Goal: Task Accomplishment & Management: Manage account settings

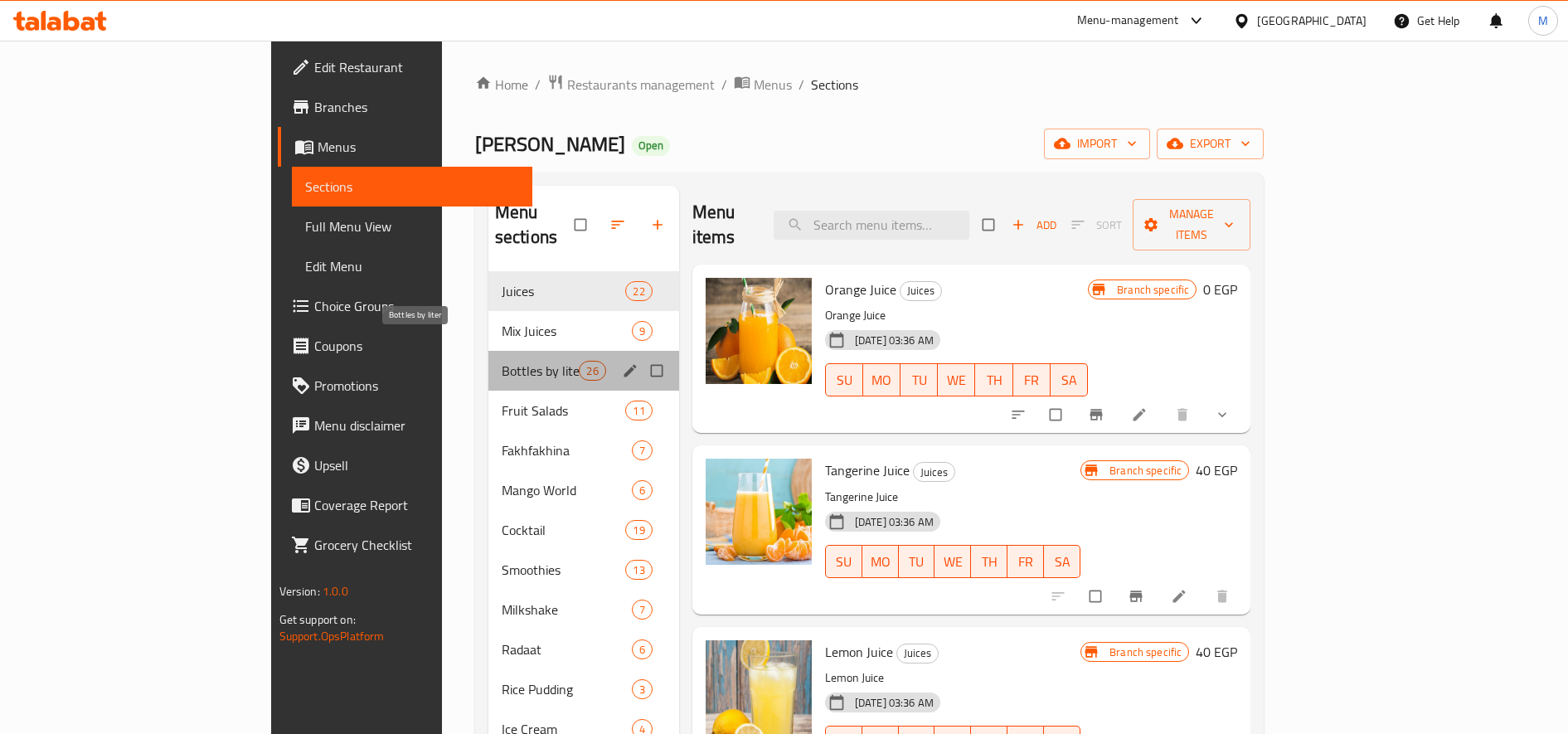
click at [501, 361] on span "Bottles by liter" at bounding box center [541, 370] width 78 height 20
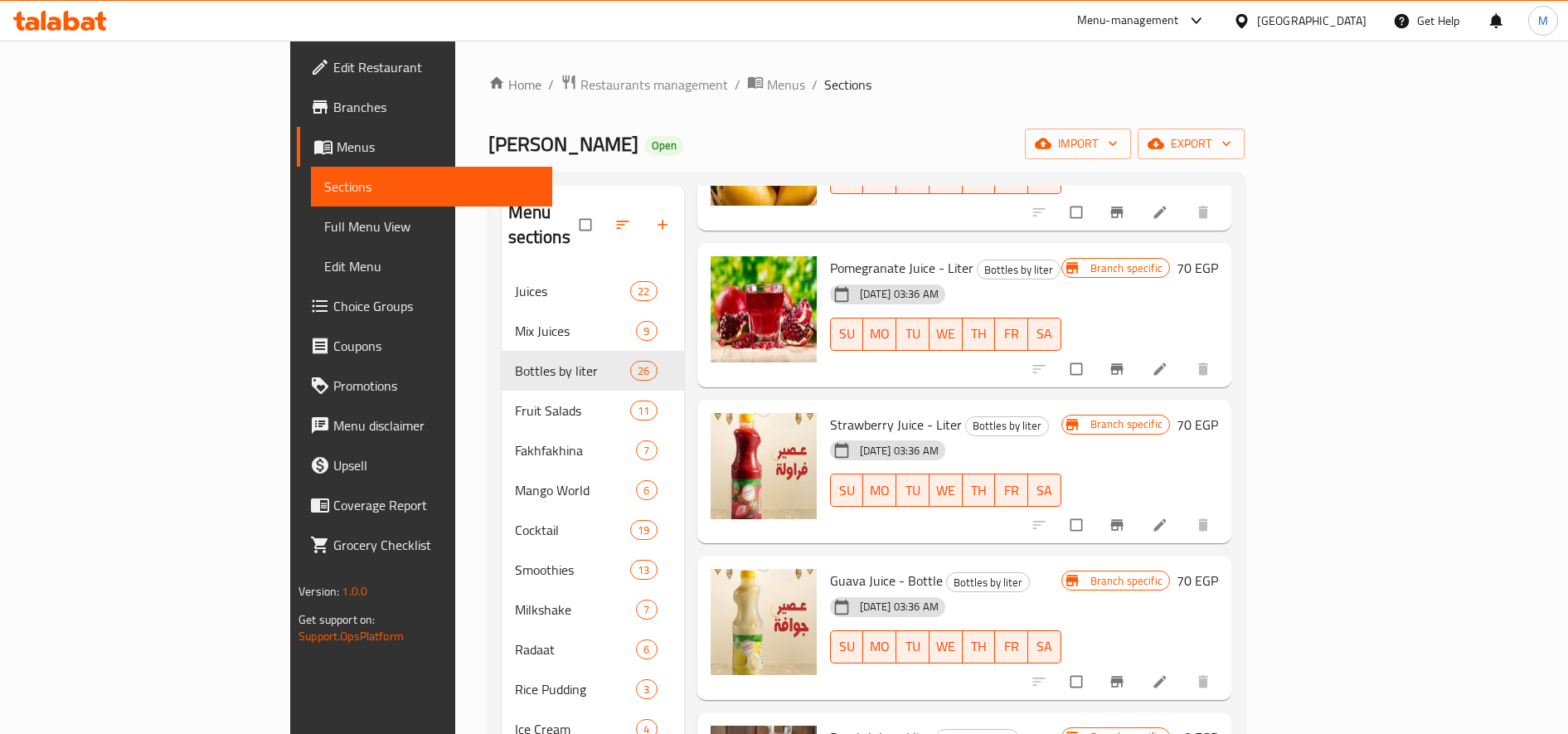
scroll to position [1484, 0]
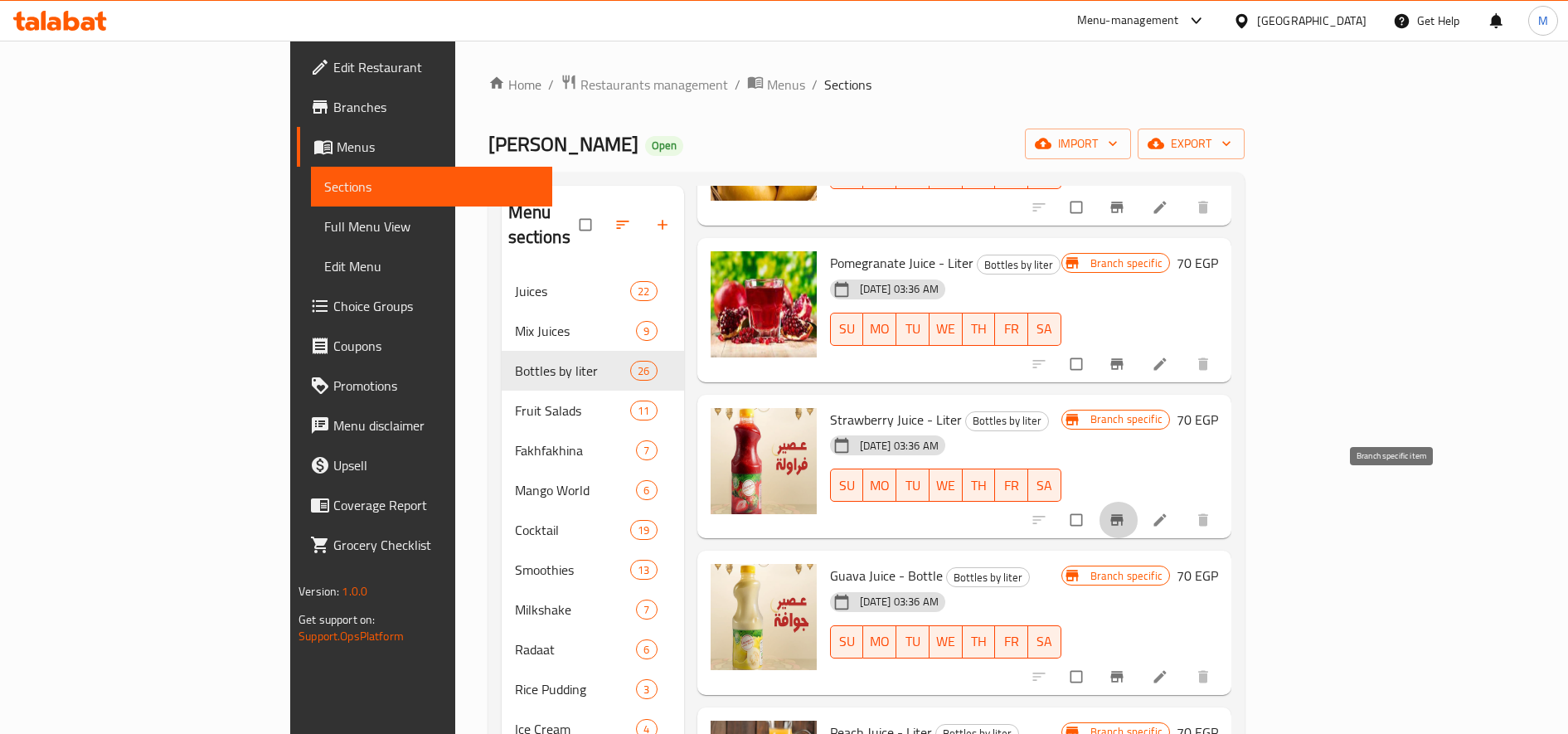
click at [1125, 511] on icon "Branch-specific-item" at bounding box center [1116, 519] width 17 height 17
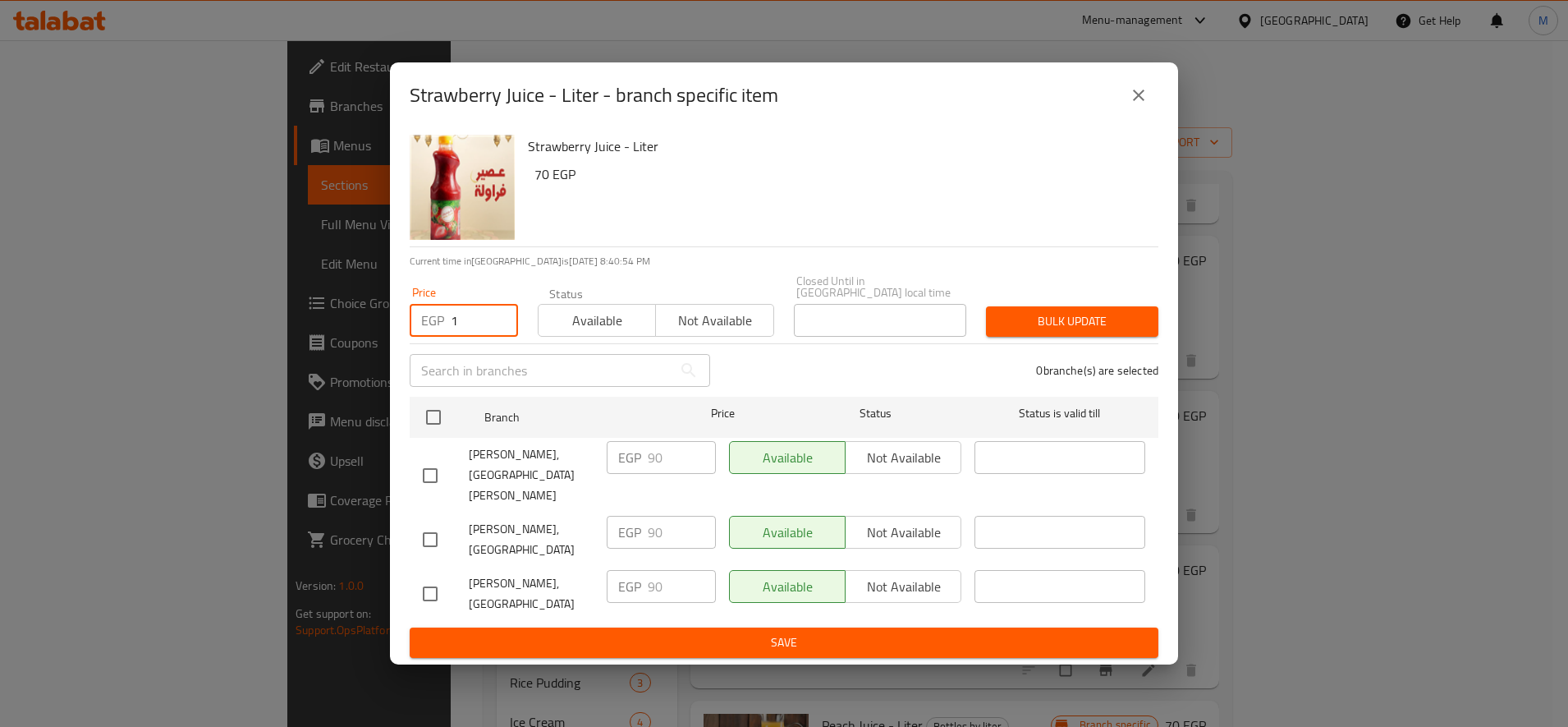
click at [472, 333] on input "1" at bounding box center [485, 320] width 68 height 33
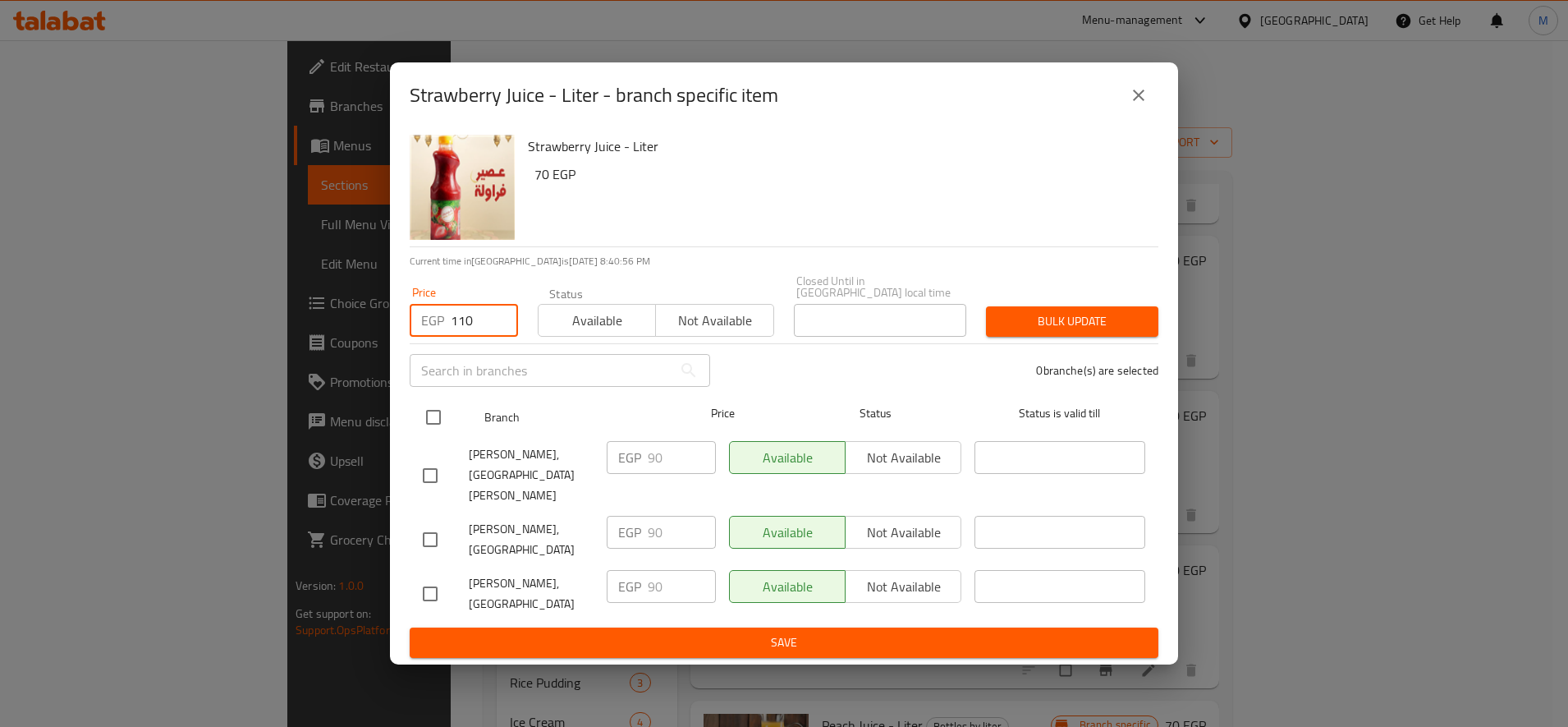
type input "110"
click at [441, 431] on input "checkbox" at bounding box center [434, 417] width 35 height 35
checkbox input "true"
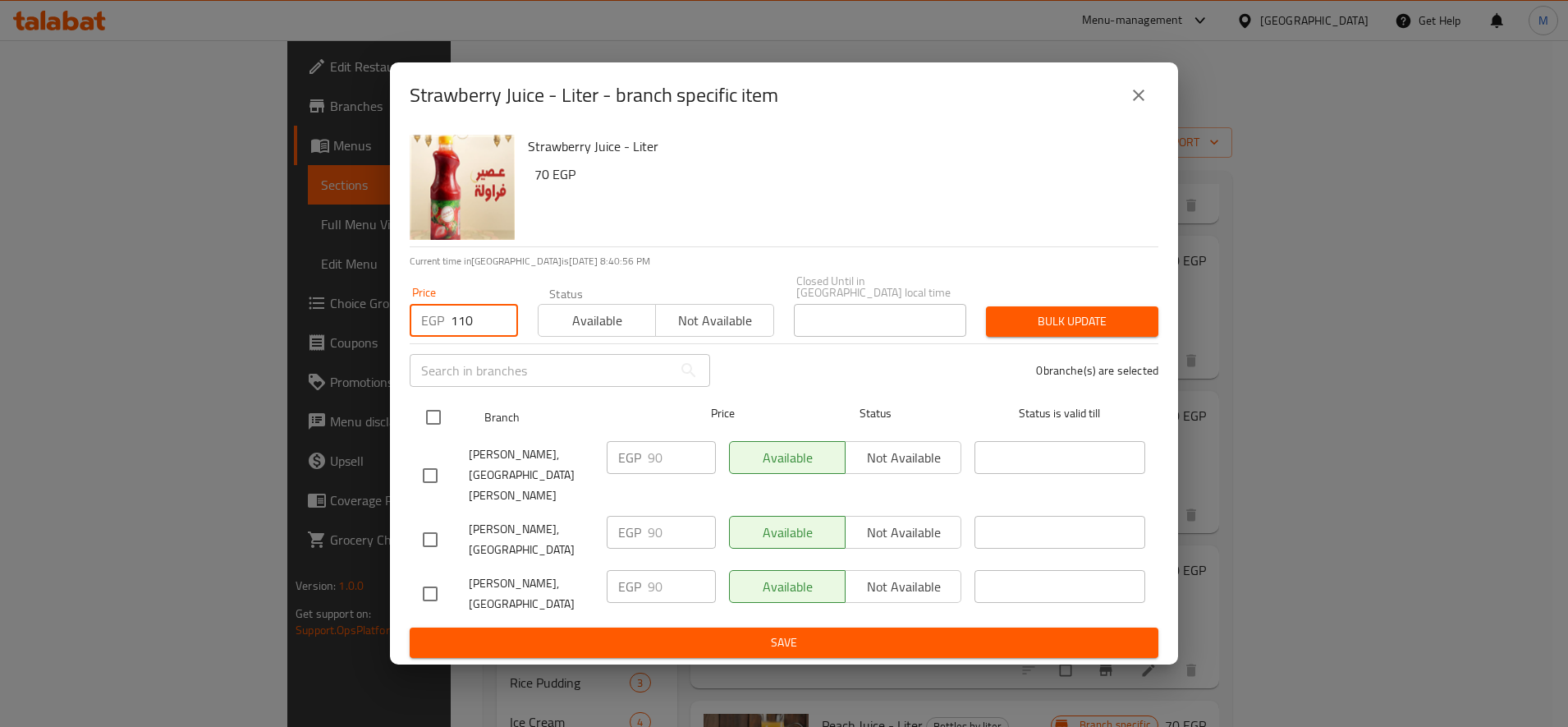
checkbox input "true"
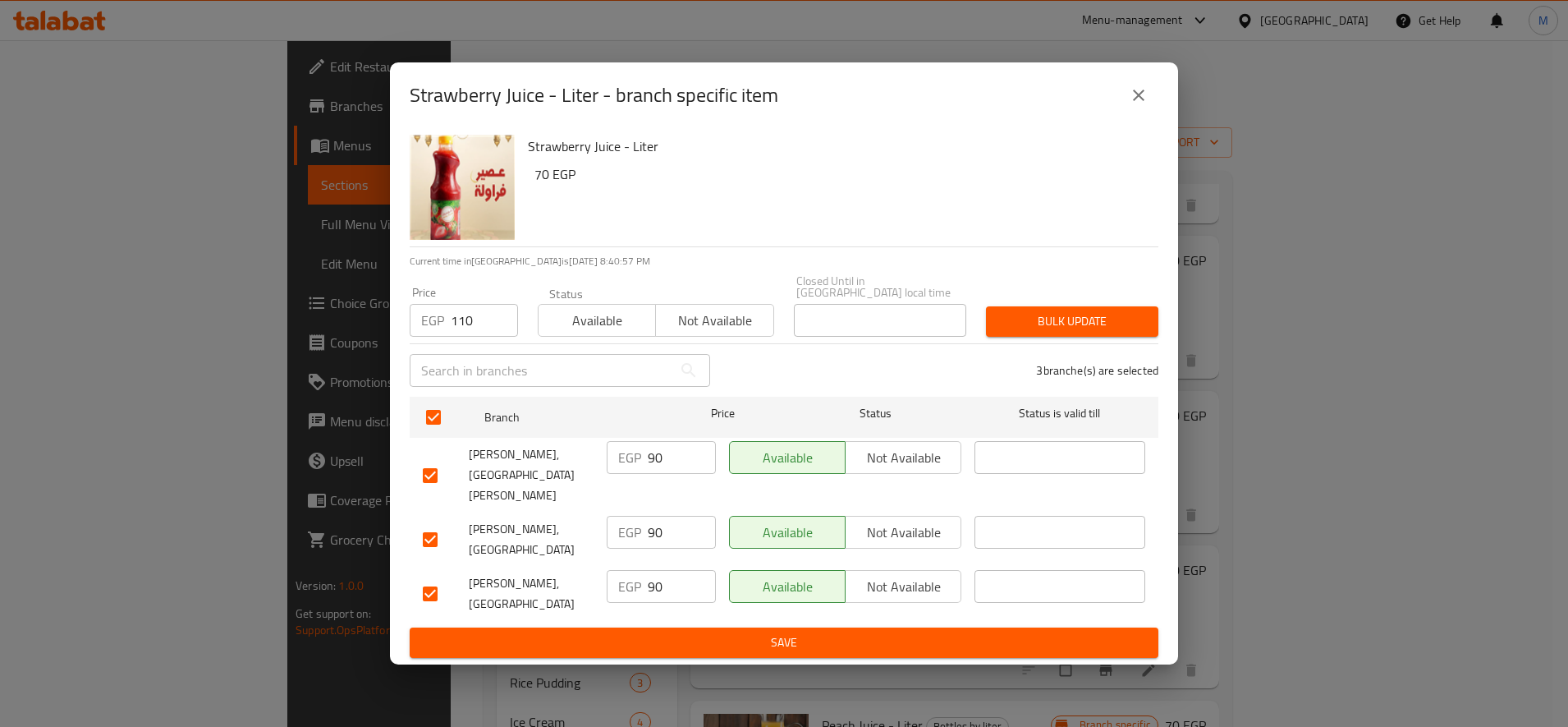
click at [1066, 332] on span "Bulk update" at bounding box center [1072, 321] width 146 height 20
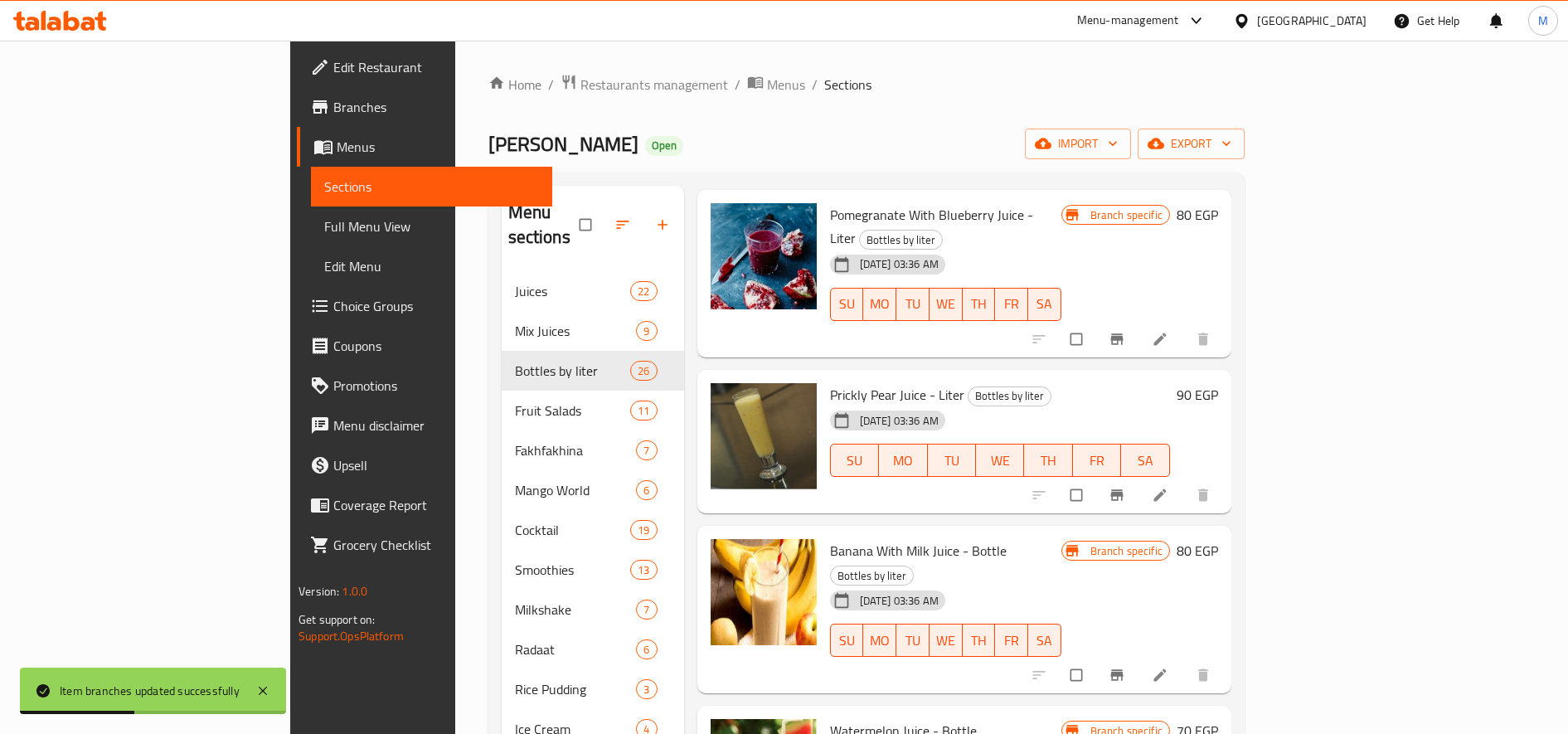
scroll to position [2650, 0]
click at [1218, 382] on h6 "90 EGP" at bounding box center [1198, 394] width 41 height 23
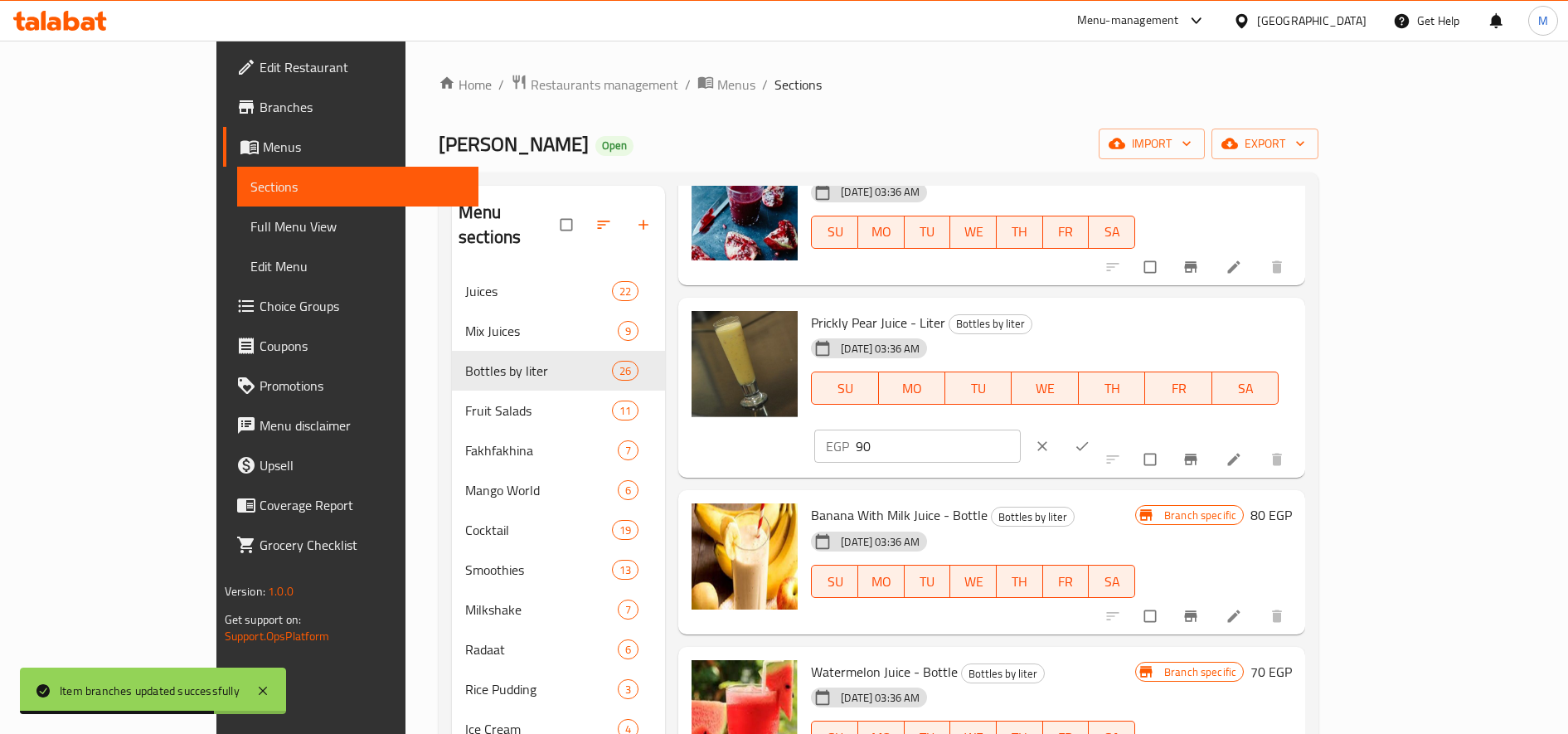
click at [1021, 429] on input "90" at bounding box center [938, 446] width 165 height 33
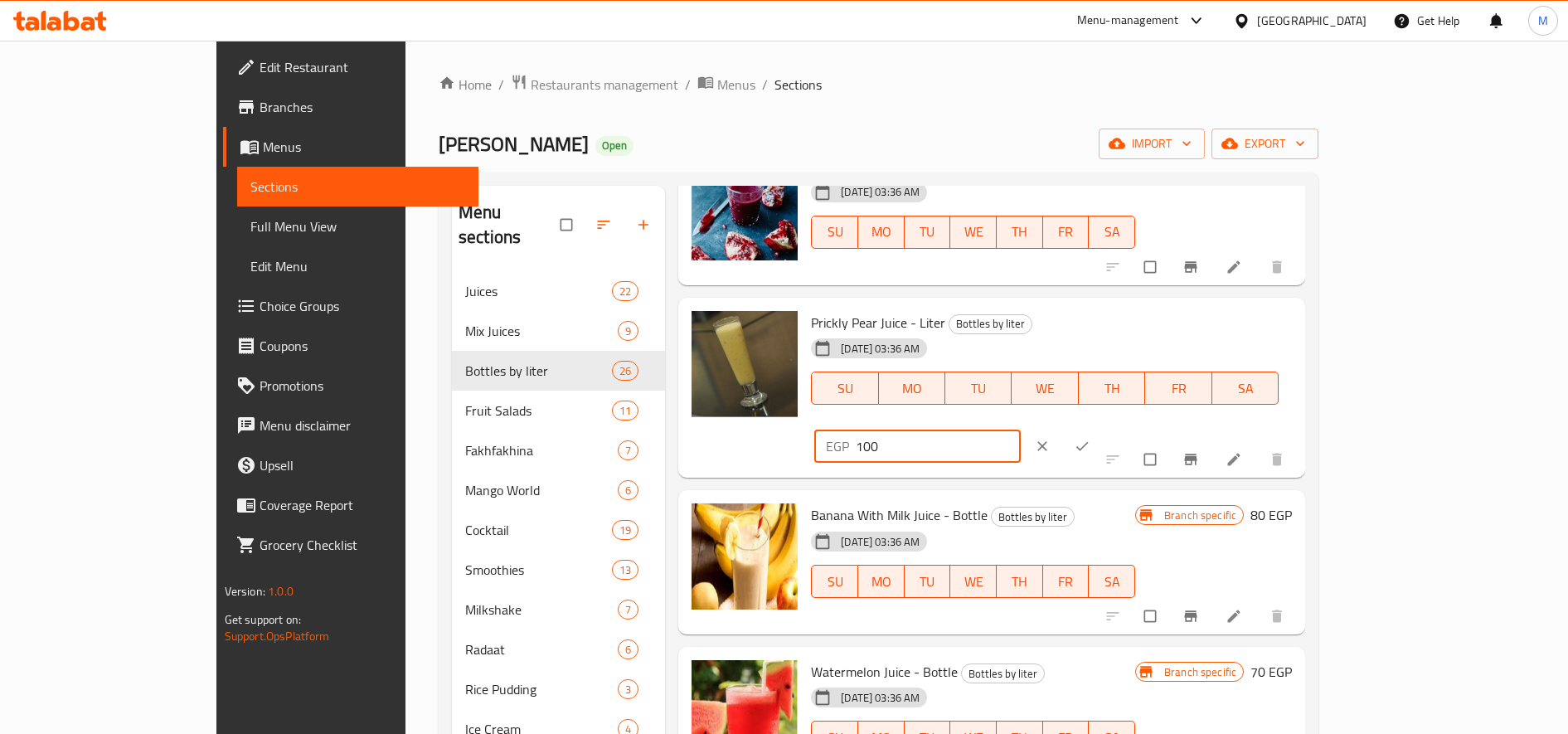
type input "100"
click at [1089, 442] on icon "ok" at bounding box center [1082, 446] width 13 height 9
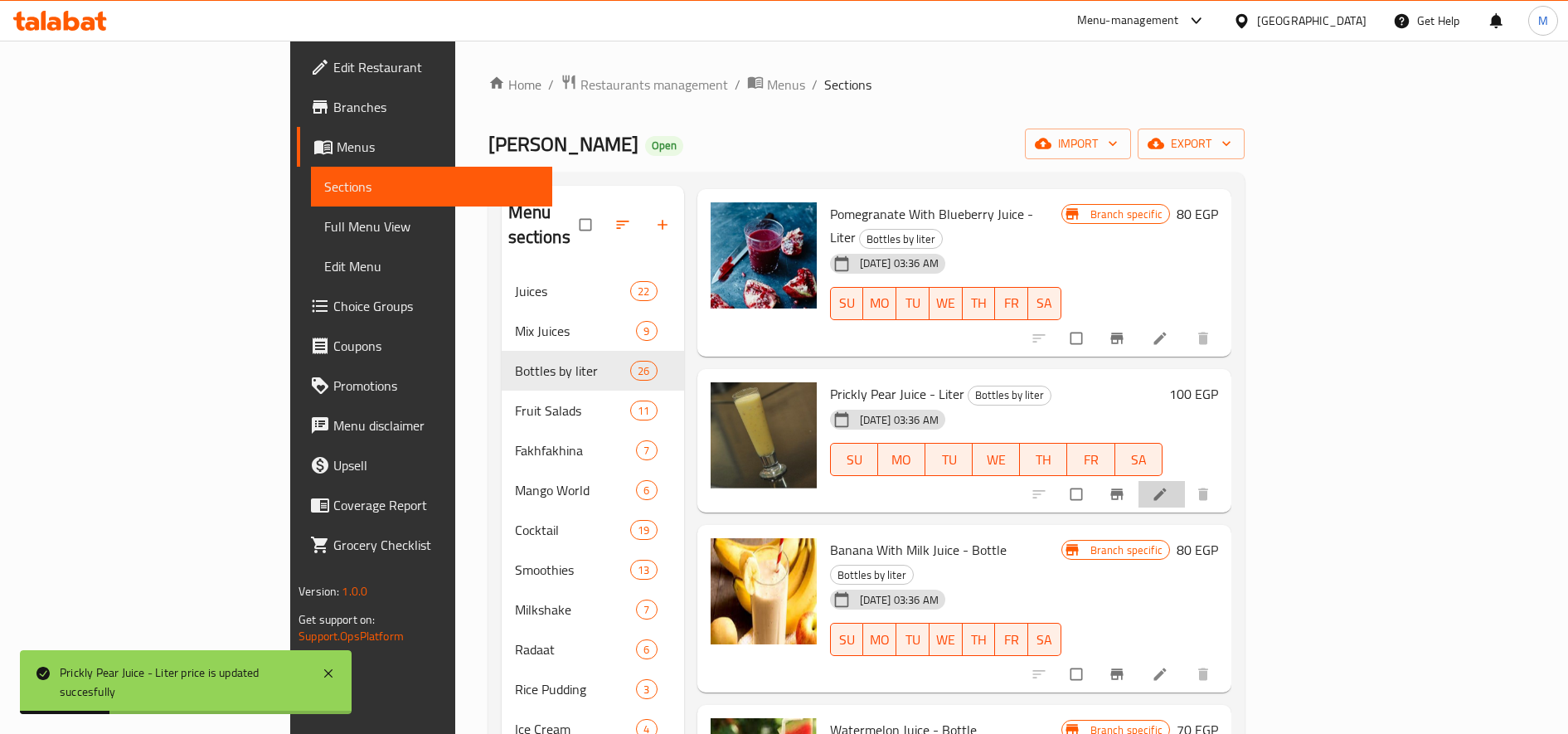
click at [1168, 486] on icon at bounding box center [1159, 494] width 17 height 17
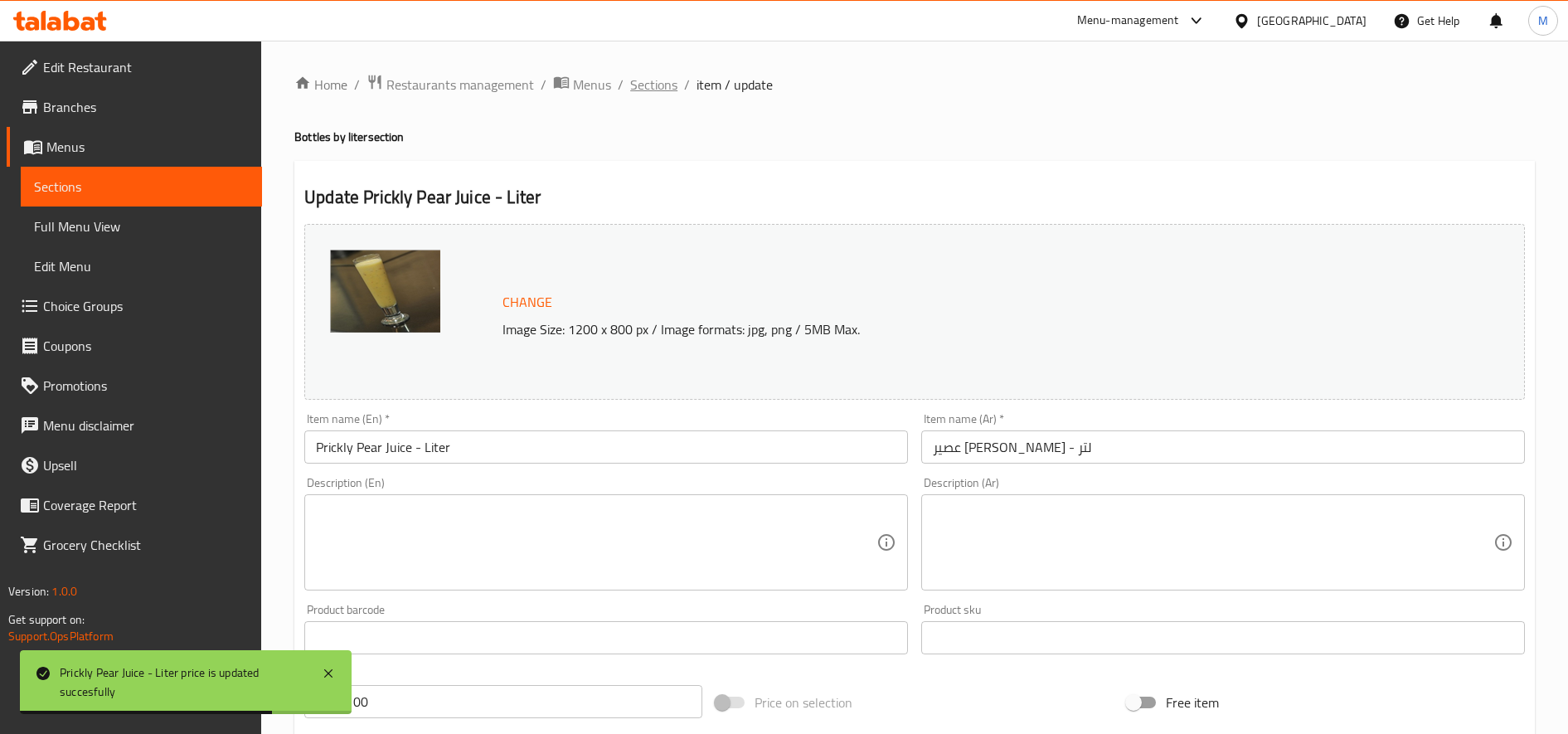
click at [664, 84] on span "Sections" at bounding box center [654, 84] width 47 height 20
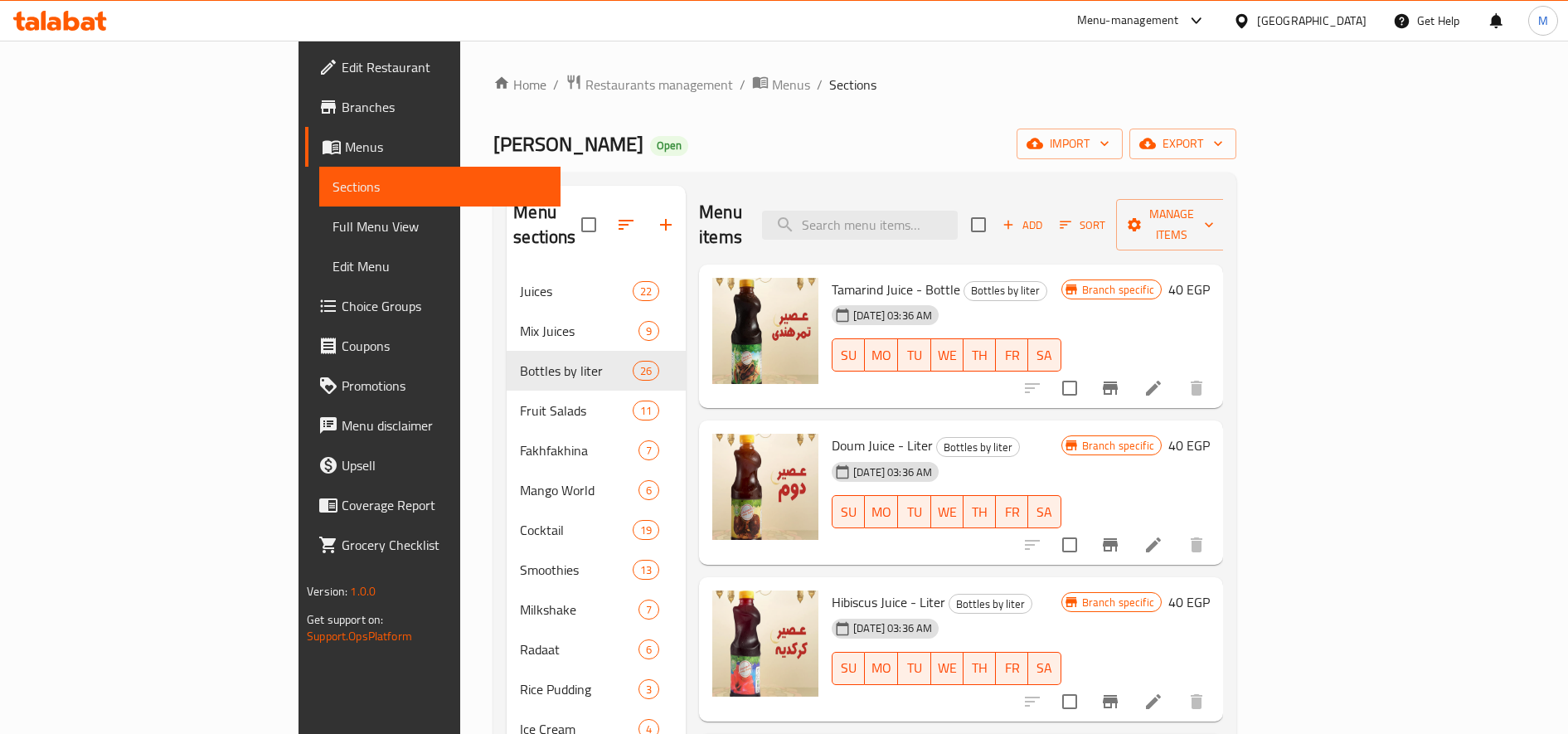
click at [494, 100] on div "Home / Restaurants management / Menus / Sections [PERSON_NAME] Open import expo…" at bounding box center [865, 540] width 743 height 933
click at [586, 95] on span "Restaurants management" at bounding box center [659, 84] width 148 height 20
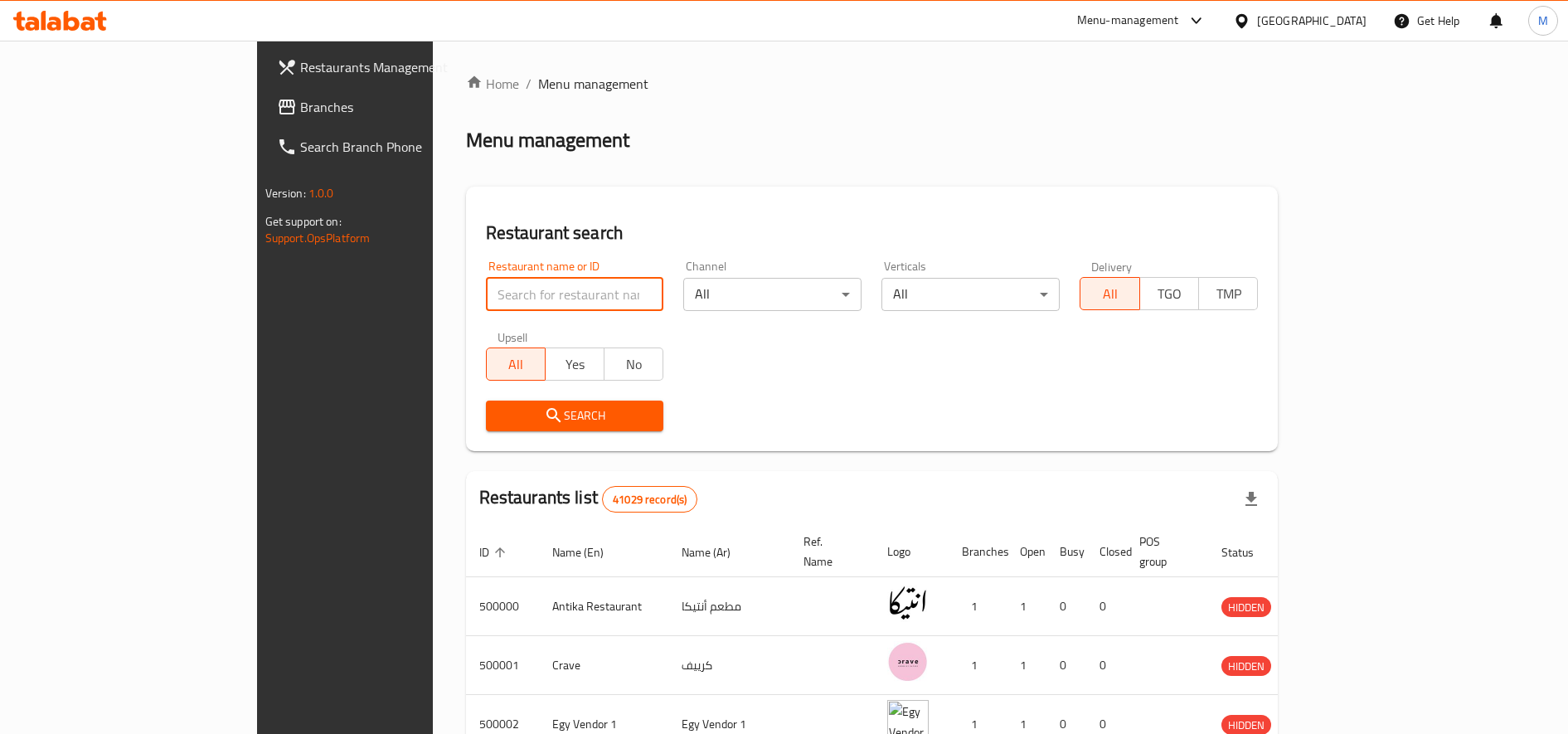
click at [489, 303] on input "search" at bounding box center [575, 294] width 178 height 33
type input "high burger"
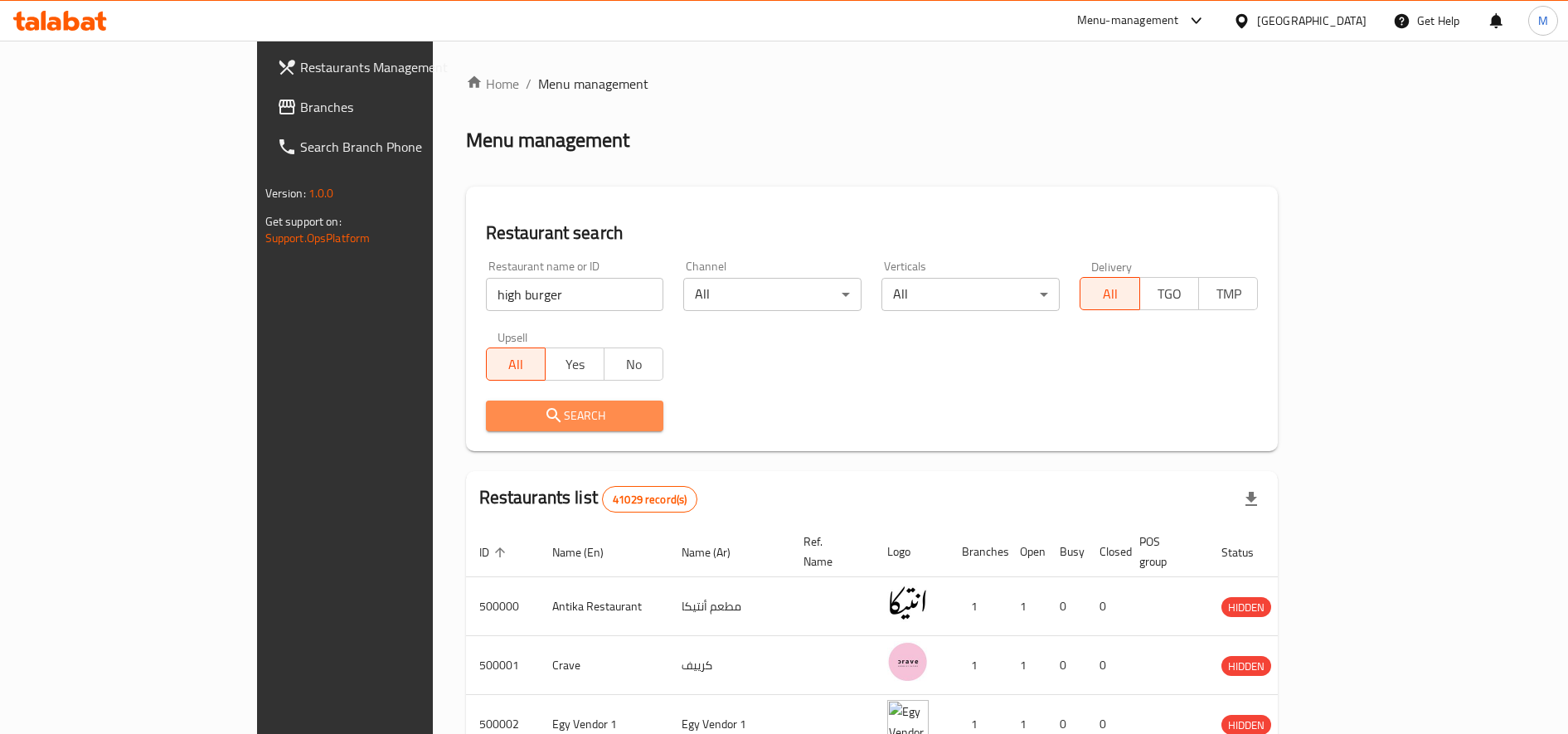
click at [500, 423] on span "Search" at bounding box center [575, 415] width 152 height 21
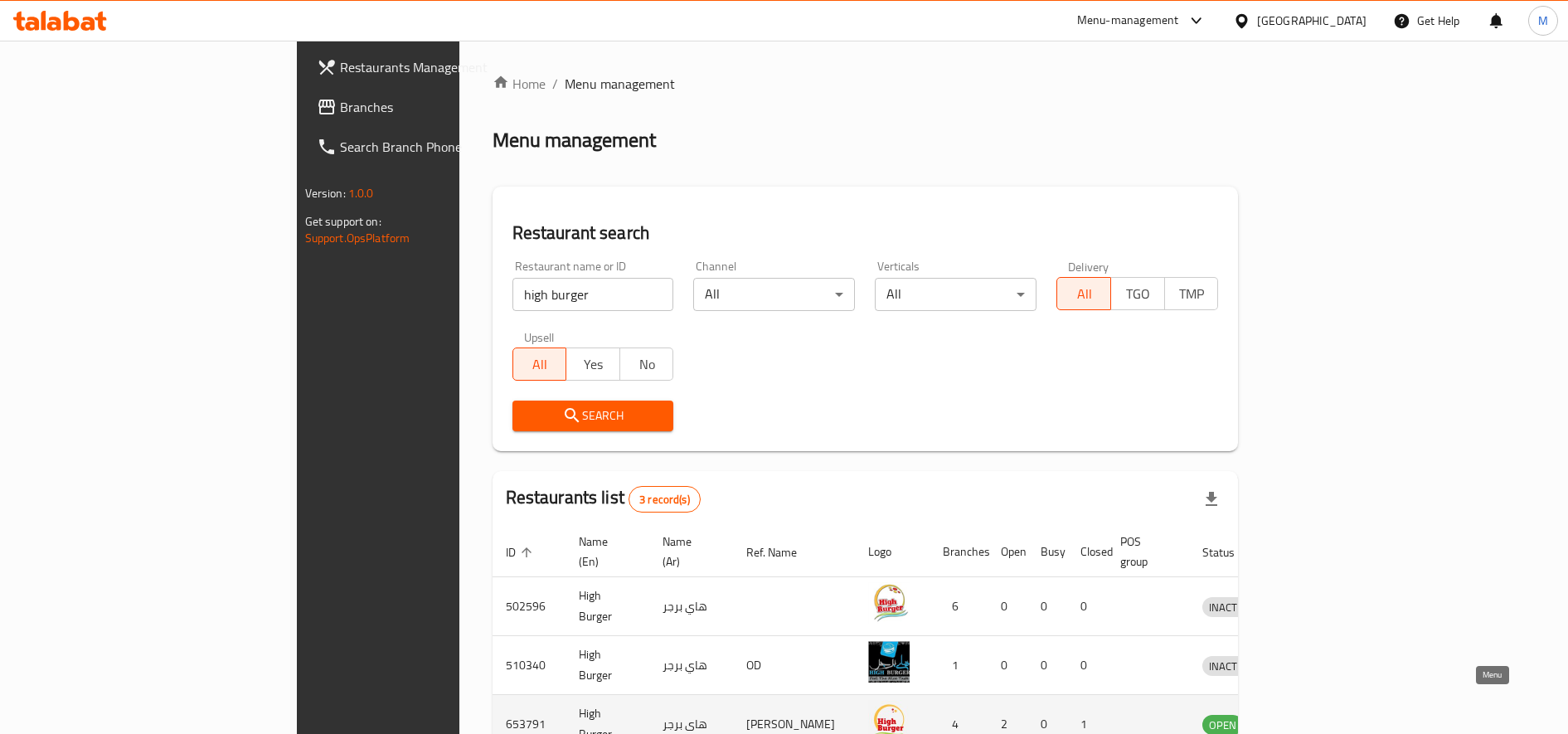
click at [1311, 718] on icon "enhanced table" at bounding box center [1302, 725] width 19 height 14
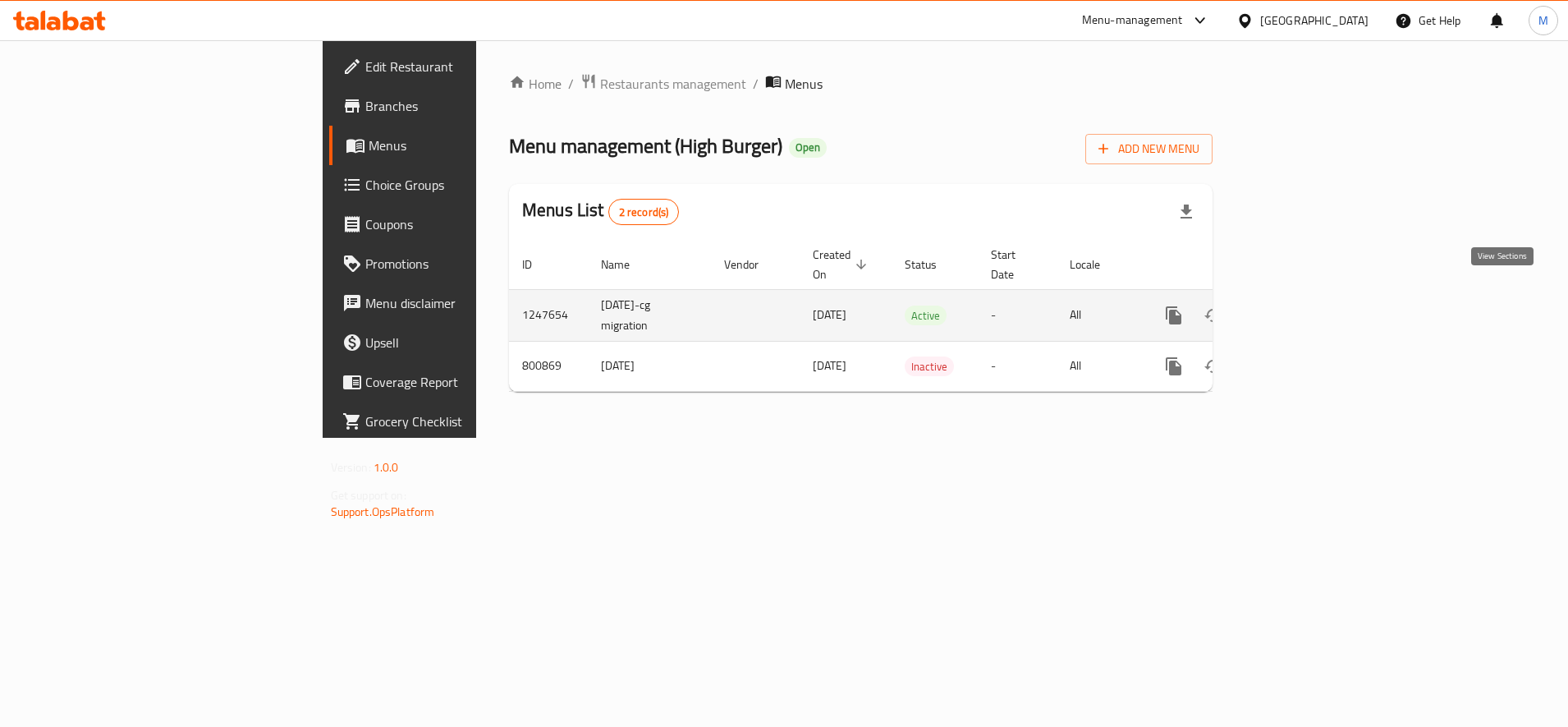
click at [1303, 306] on icon "enhanced table" at bounding box center [1292, 316] width 19 height 19
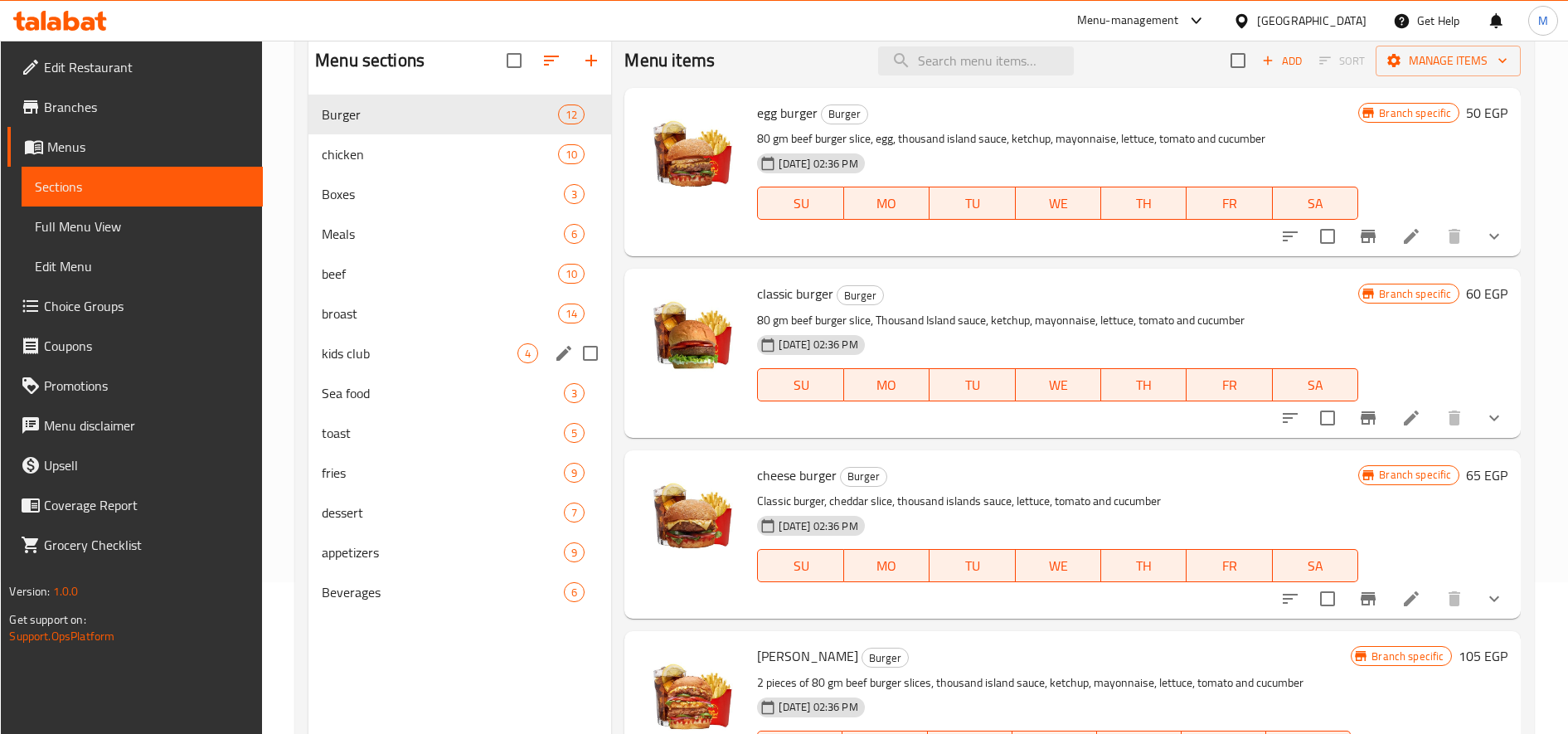
scroll to position [153, 0]
click at [392, 543] on span "appetizers" at bounding box center [419, 550] width 196 height 20
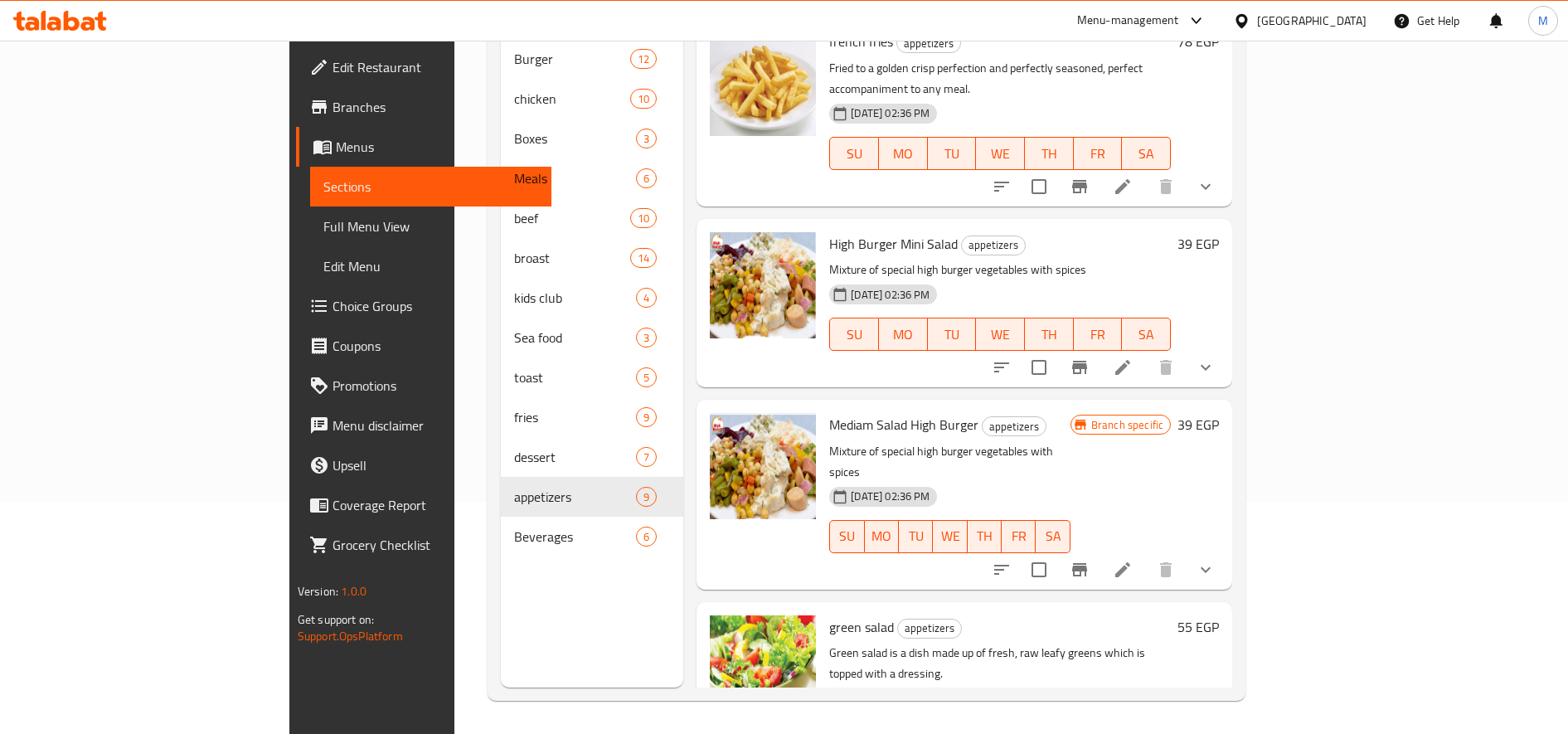
scroll to position [900, 0]
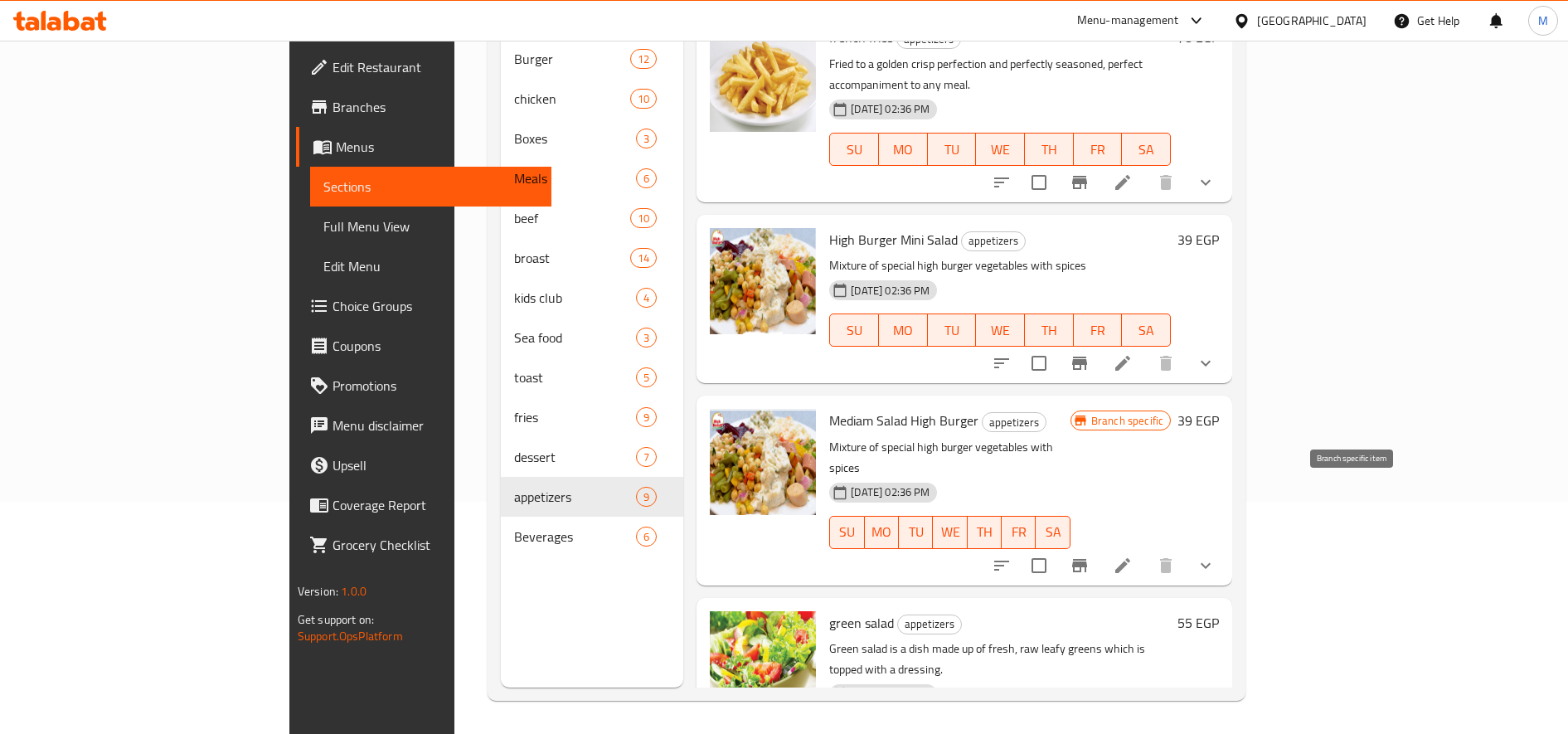
click at [1090, 555] on icon "Branch-specific-item" at bounding box center [1079, 565] width 20 height 20
click at [1219, 409] on h6 "39 EGP" at bounding box center [1198, 420] width 41 height 23
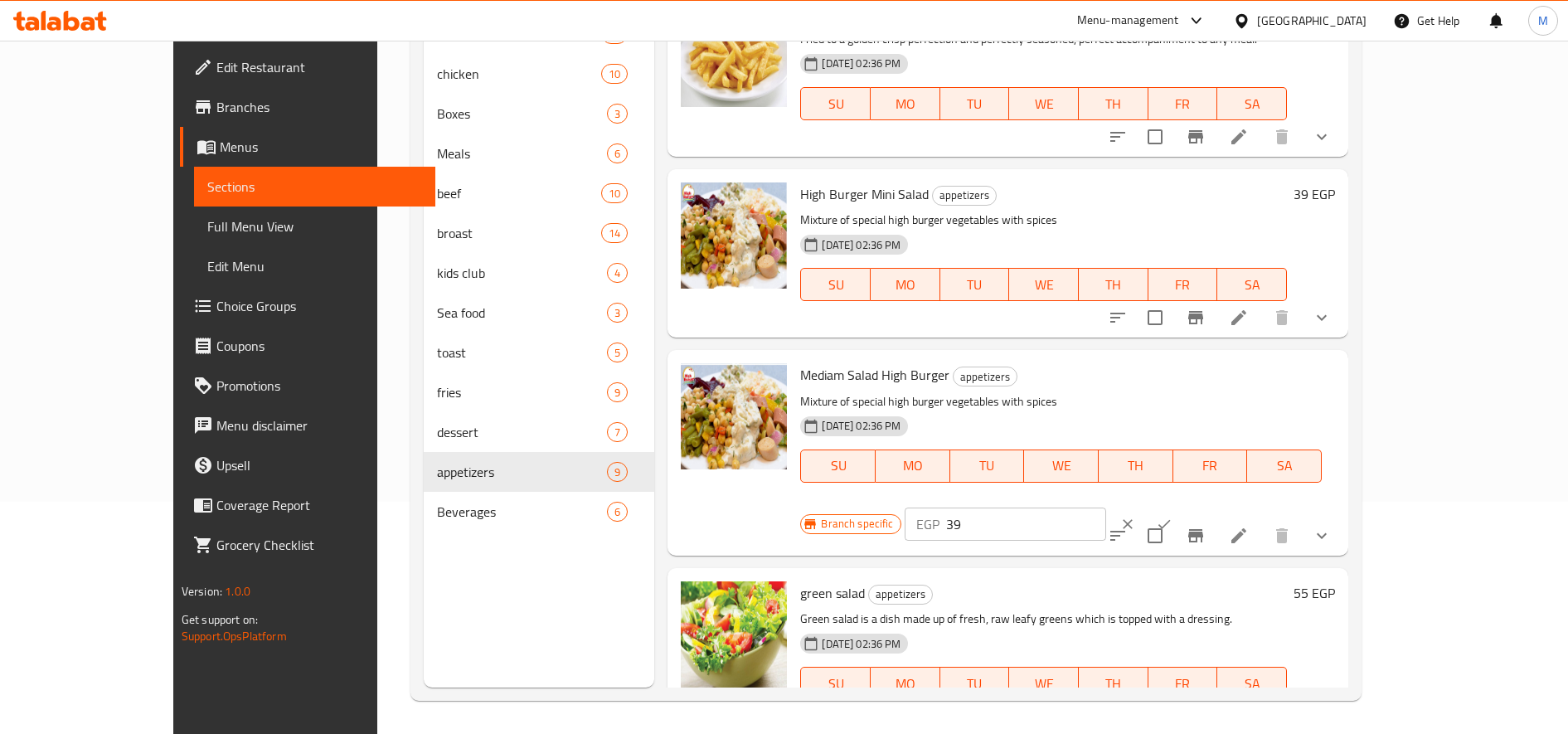
click at [1206, 506] on div "Branch specific EGP 39 ​" at bounding box center [1004, 524] width 407 height 36
click at [1107, 507] on input "39" at bounding box center [1026, 524] width 160 height 33
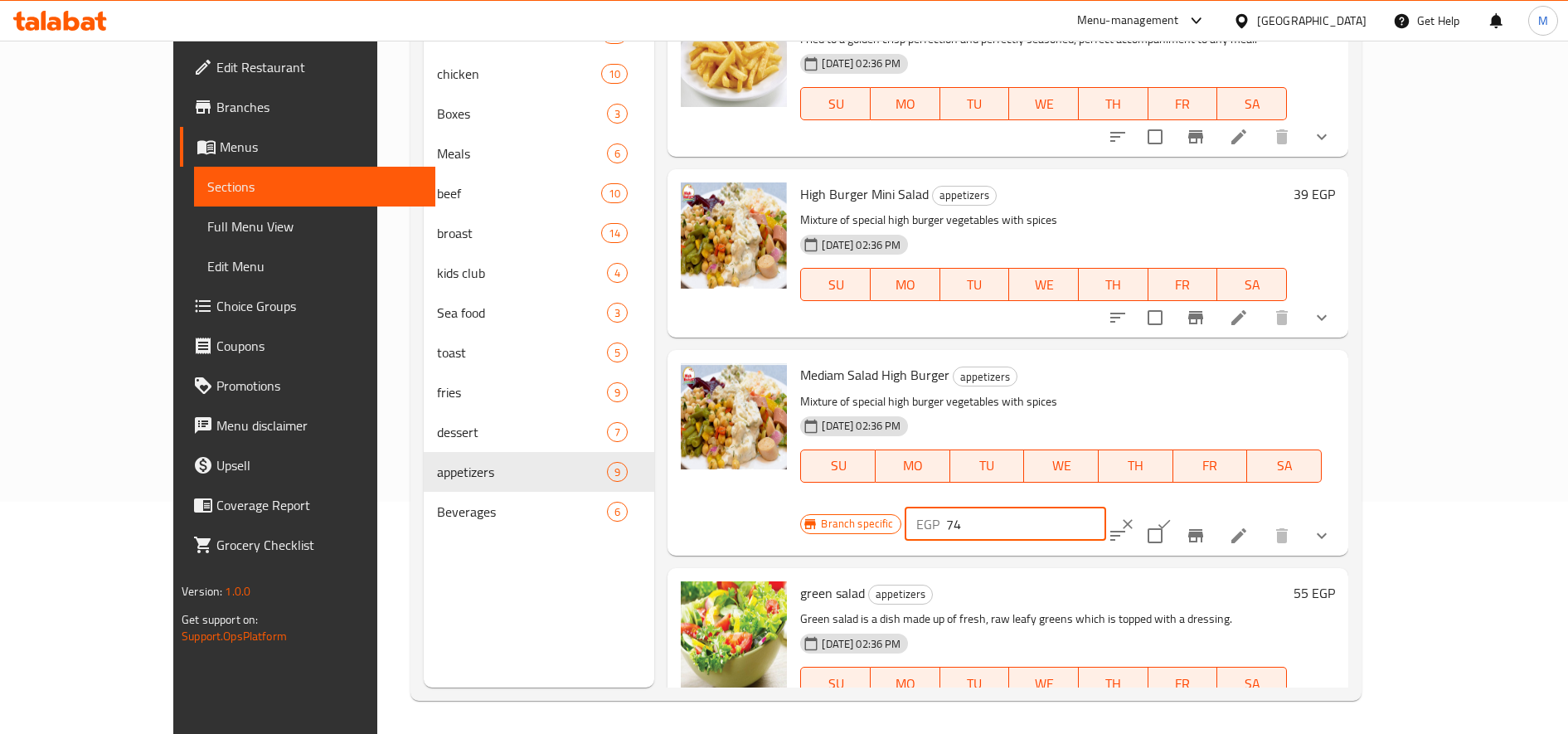
type input "74"
click at [1173, 516] on icon "ok" at bounding box center [1164, 524] width 17 height 17
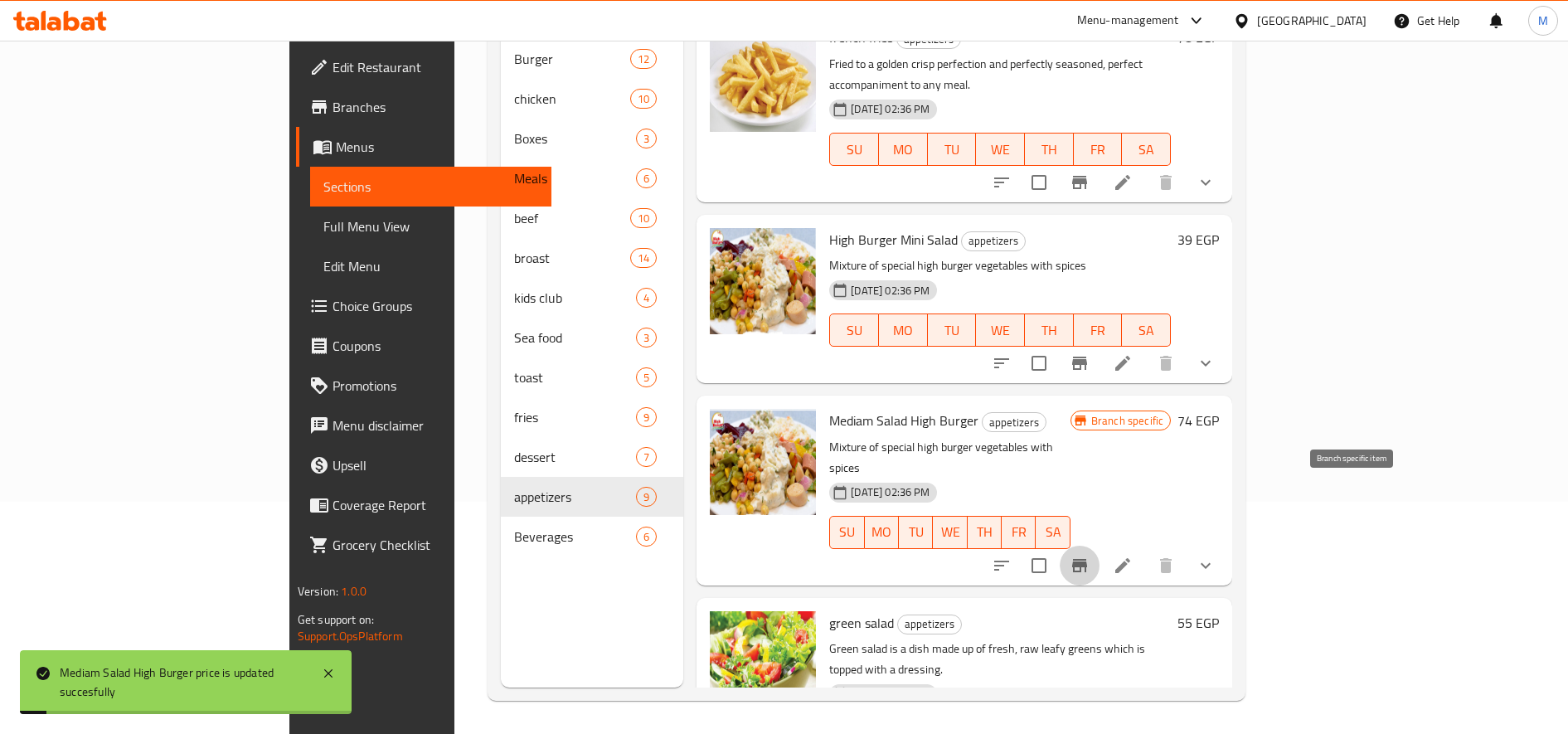
click at [1100, 545] on button "Branch-specific-item" at bounding box center [1079, 565] width 40 height 40
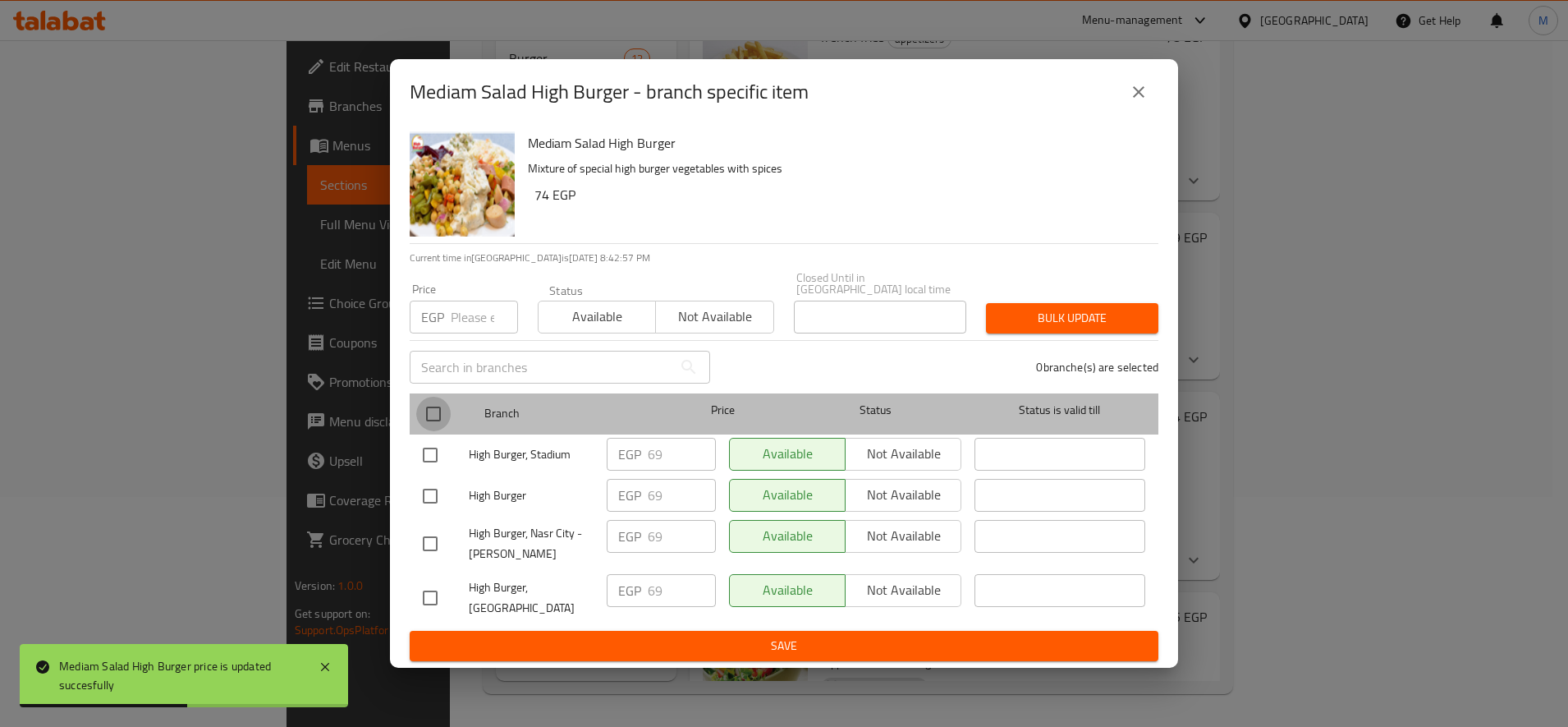
click at [441, 411] on input "checkbox" at bounding box center [434, 414] width 35 height 35
checkbox input "true"
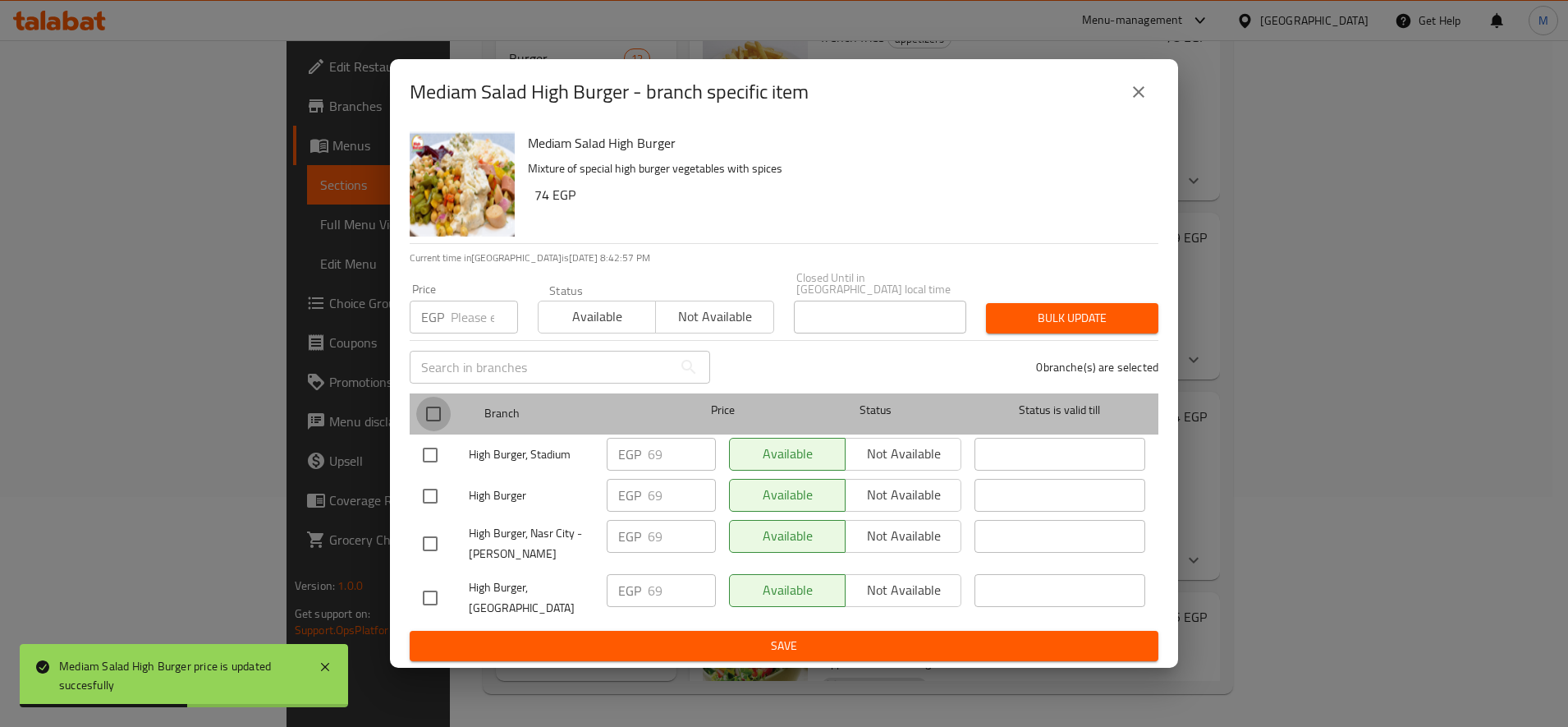
checkbox input "true"
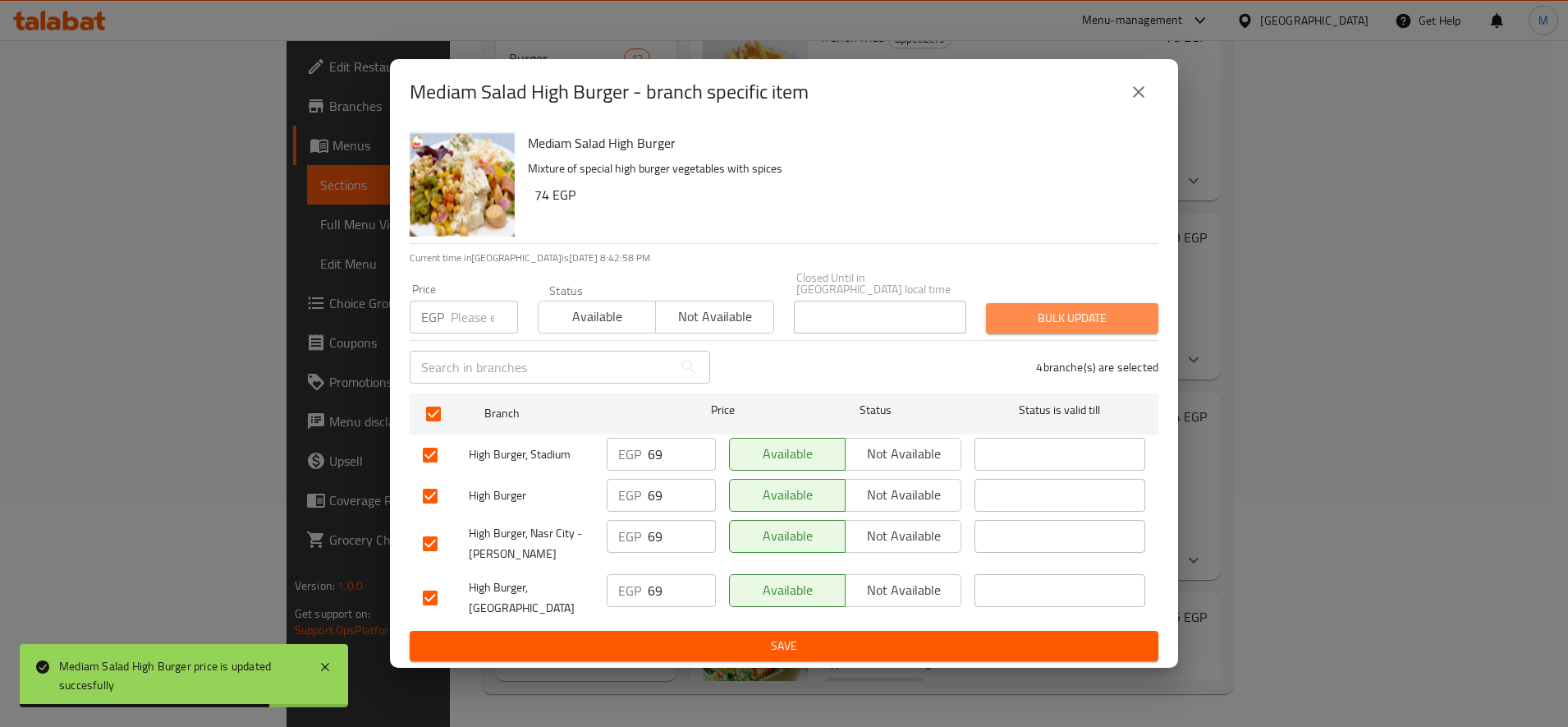
click at [1080, 308] on span "Bulk update" at bounding box center [1072, 318] width 146 height 20
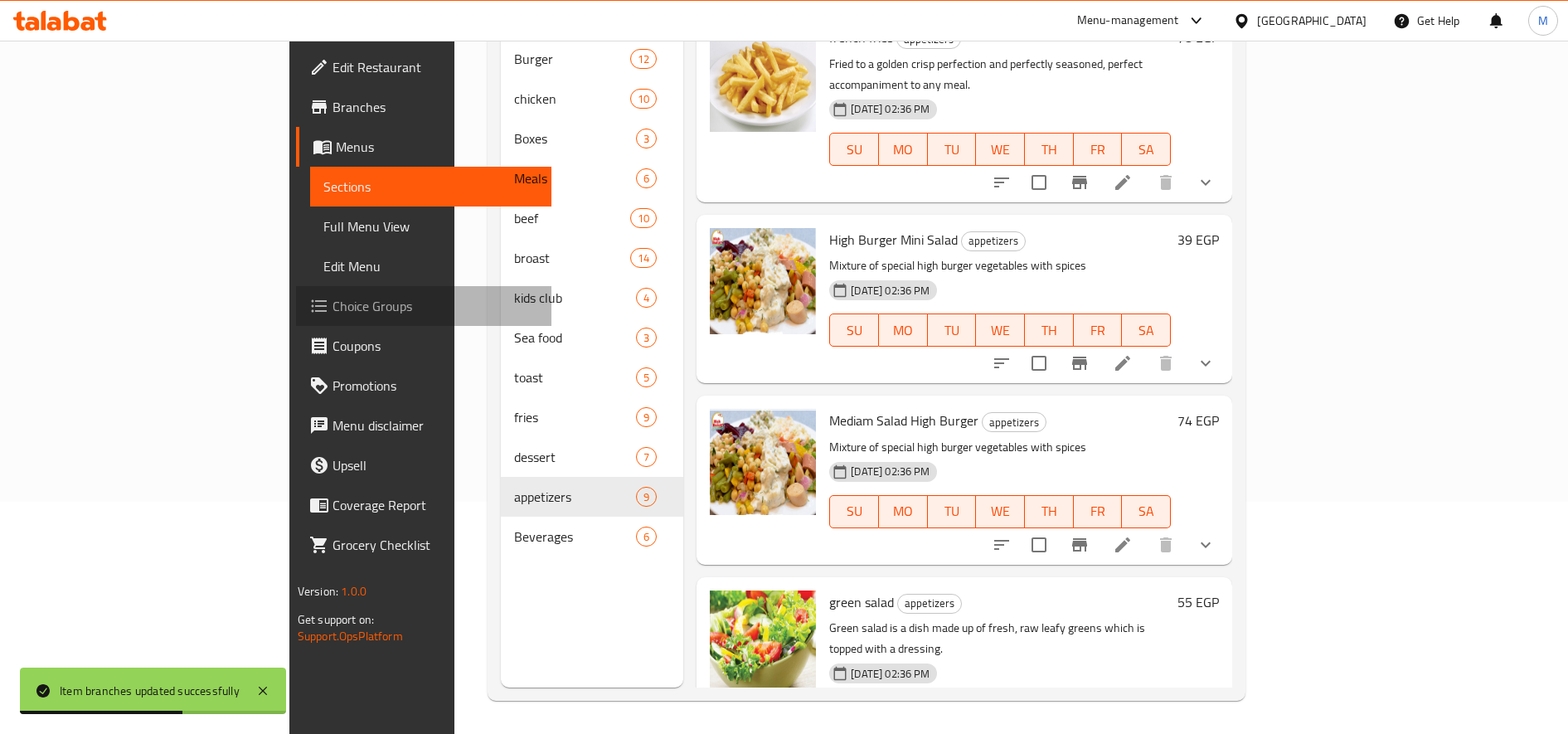
click at [332, 308] on span "Choice Groups" at bounding box center [435, 306] width 205 height 20
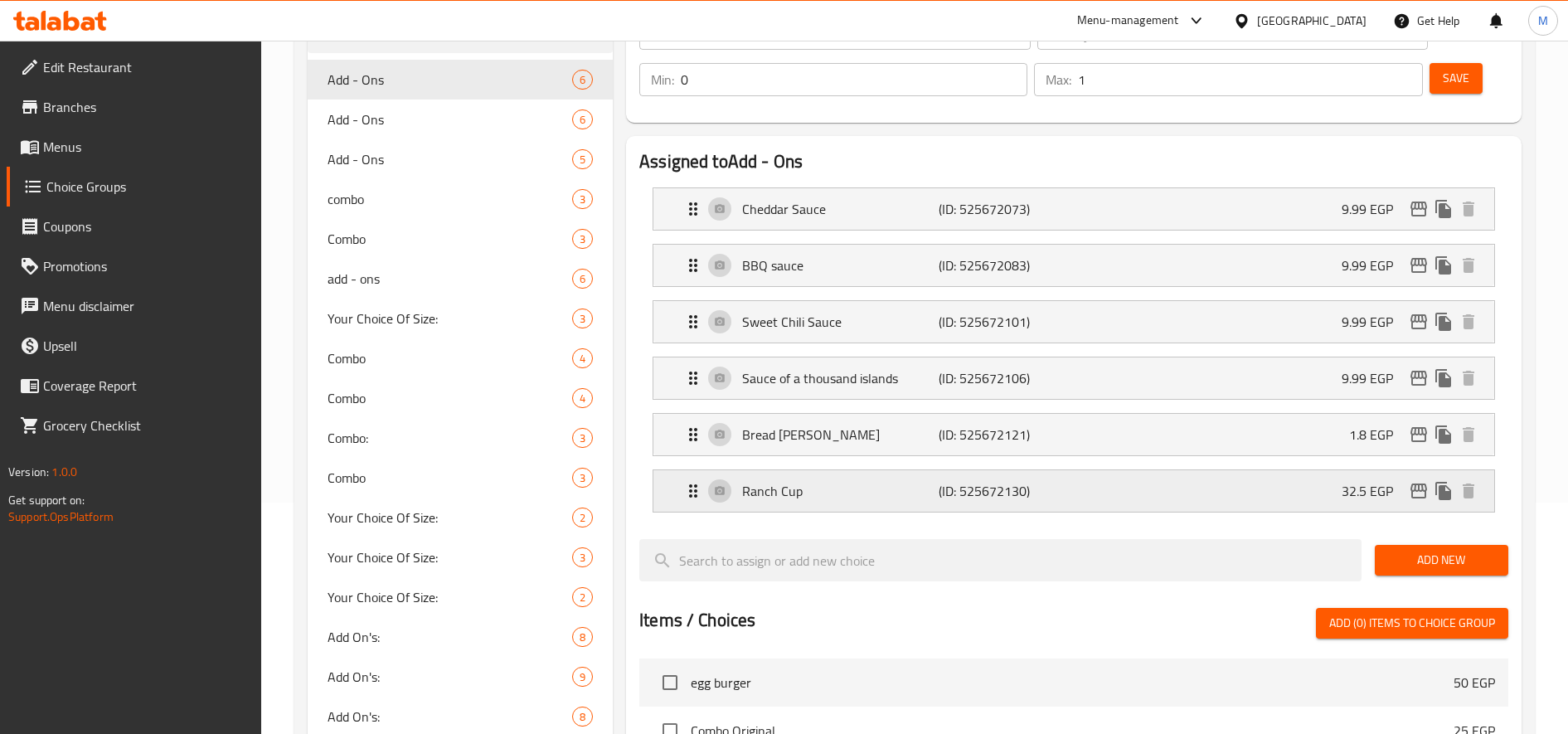
scroll to position [233, 0]
click at [424, 115] on span "Add - Ons" at bounding box center [424, 118] width 195 height 20
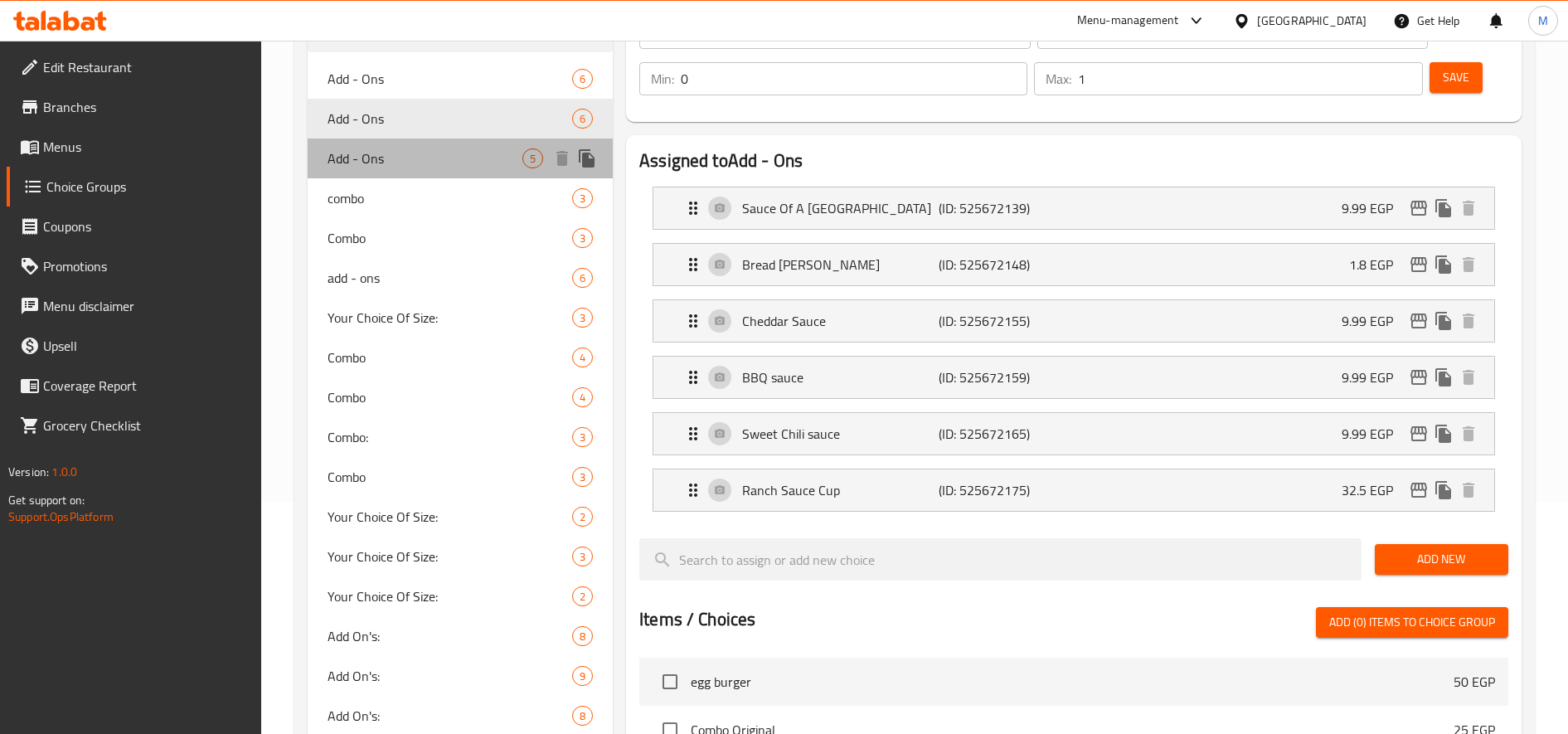
click at [408, 154] on span "Add - Ons" at bounding box center [424, 158] width 195 height 20
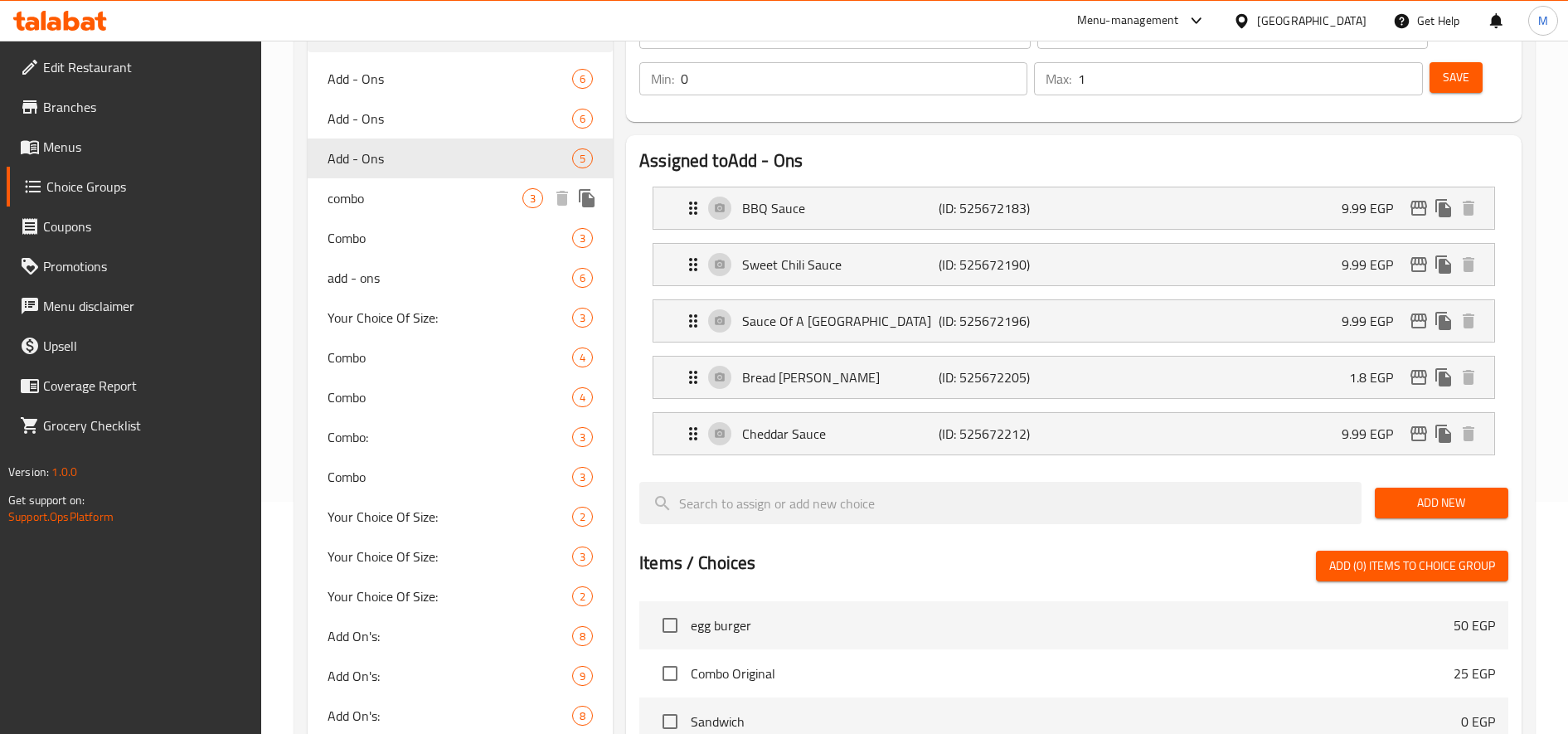
click at [414, 183] on div "combo 3" at bounding box center [460, 197] width 305 height 40
type input "combo"
type input "كومبو"
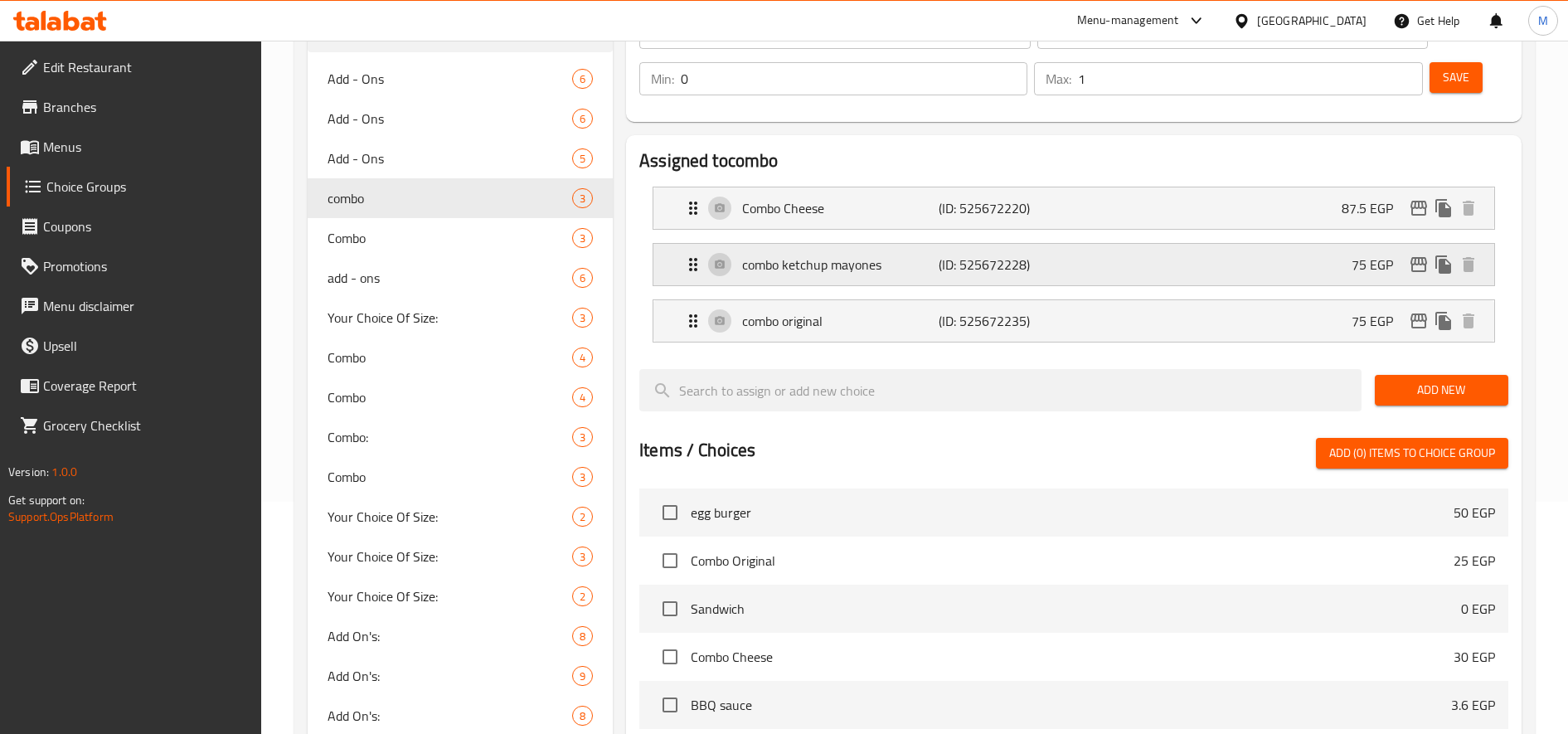
click at [1372, 271] on p "75 EGP" at bounding box center [1379, 264] width 55 height 20
click at [1375, 259] on p "75 EGP" at bounding box center [1379, 264] width 55 height 20
click at [955, 269] on p "(ID: 525672228)" at bounding box center [1004, 264] width 131 height 20
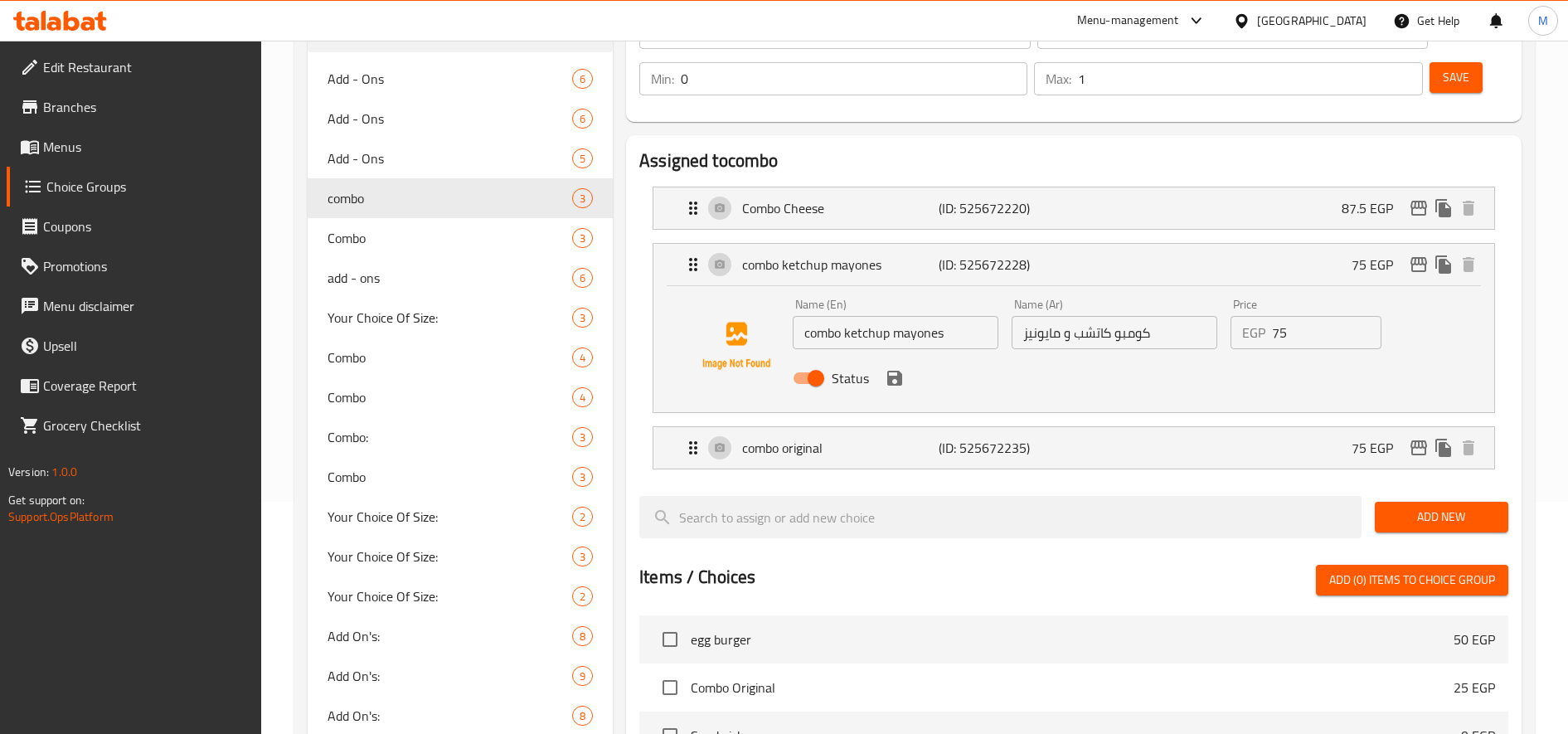
click at [1288, 329] on input "75" at bounding box center [1327, 332] width 109 height 33
click at [894, 384] on icon "save" at bounding box center [894, 377] width 15 height 15
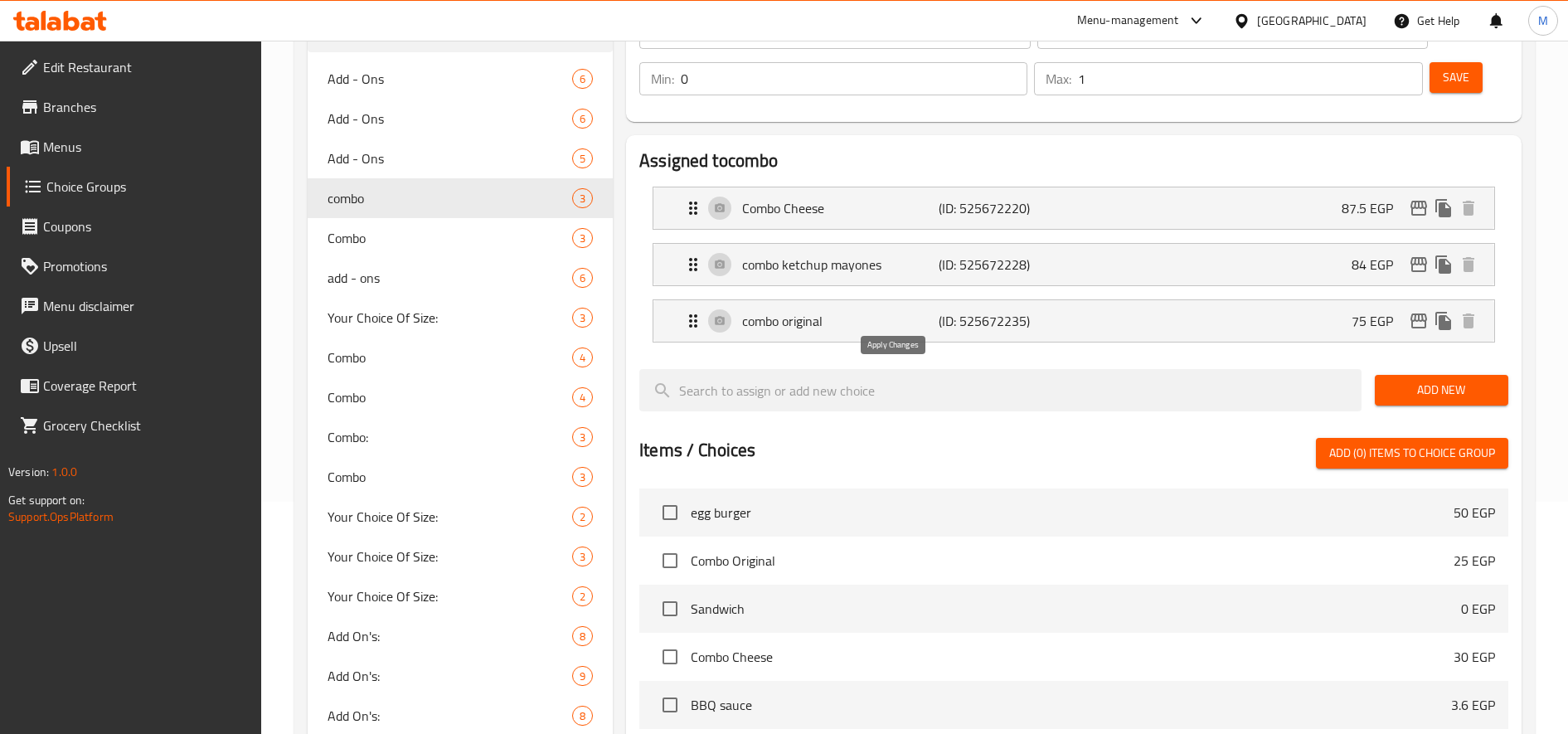
type input "84"
click at [1456, 85] on span "Save" at bounding box center [1456, 77] width 26 height 21
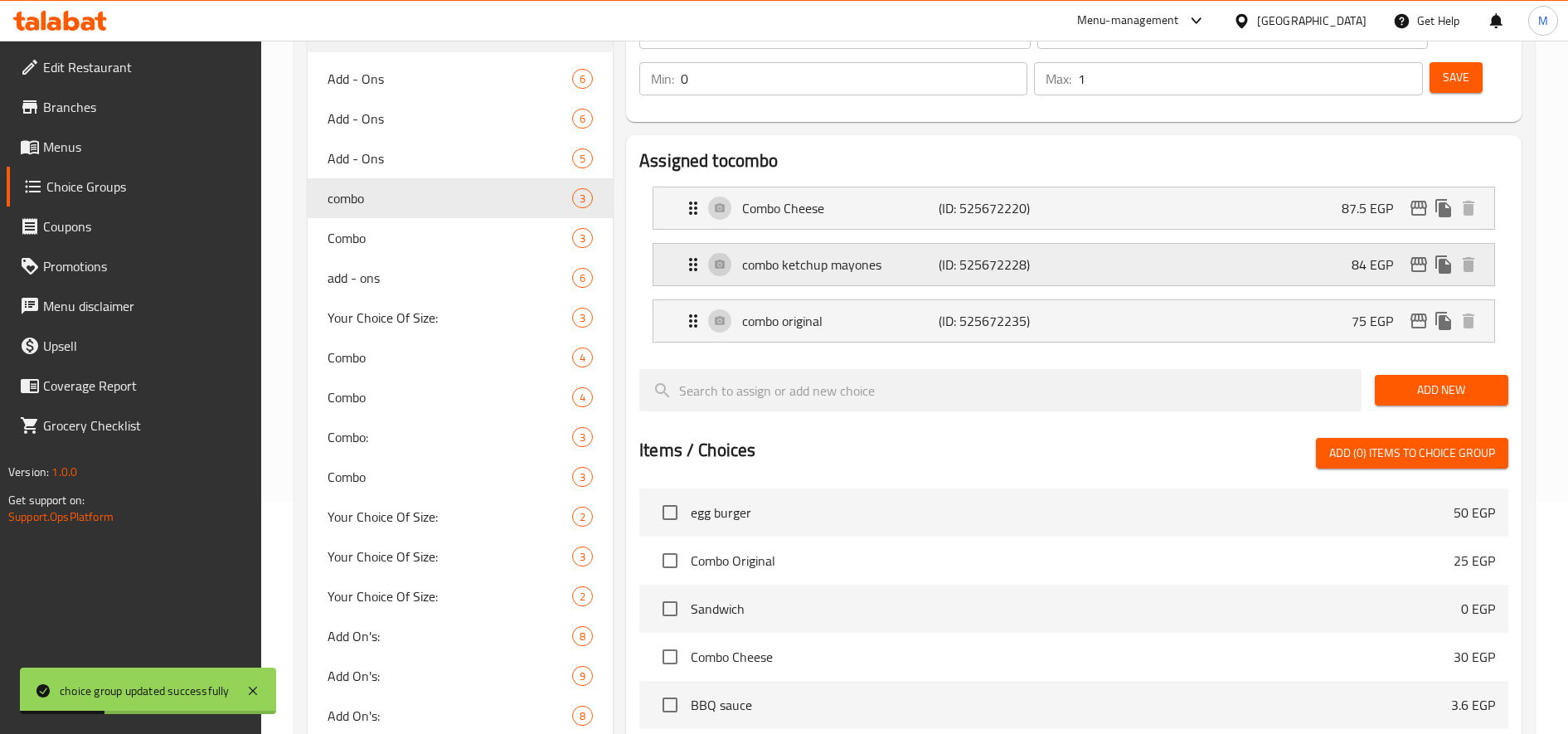
click at [1370, 271] on p "84 EGP" at bounding box center [1379, 264] width 55 height 20
click at [1328, 266] on div "combo ketchup mayones (ID: 525672228) 84 EGP" at bounding box center [1078, 264] width 791 height 41
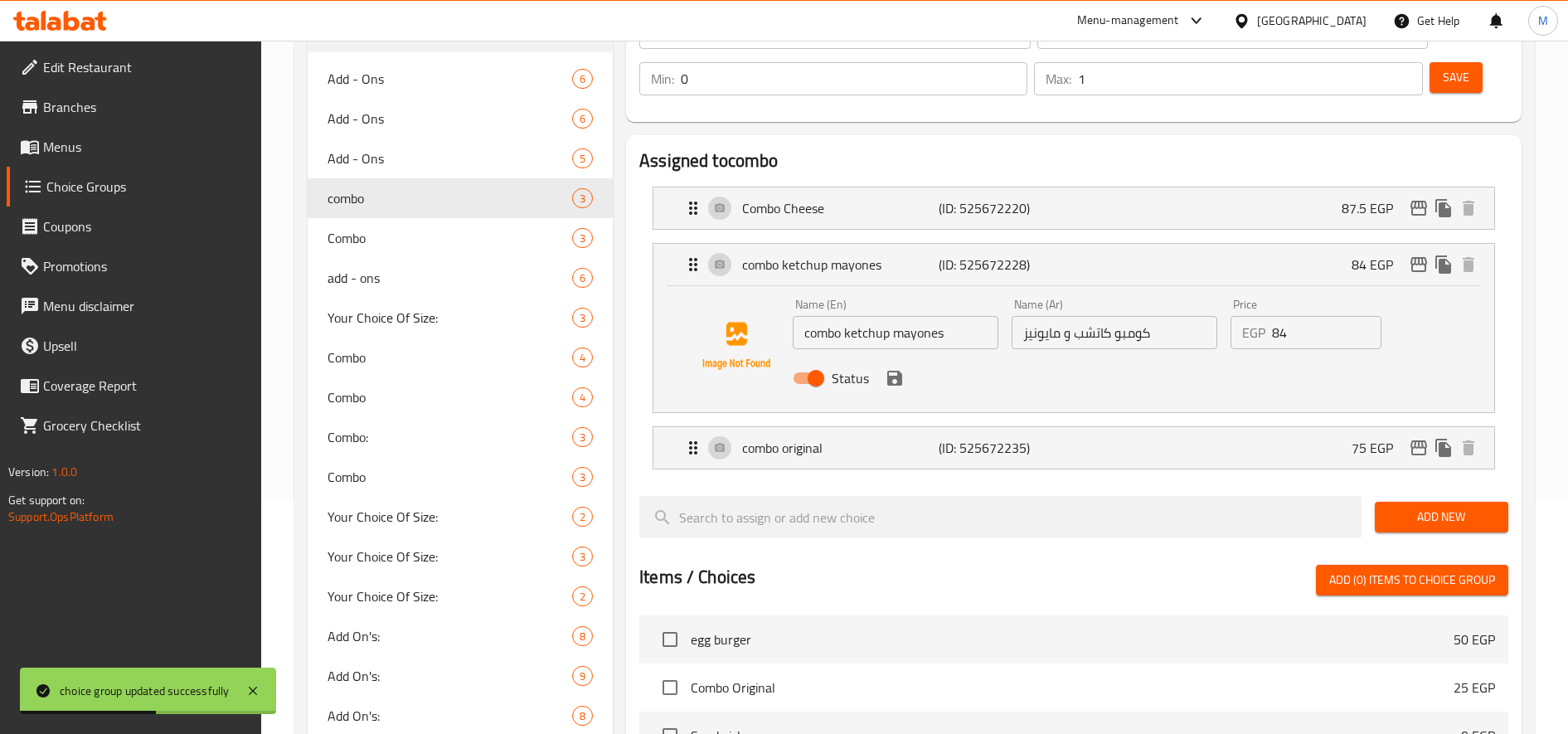
click at [1297, 325] on input "84" at bounding box center [1327, 332] width 109 height 33
click at [895, 380] on icon "save" at bounding box center [894, 378] width 20 height 20
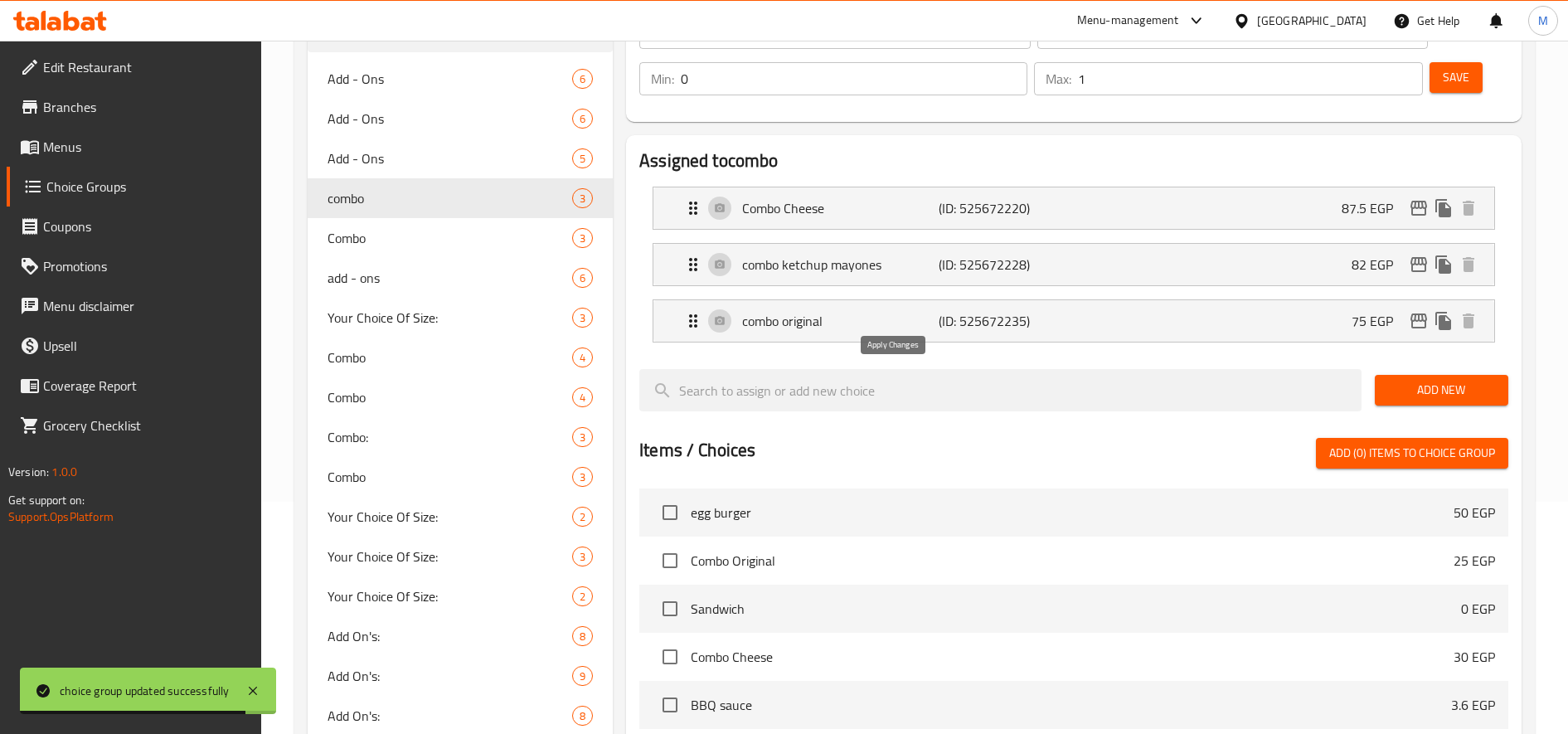
type input "82"
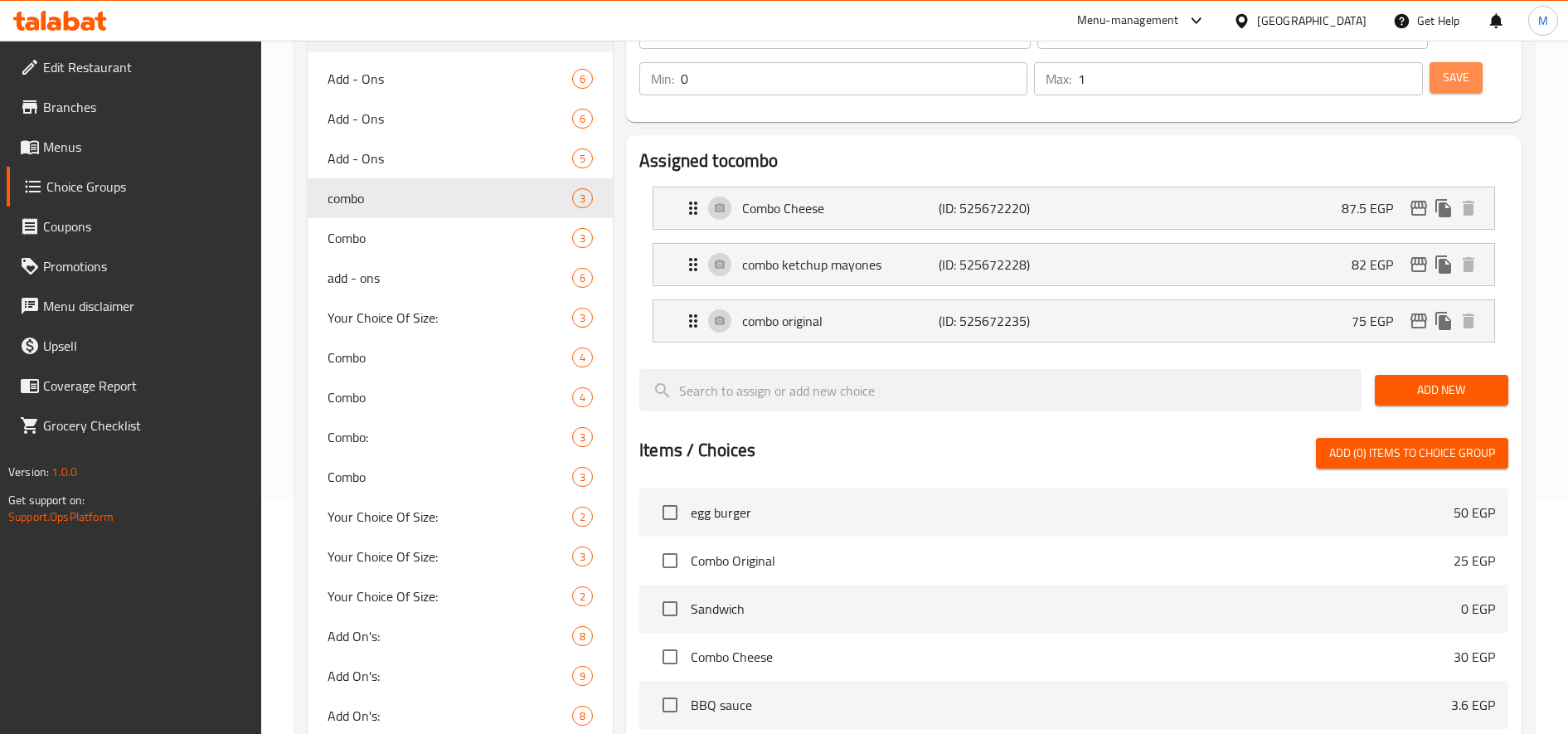
click at [1440, 81] on button "Save" at bounding box center [1457, 77] width 53 height 30
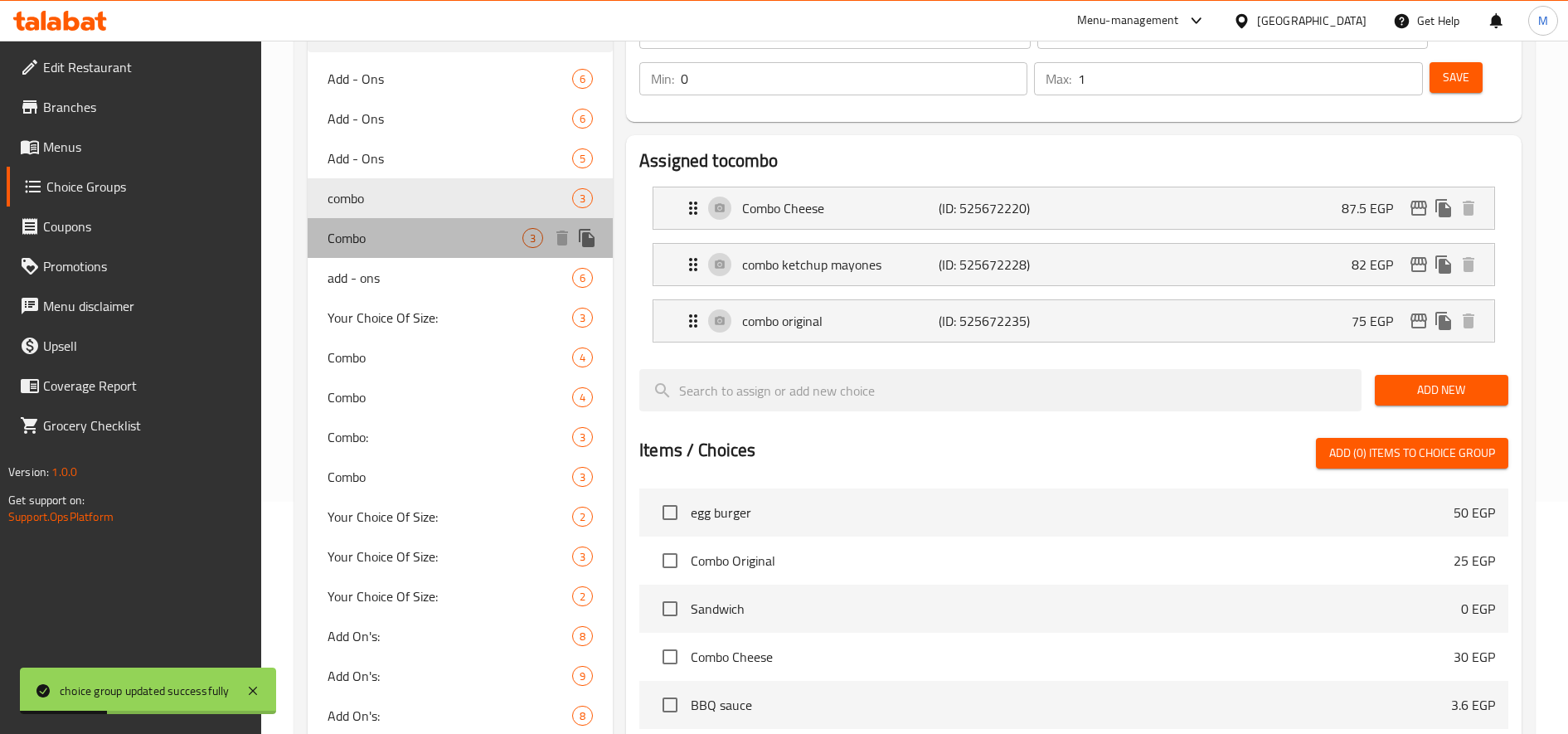
click at [430, 239] on span "Combo" at bounding box center [424, 237] width 195 height 20
type input "Combo"
type input "1"
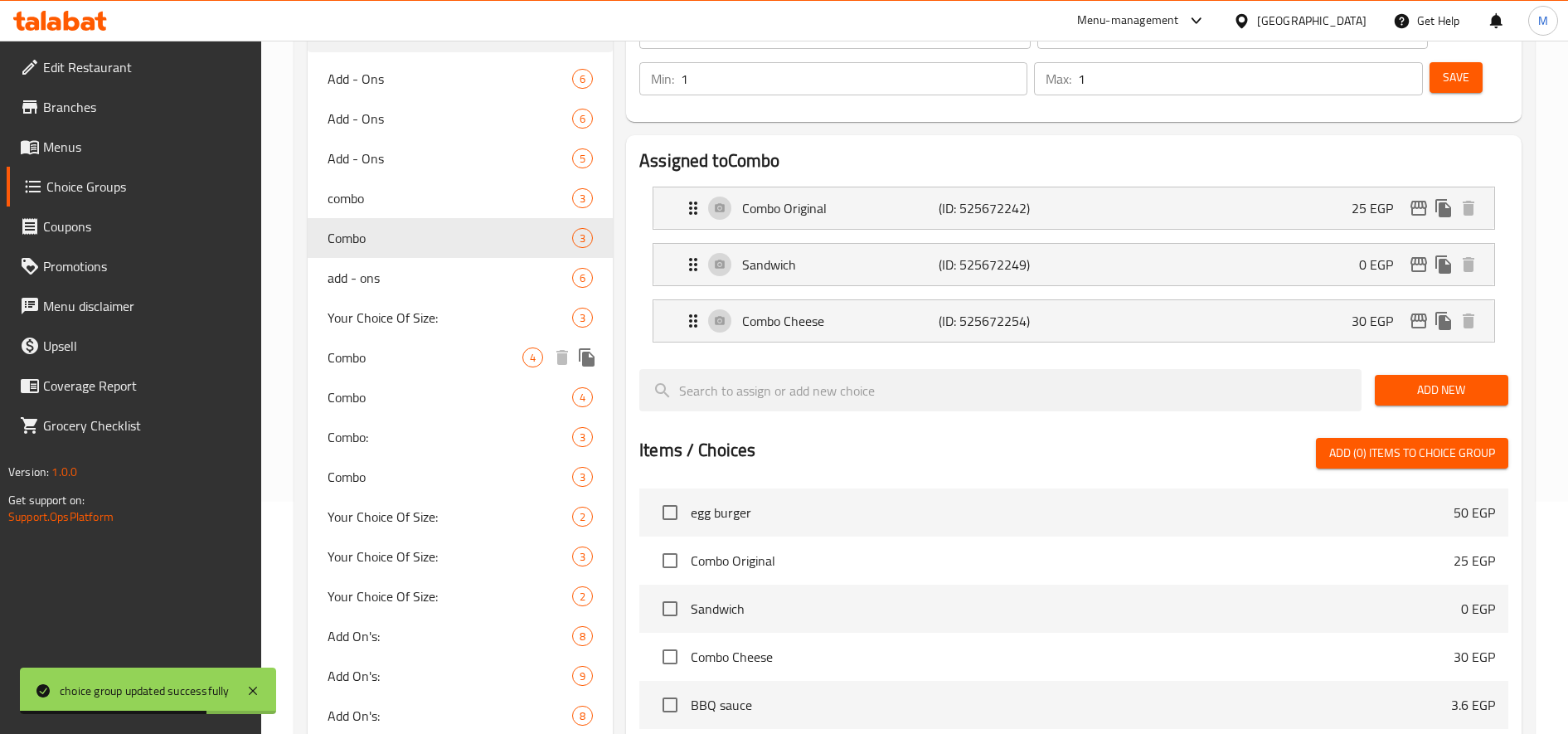
click at [396, 371] on div "Combo 4" at bounding box center [460, 357] width 305 height 40
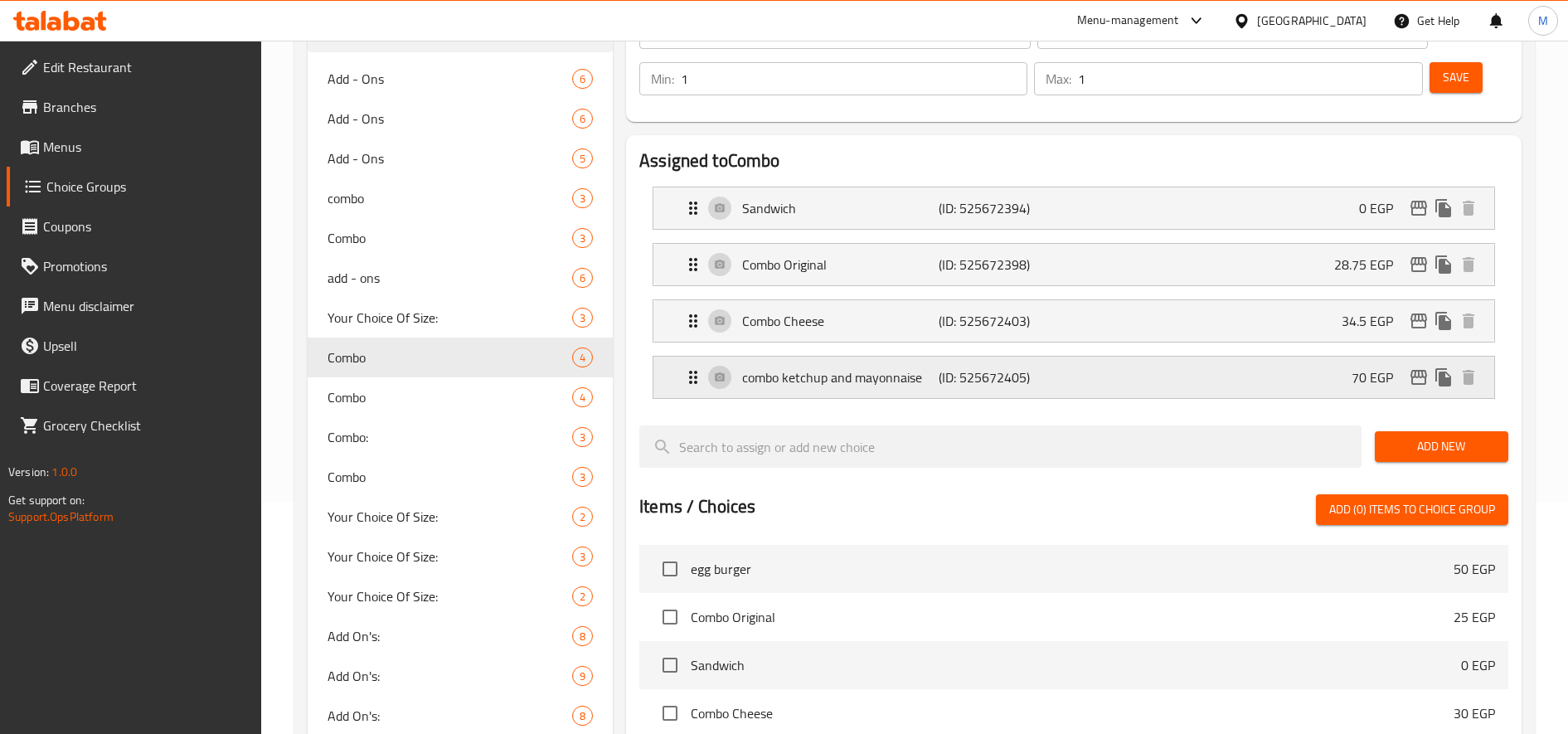
click at [1301, 375] on div "combo ketchup and mayonnaise (ID: 525672405) 70 EGP" at bounding box center [1078, 377] width 791 height 41
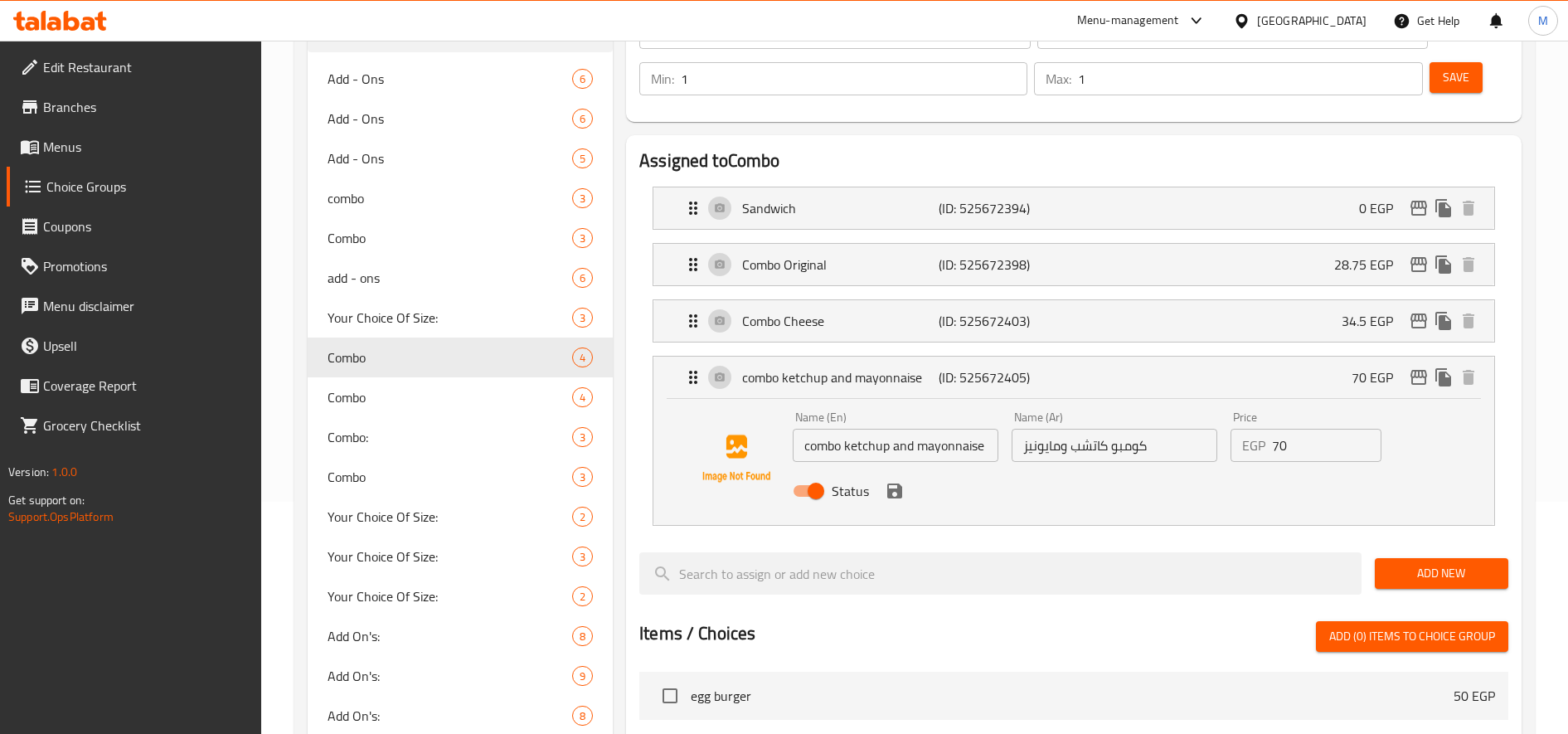
click at [1285, 444] on input "70" at bounding box center [1327, 446] width 109 height 33
click at [888, 485] on icon "save" at bounding box center [894, 491] width 15 height 15
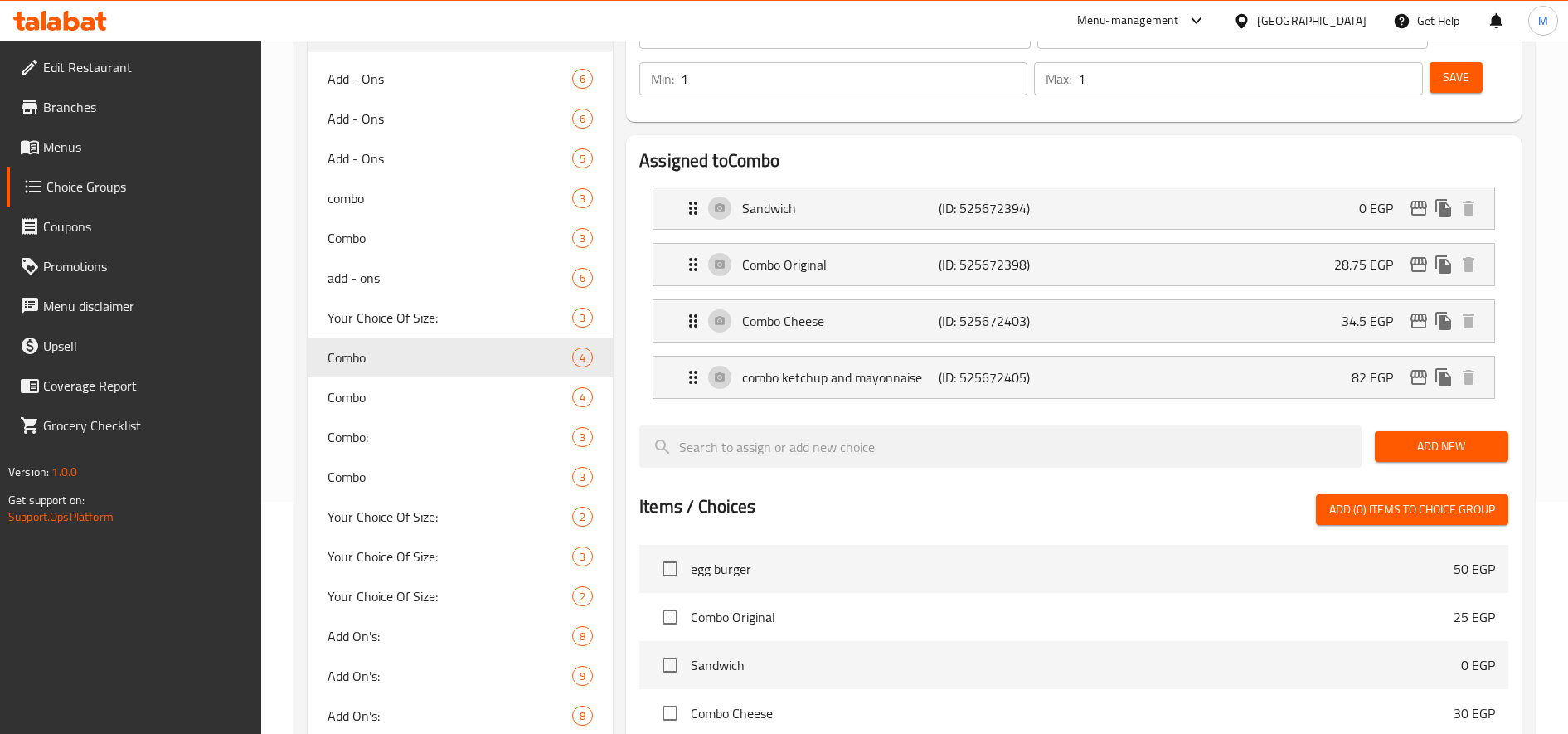
type input "82"
click at [1440, 79] on button "Save" at bounding box center [1457, 77] width 53 height 30
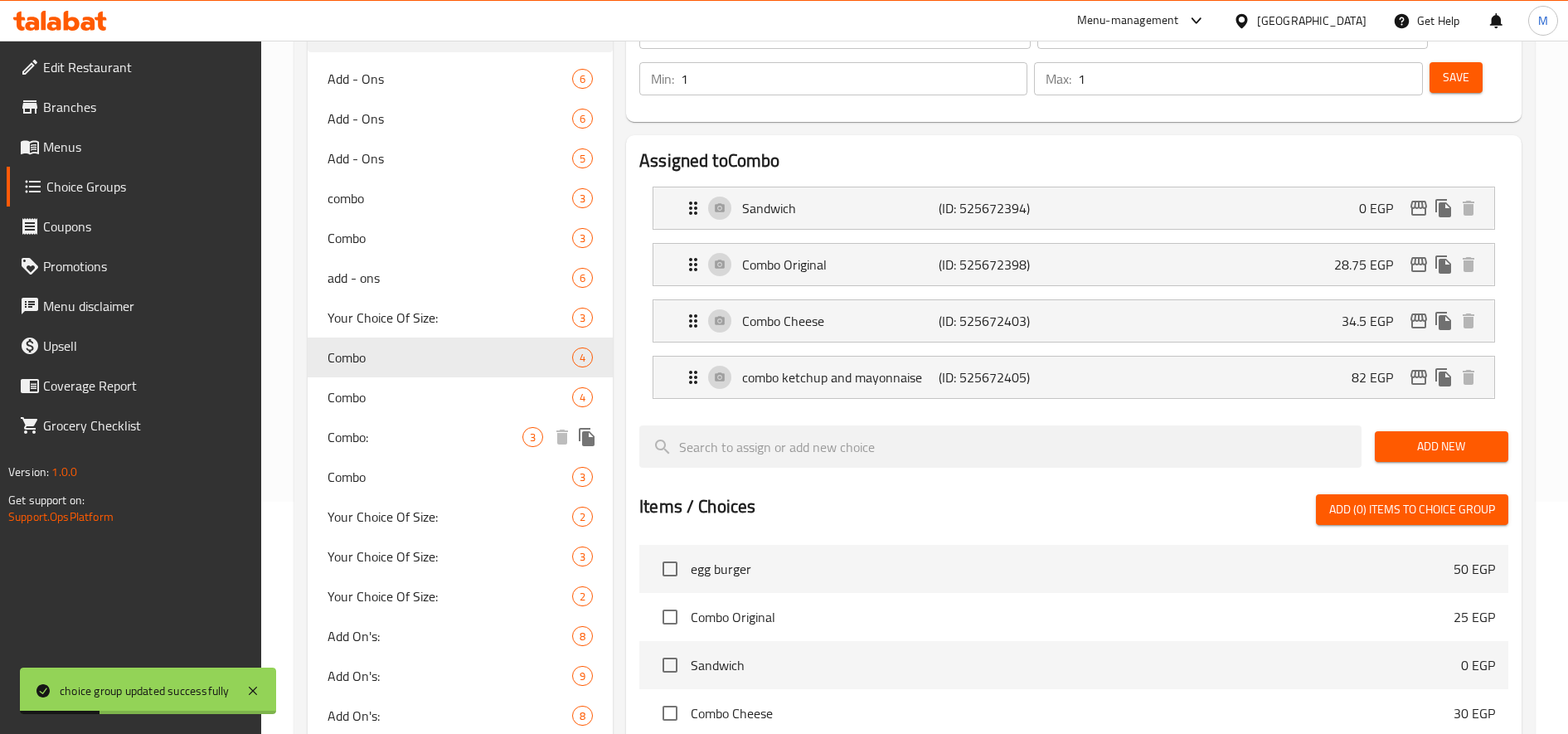
click at [414, 433] on span "Combo:" at bounding box center [424, 437] width 195 height 20
type input "Combo:"
type input "كومبو:"
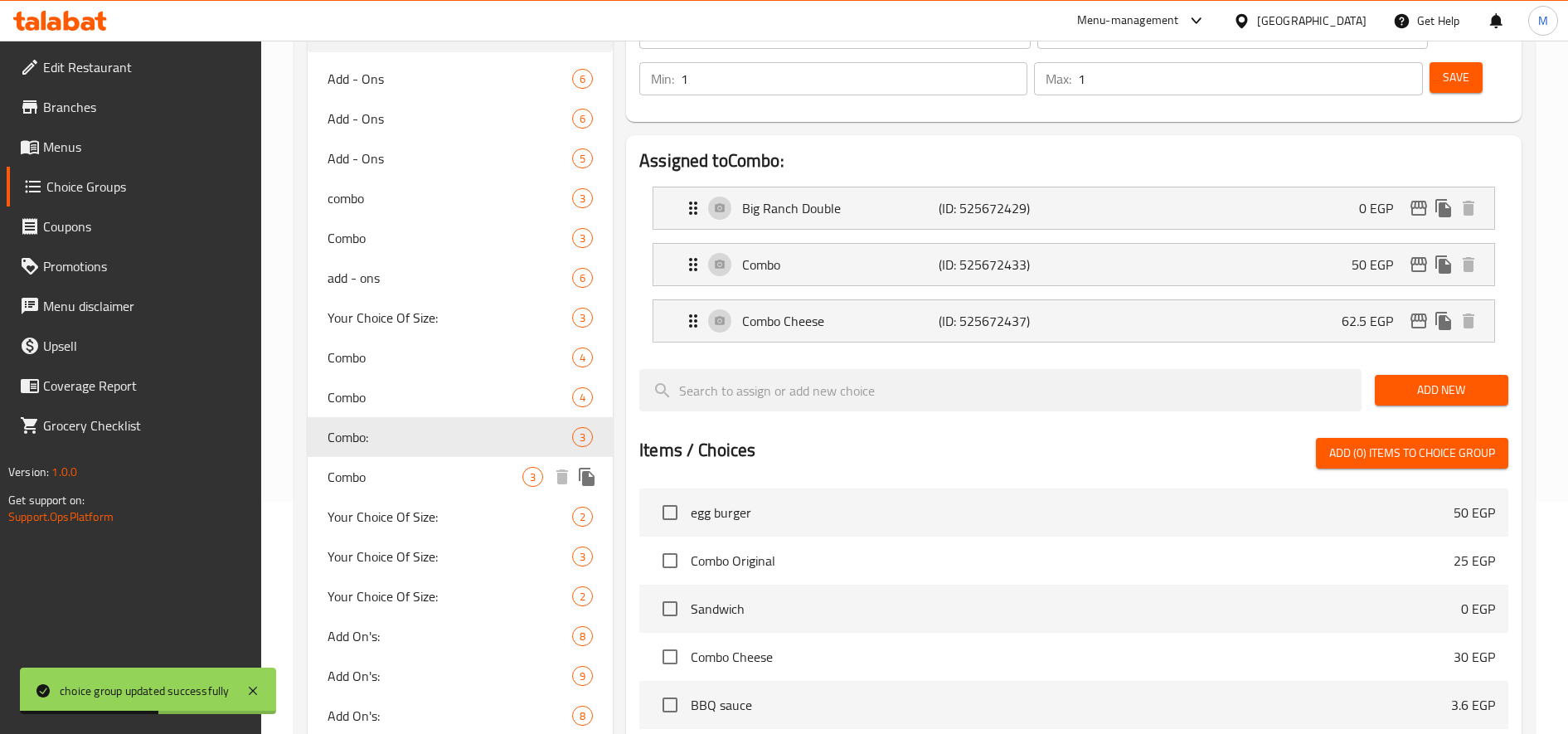
click at [390, 477] on span "Combo" at bounding box center [424, 477] width 195 height 20
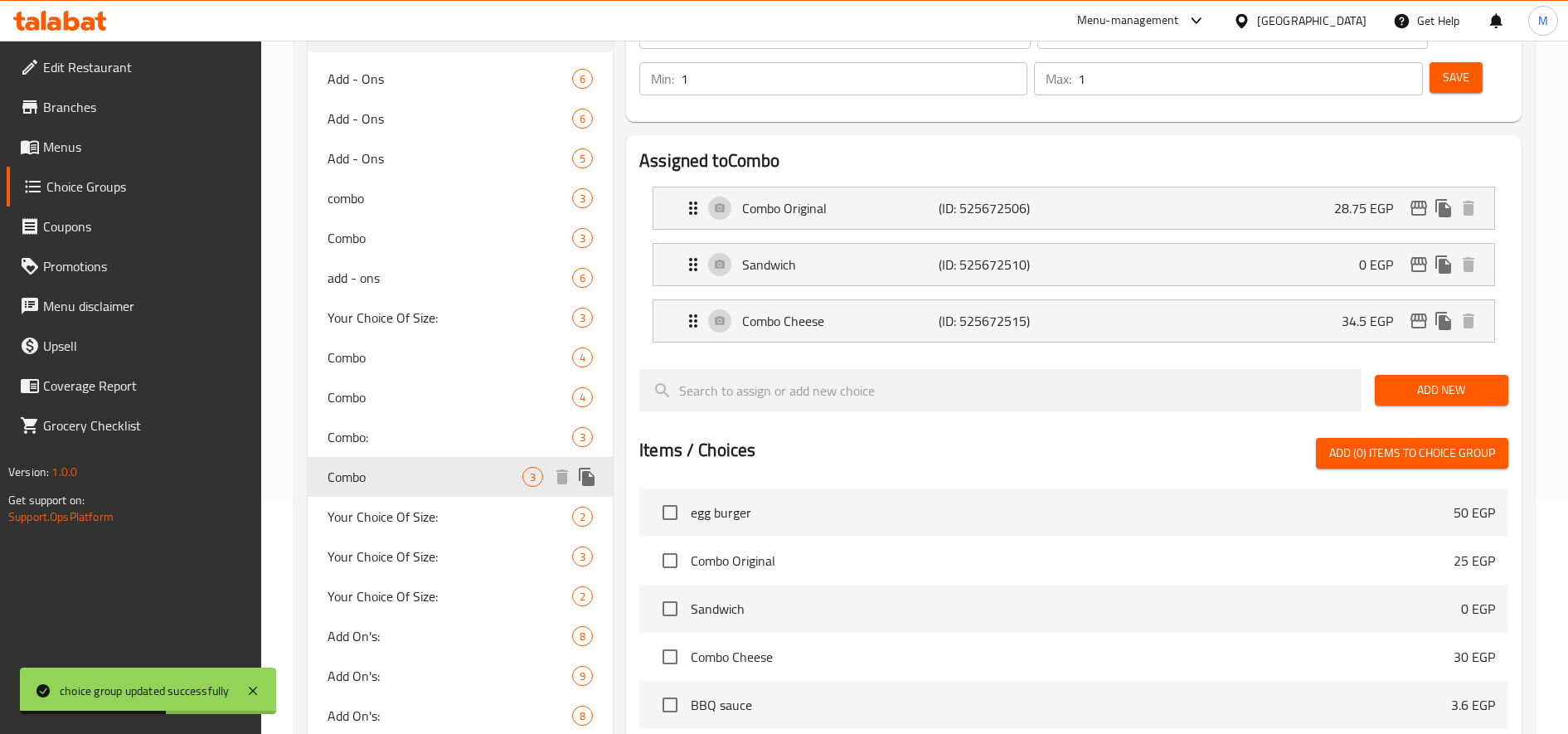
type input "Combo"
type input "كومبو"
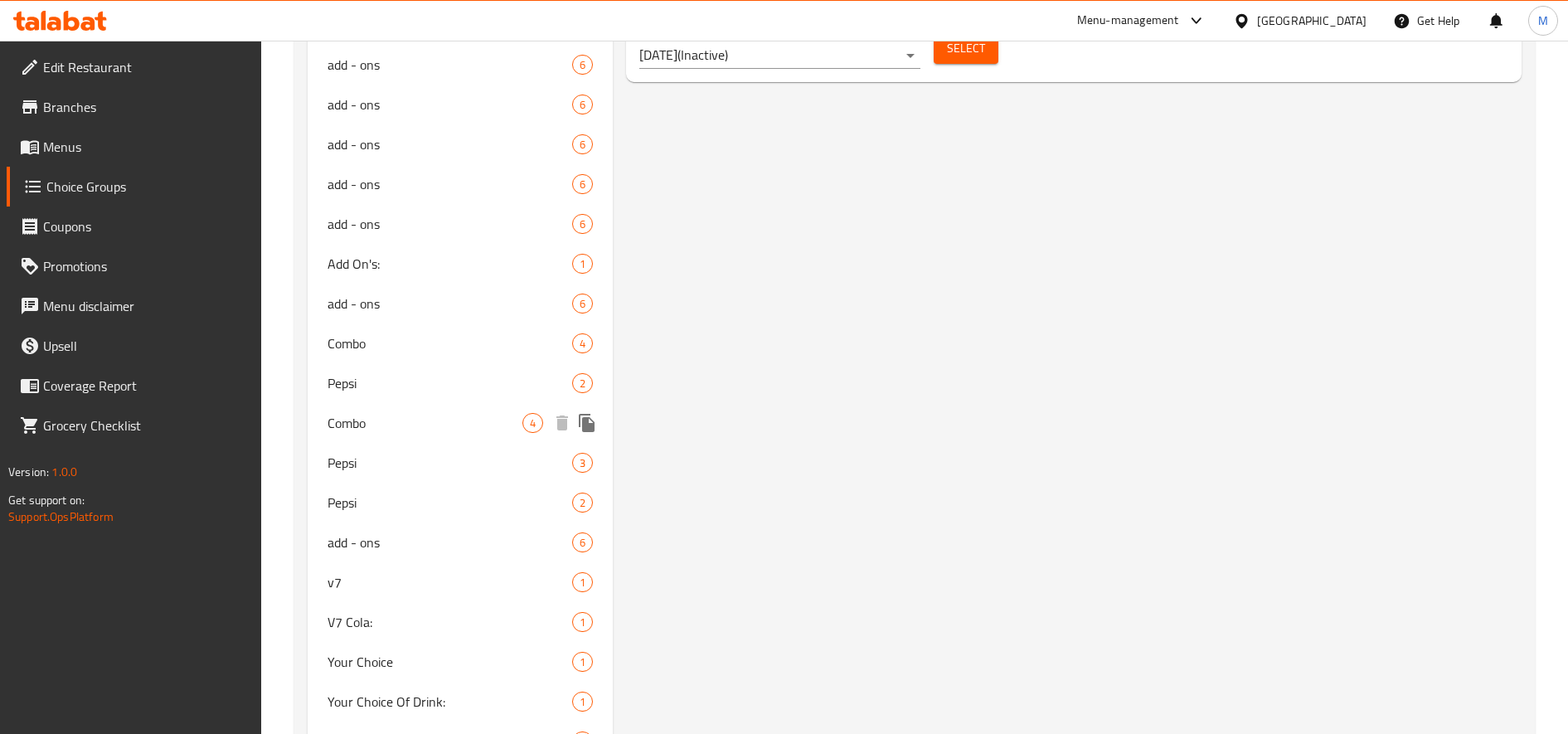
scroll to position [1202, 0]
click at [412, 338] on span "Combo" at bounding box center [424, 342] width 195 height 20
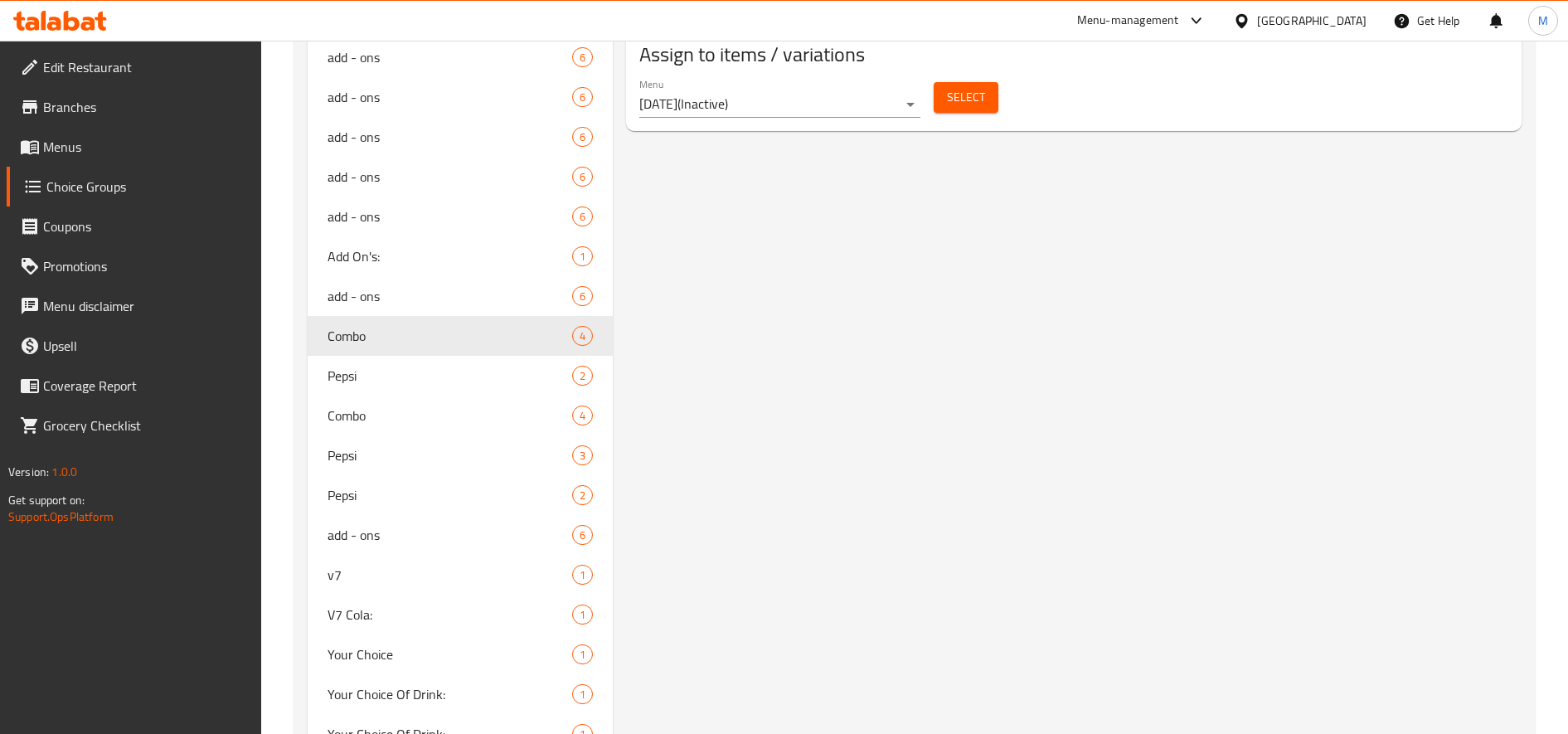
scroll to position [1210, 0]
click at [405, 427] on div "Combo 4" at bounding box center [460, 414] width 305 height 40
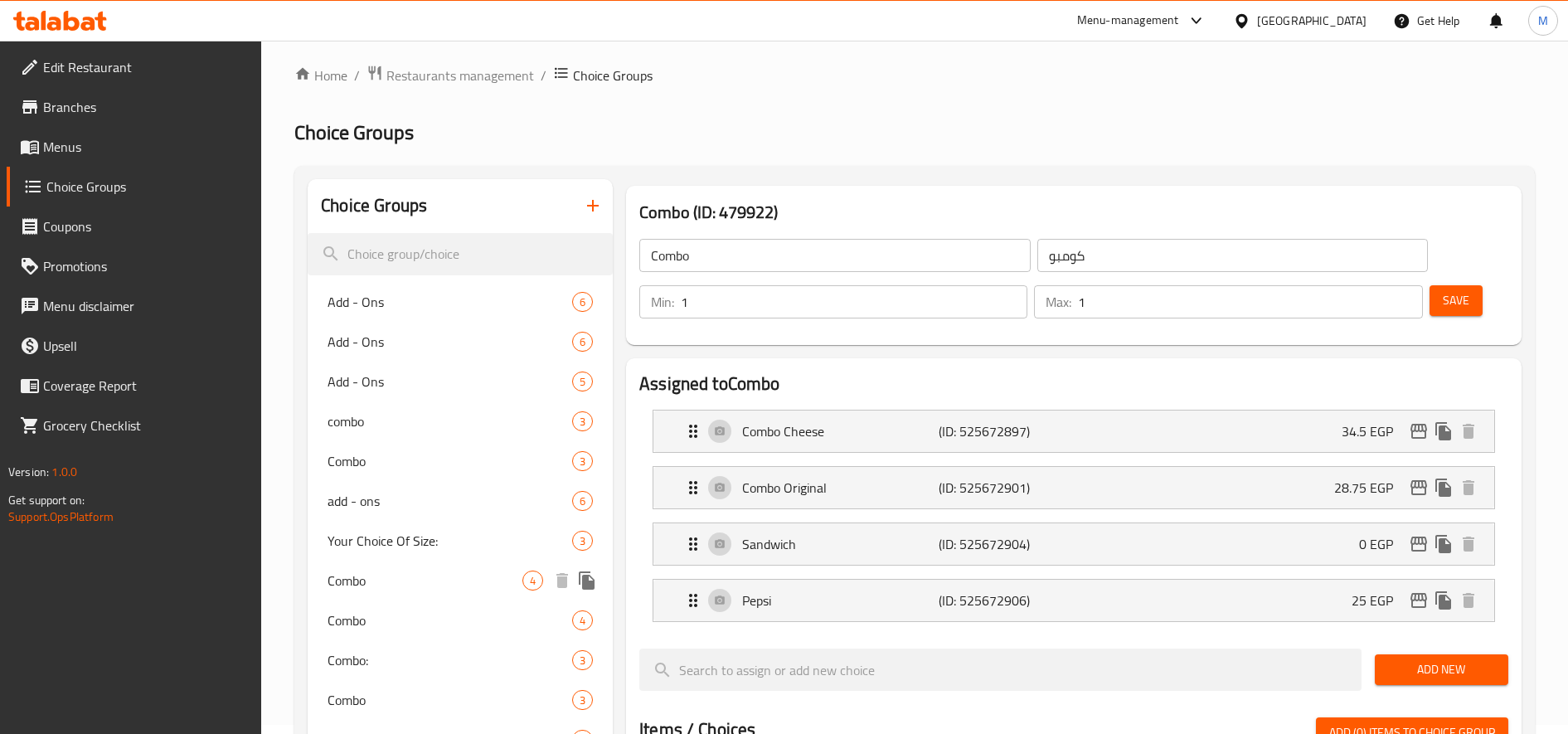
scroll to position [8, 0]
click at [82, 145] on span "Menus" at bounding box center [146, 147] width 205 height 20
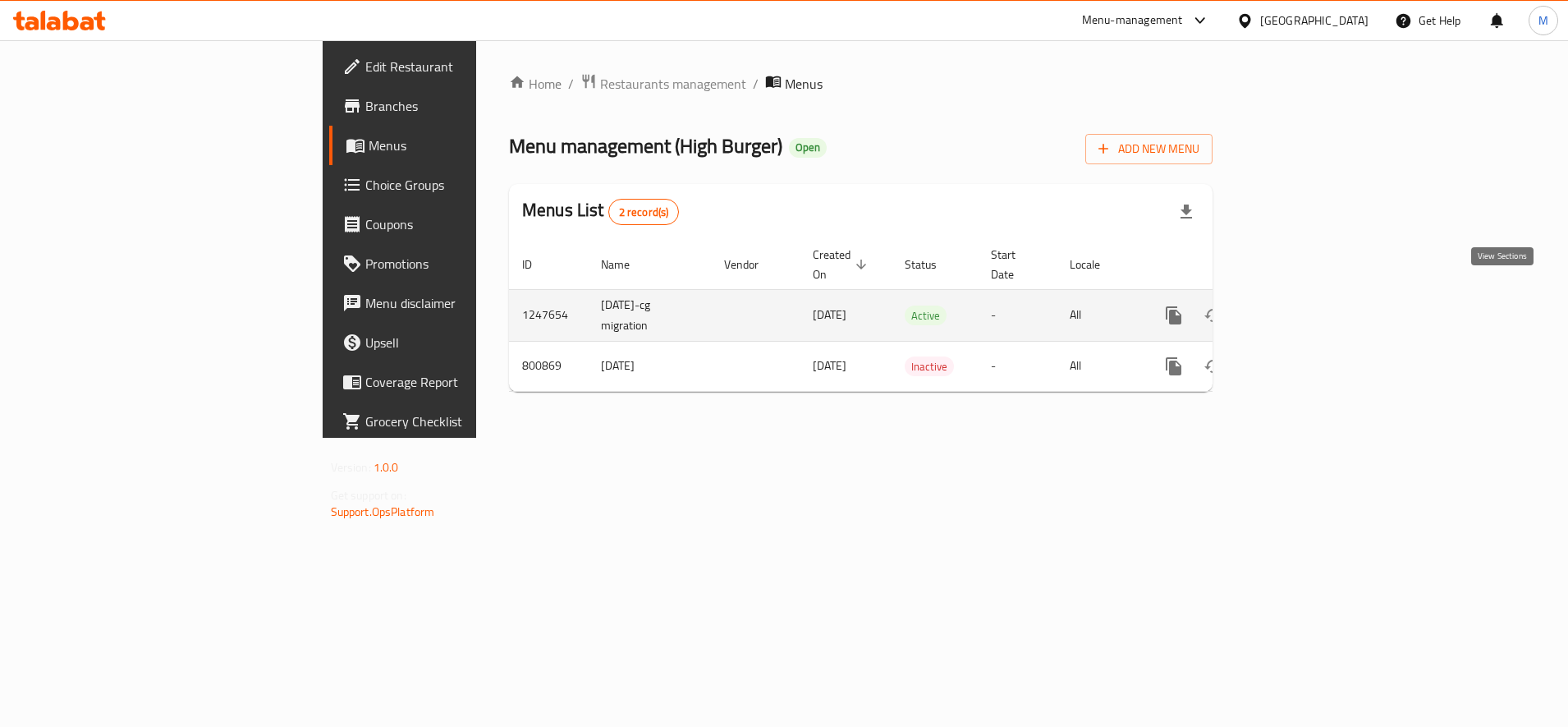
click at [1312, 299] on link "enhanced table" at bounding box center [1292, 315] width 40 height 40
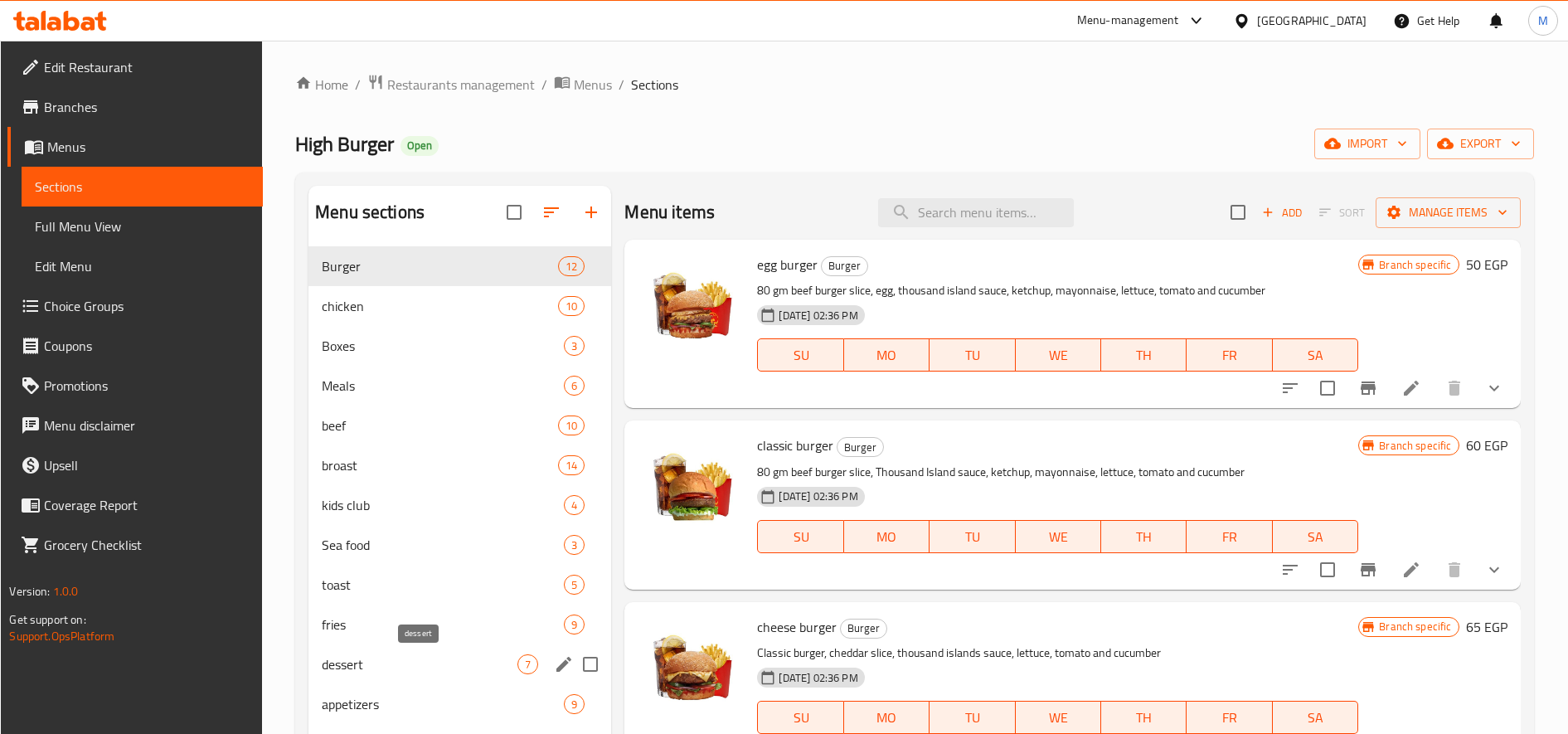
click at [392, 657] on span "dessert" at bounding box center [419, 664] width 196 height 20
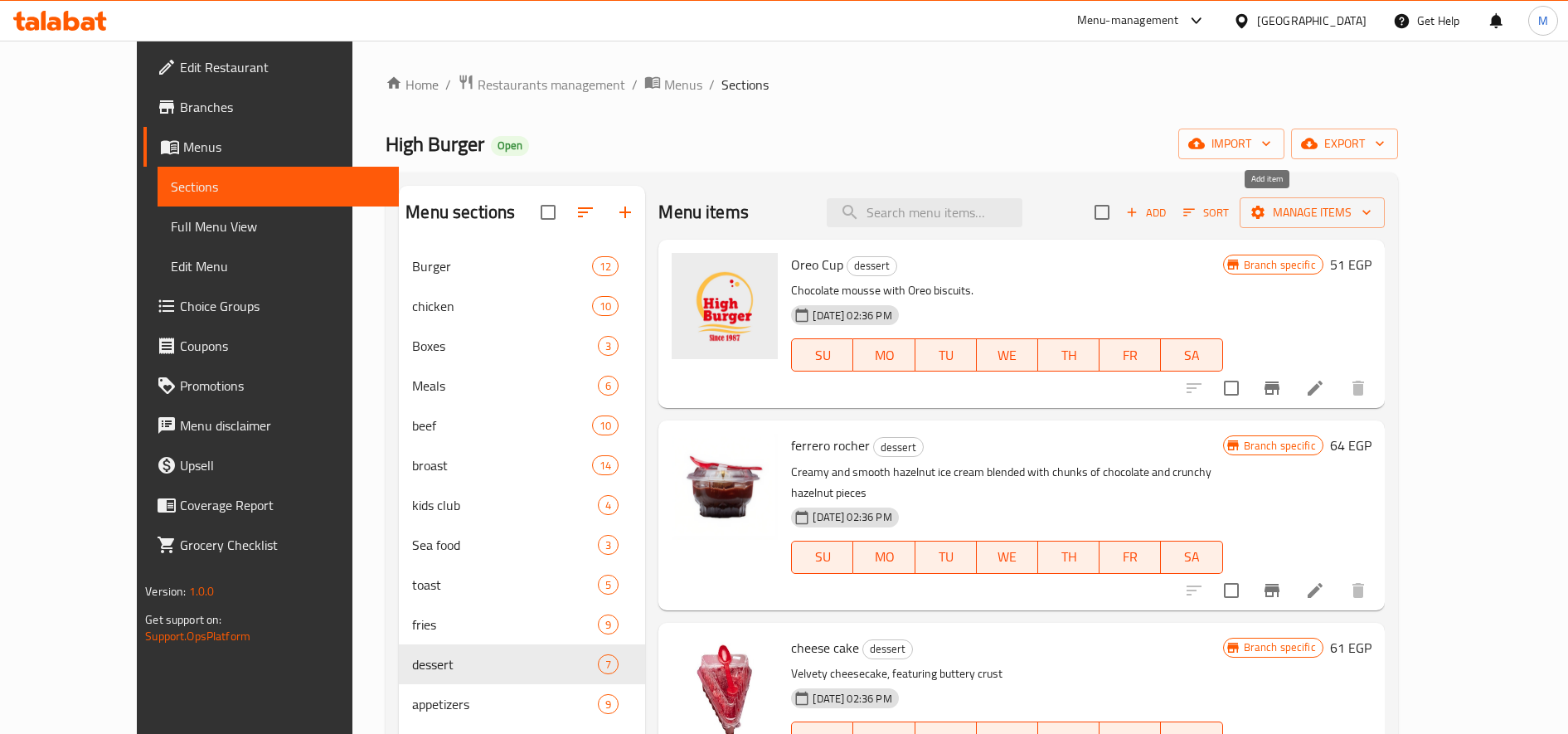
click at [1168, 209] on span "Add" at bounding box center [1147, 213] width 45 height 20
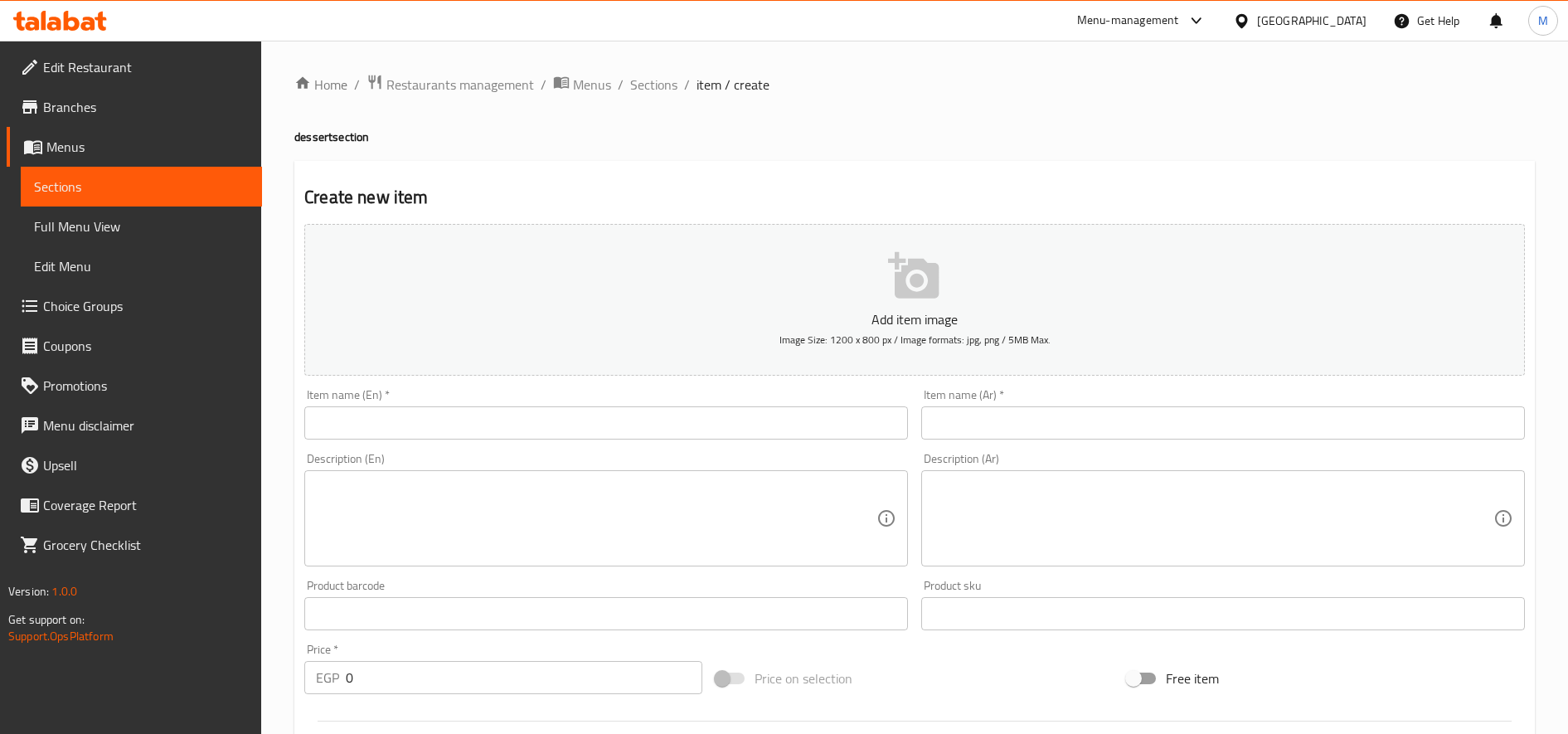
click at [1001, 411] on input "text" at bounding box center [1224, 423] width 604 height 33
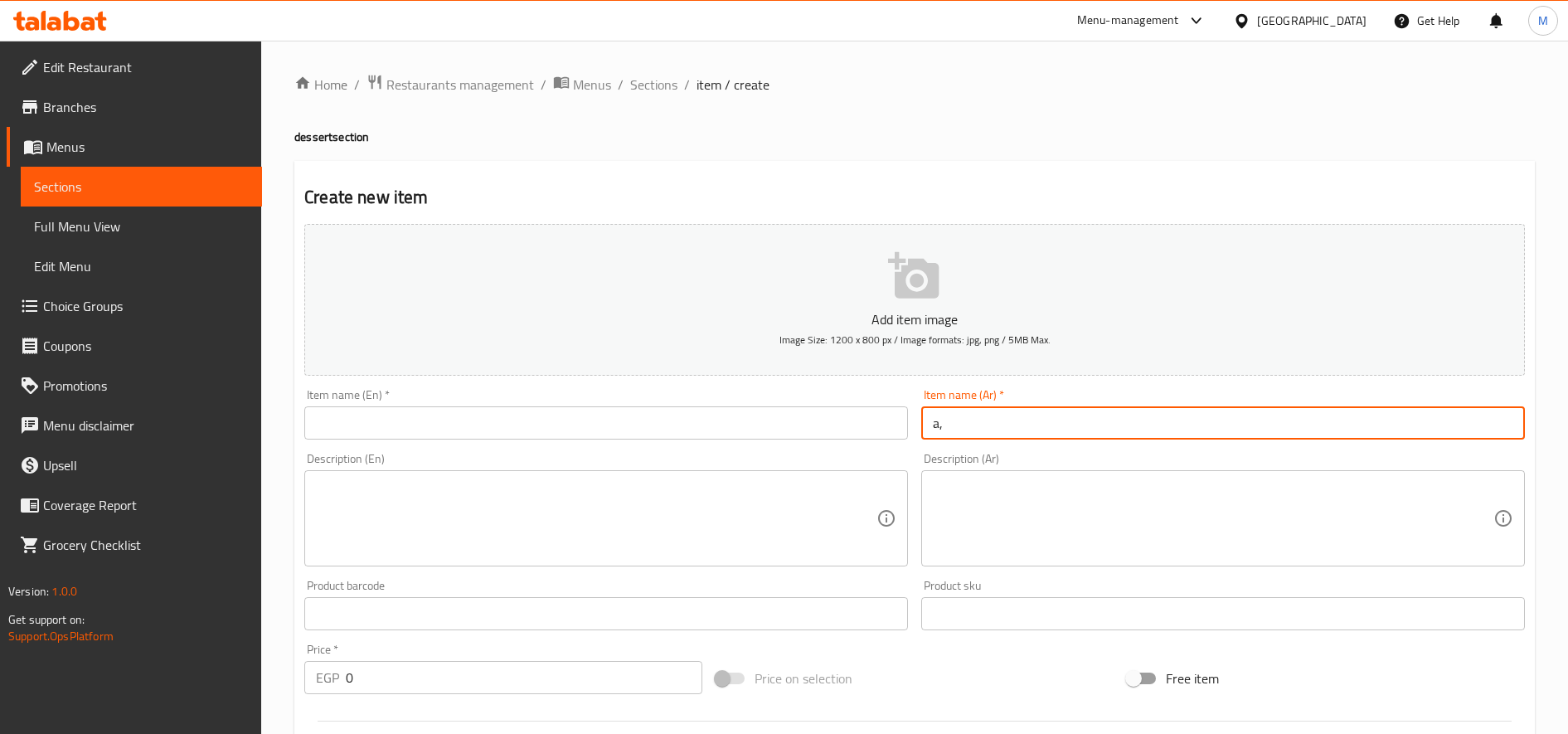
type input "a"
type input "شوكليت تارت"
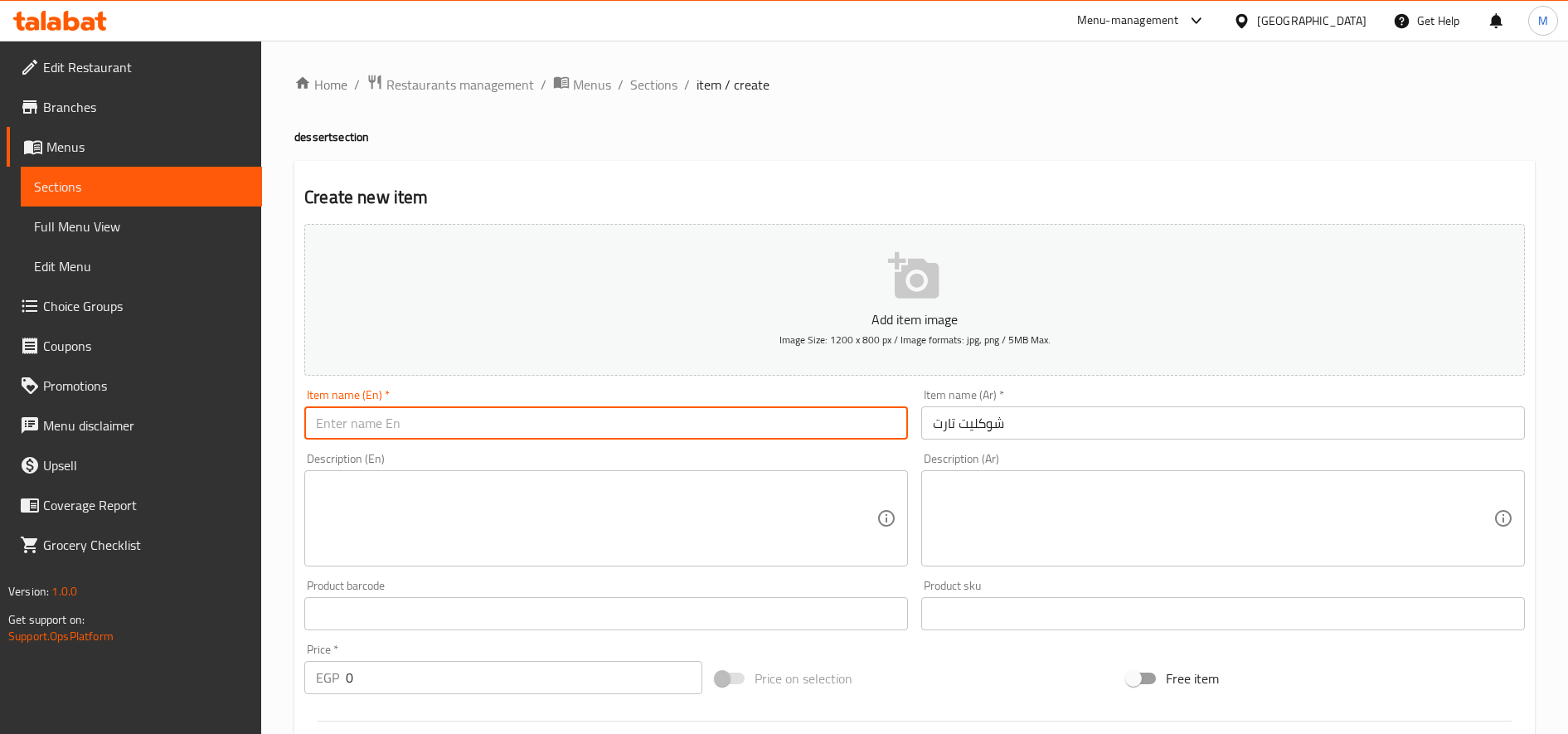
click at [595, 418] on input "text" at bounding box center [606, 423] width 604 height 33
paste input "Chocolate tart"
type input "Chocolate tart"
click at [419, 684] on input "0" at bounding box center [524, 677] width 357 height 33
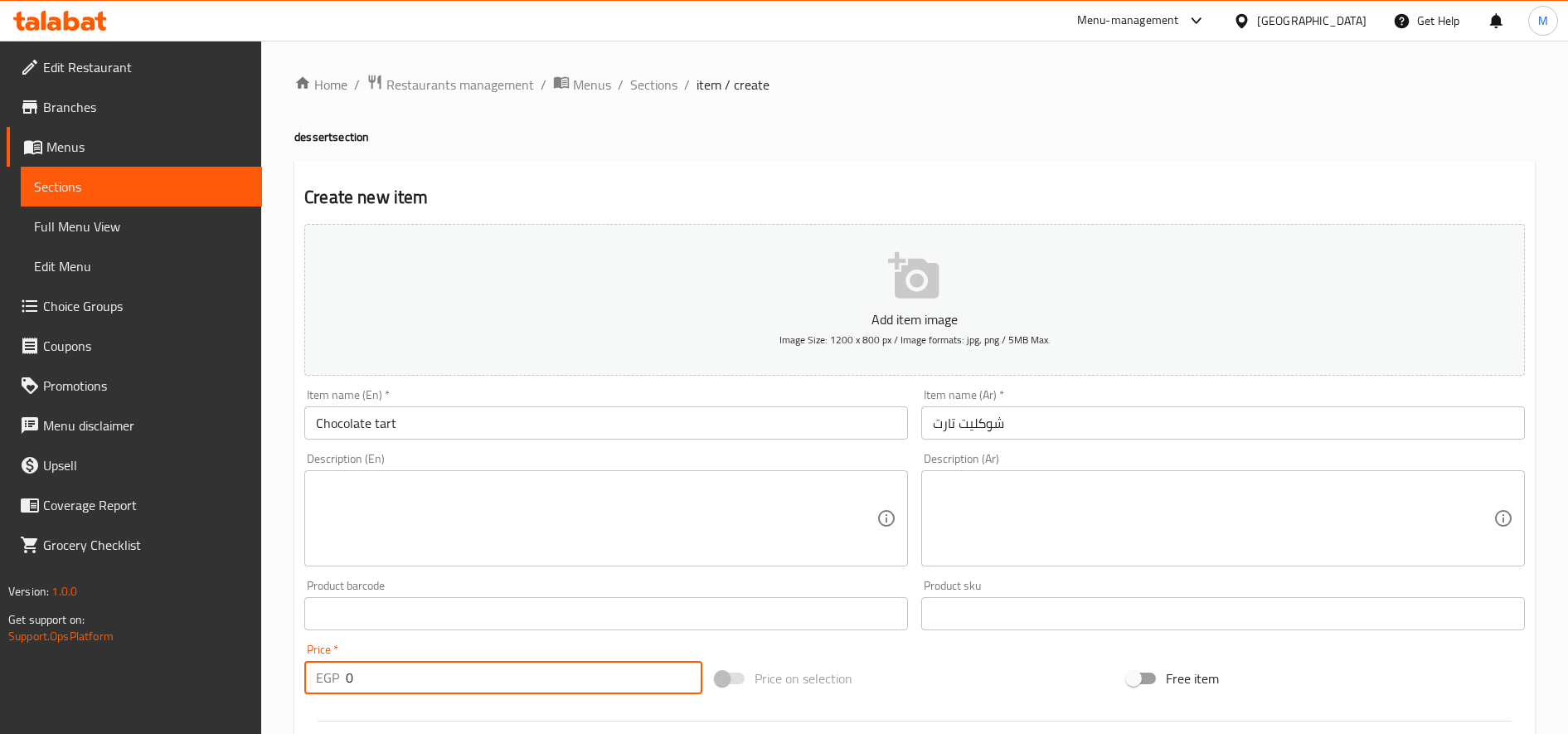
click at [419, 684] on input "0" at bounding box center [524, 677] width 357 height 33
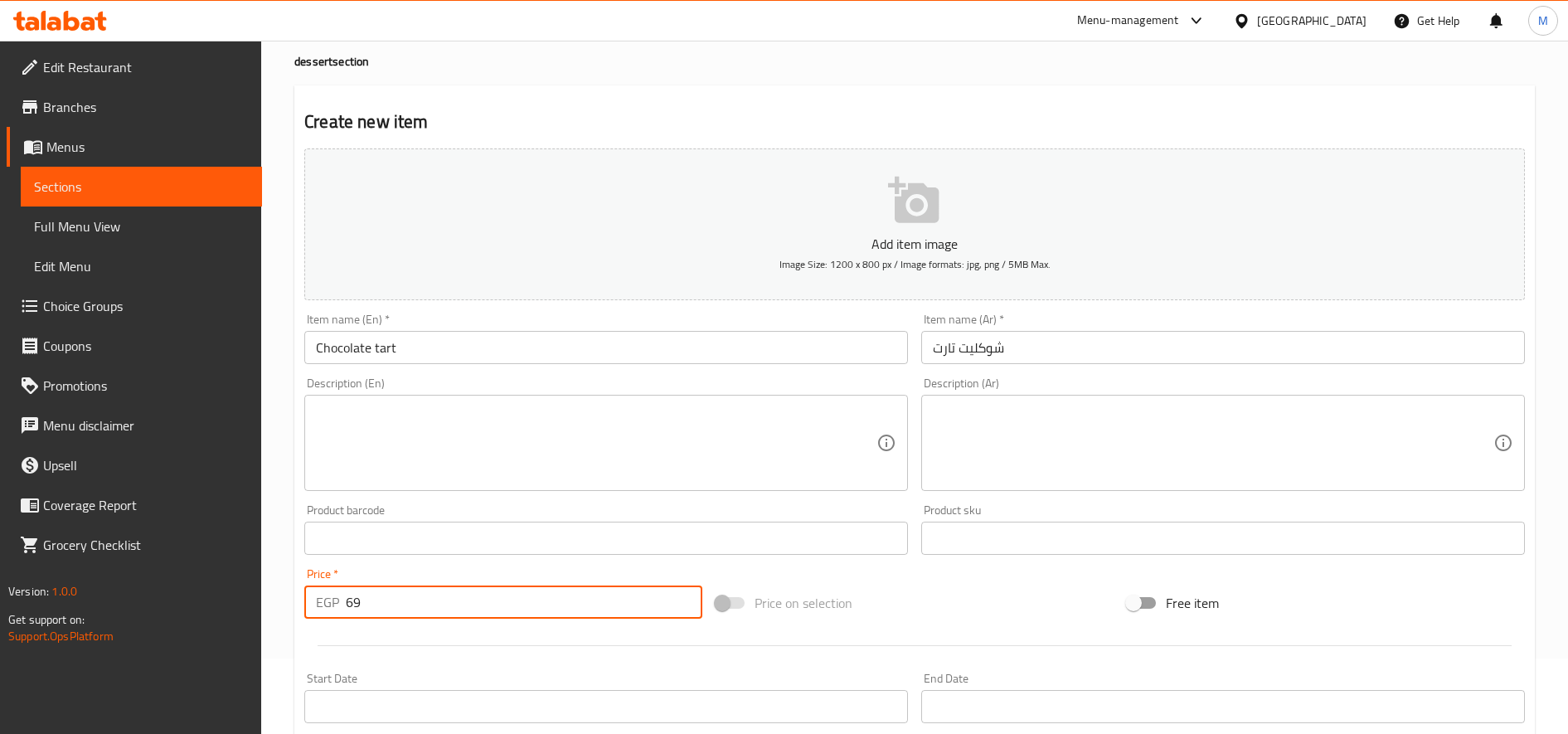
type input "69"
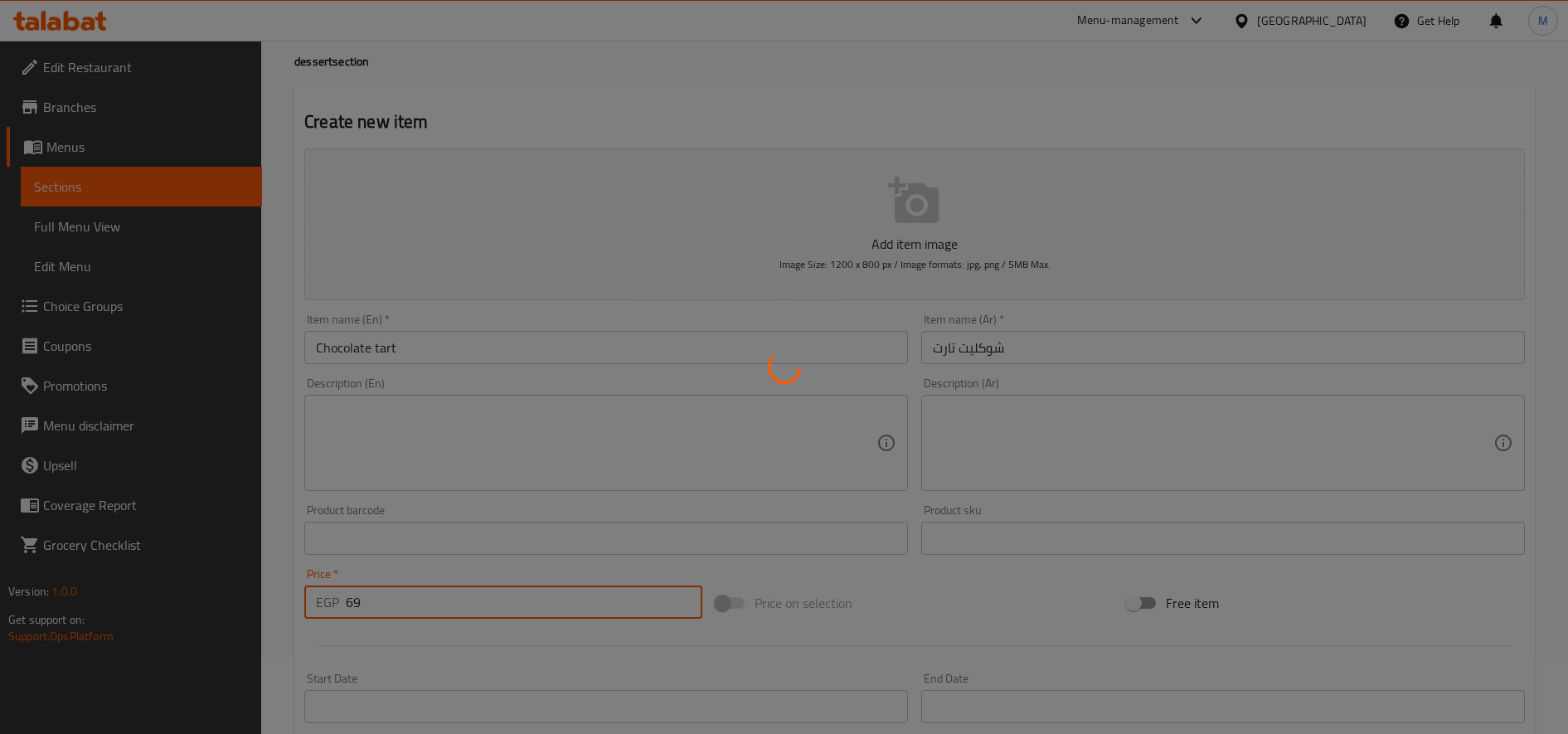
type input "0"
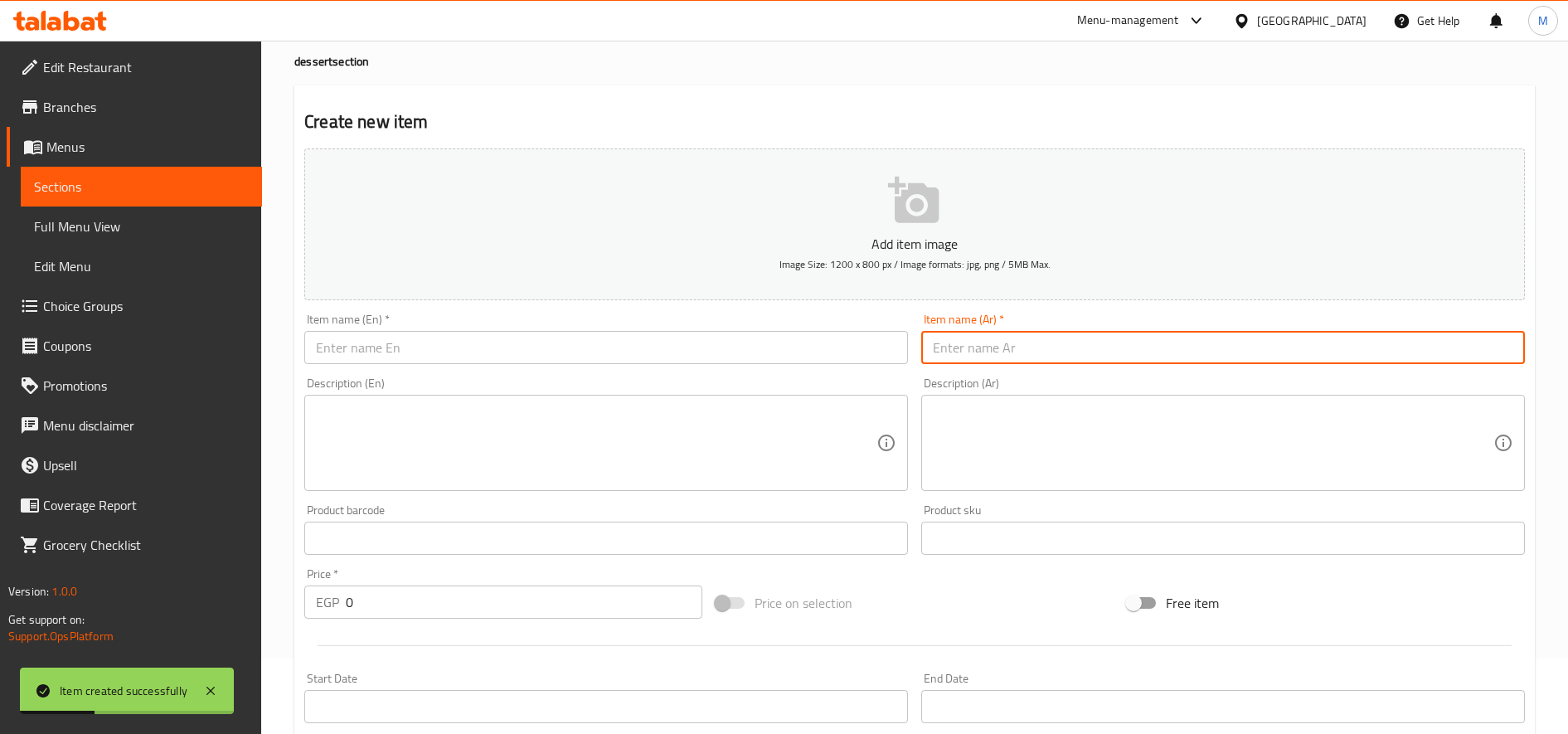
click at [1101, 353] on input "text" at bounding box center [1224, 348] width 604 height 33
click at [1101, 353] on input "كوكيز" at bounding box center [1224, 348] width 604 height 33
type input "كوكيز"
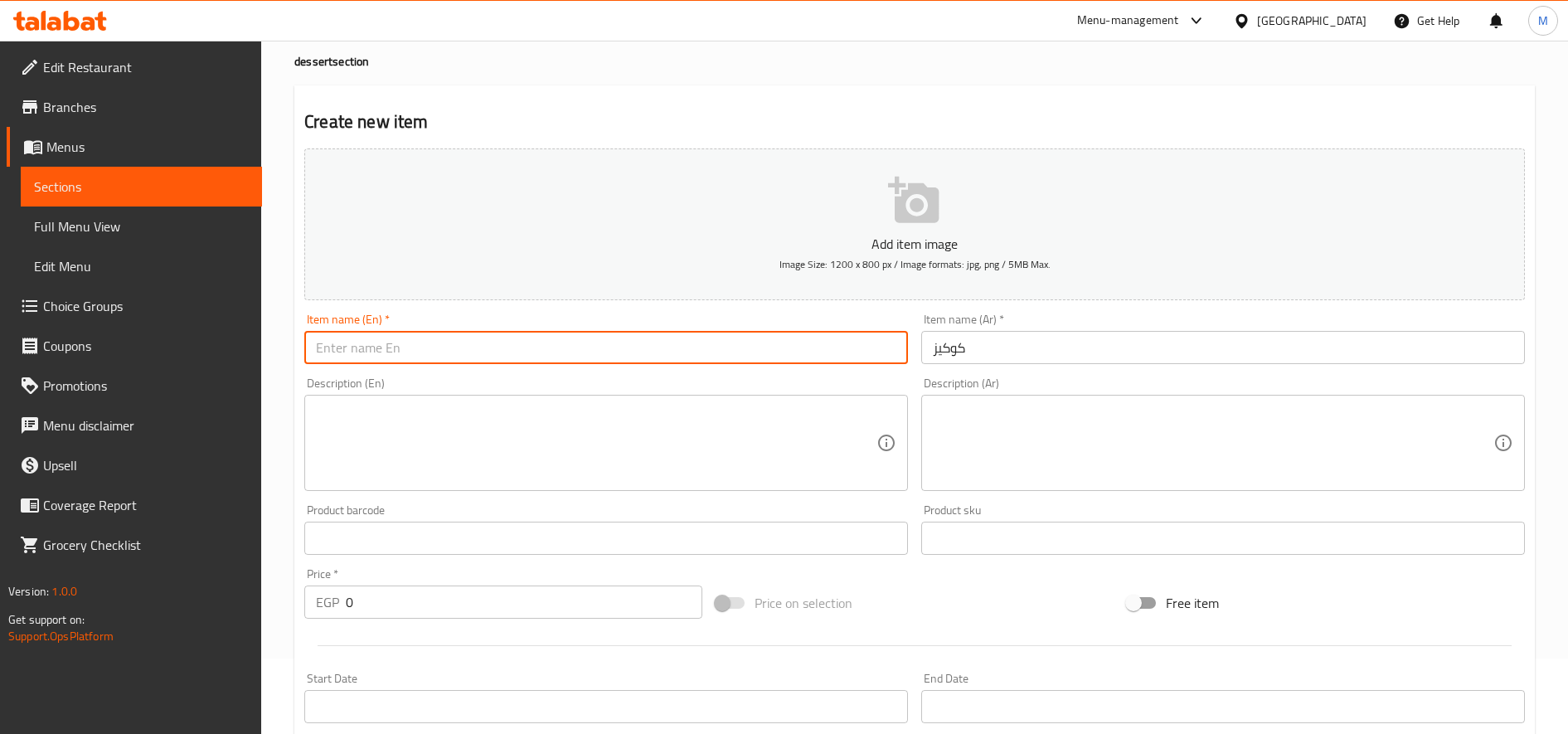
click at [551, 358] on input "text" at bounding box center [606, 348] width 604 height 33
paste input "cookies"
type input "cookies"
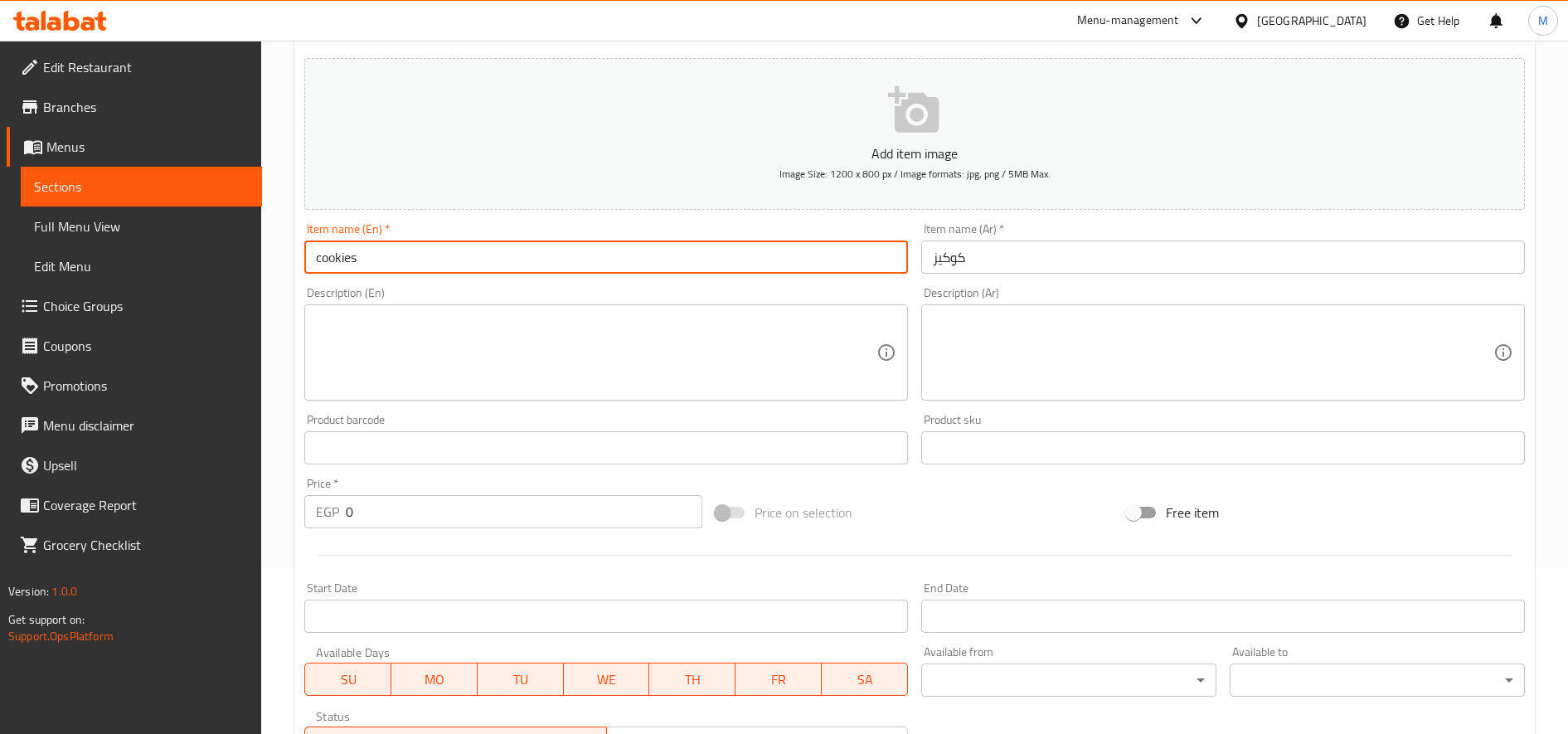
scroll to position [170, 0]
click at [467, 508] on input "0" at bounding box center [524, 507] width 357 height 33
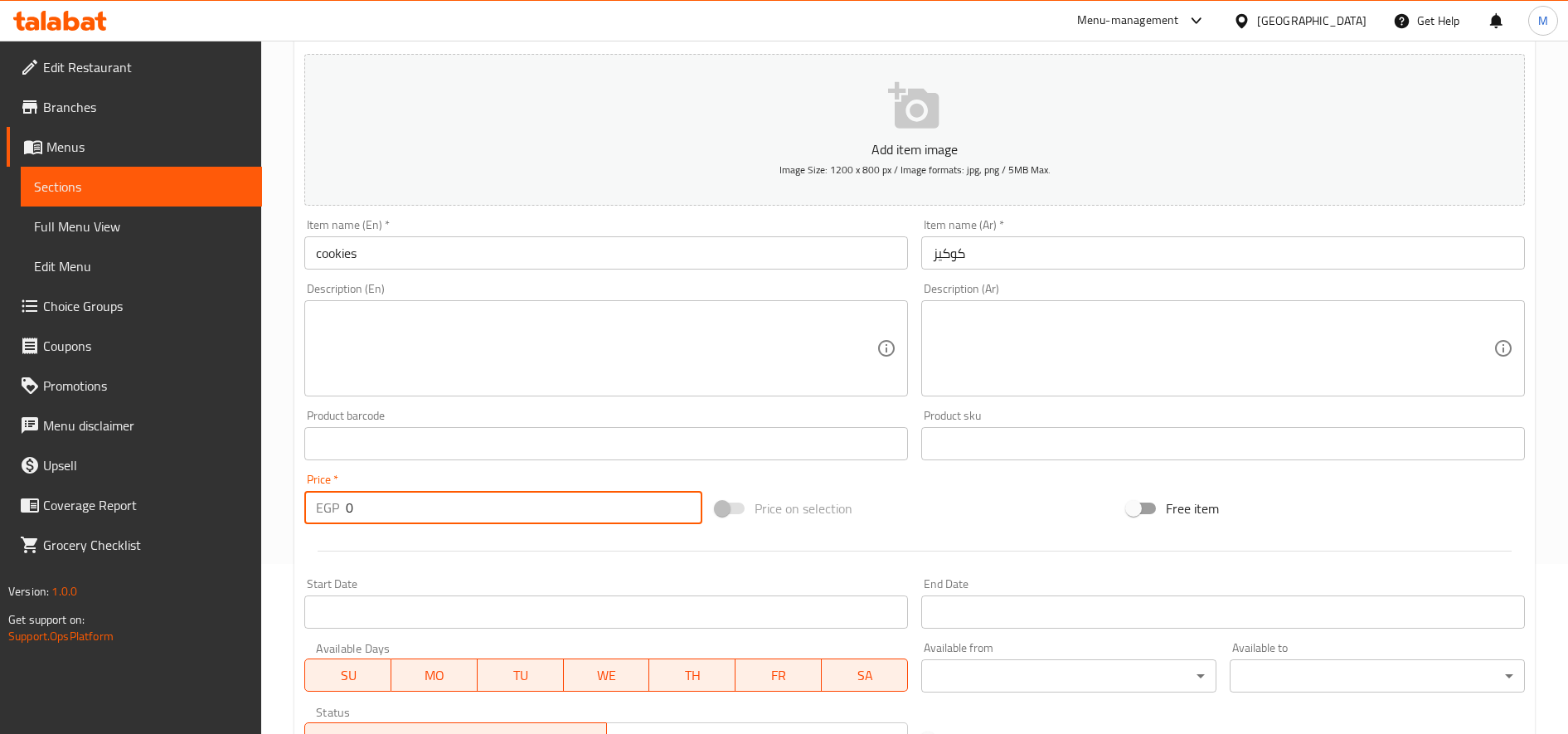
click at [467, 508] on input "0" at bounding box center [524, 507] width 357 height 33
type input "32"
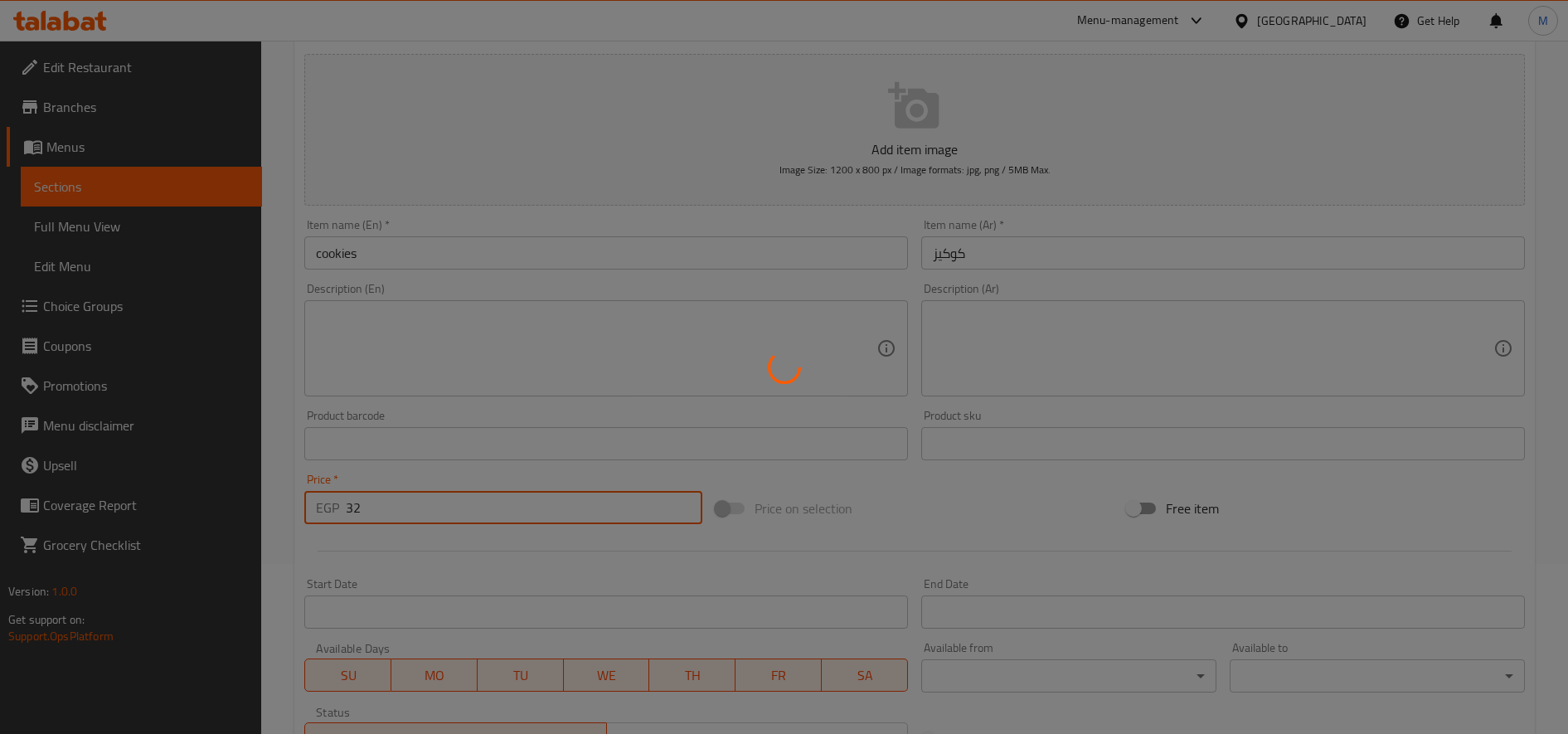
type input "0"
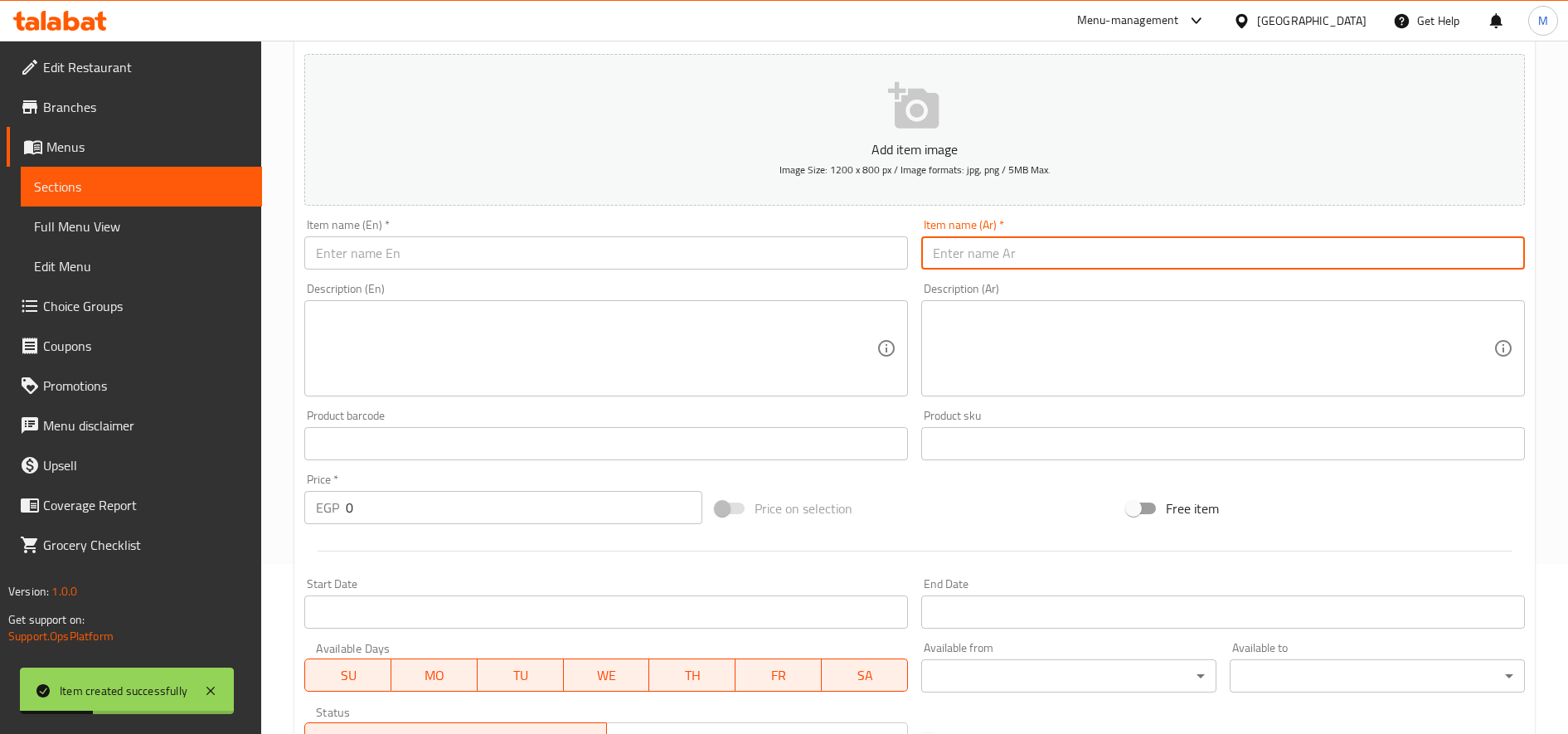
click at [1020, 237] on input "text" at bounding box center [1224, 253] width 604 height 33
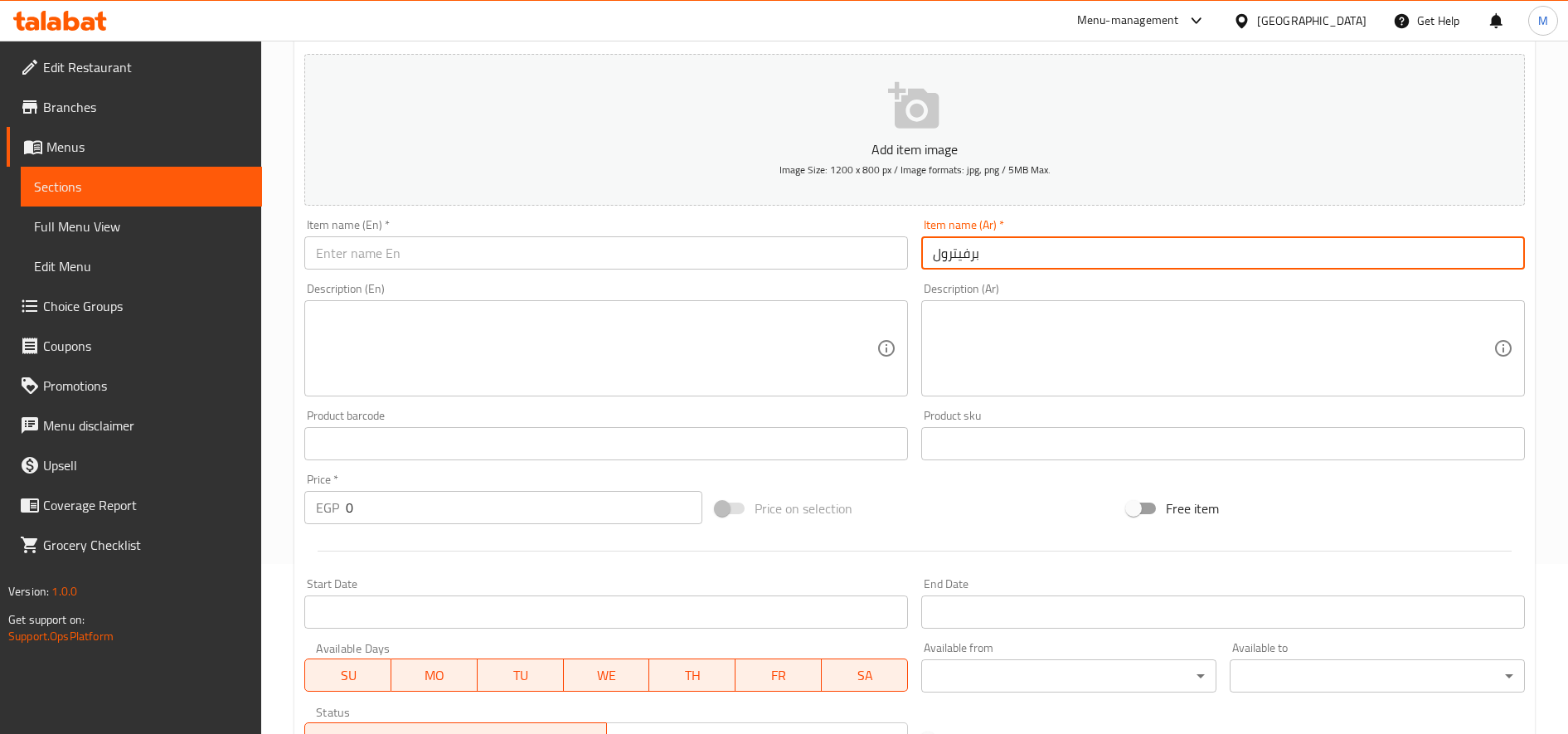
click at [972, 249] on input "برفيترول" at bounding box center [1224, 253] width 604 height 33
click at [960, 249] on input "بروفيترول" at bounding box center [1224, 253] width 604 height 33
click at [1064, 248] on input "[DEMOGRAPHIC_DATA]" at bounding box center [1224, 253] width 604 height 33
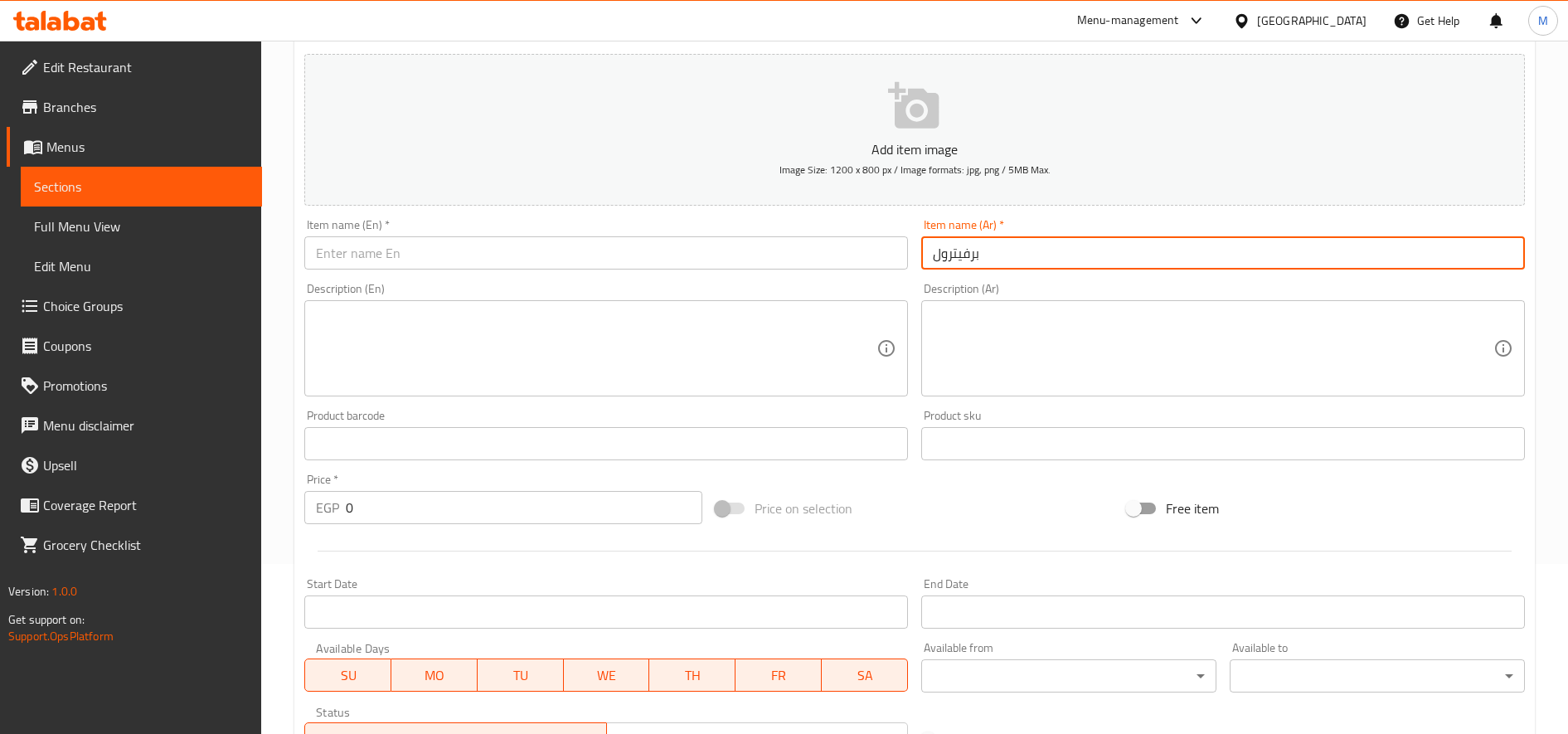
click at [1028, 260] on input "برفيترول" at bounding box center [1224, 253] width 604 height 33
paste input "text"
type input "بروفيترول"
paste input "Profiteroles"
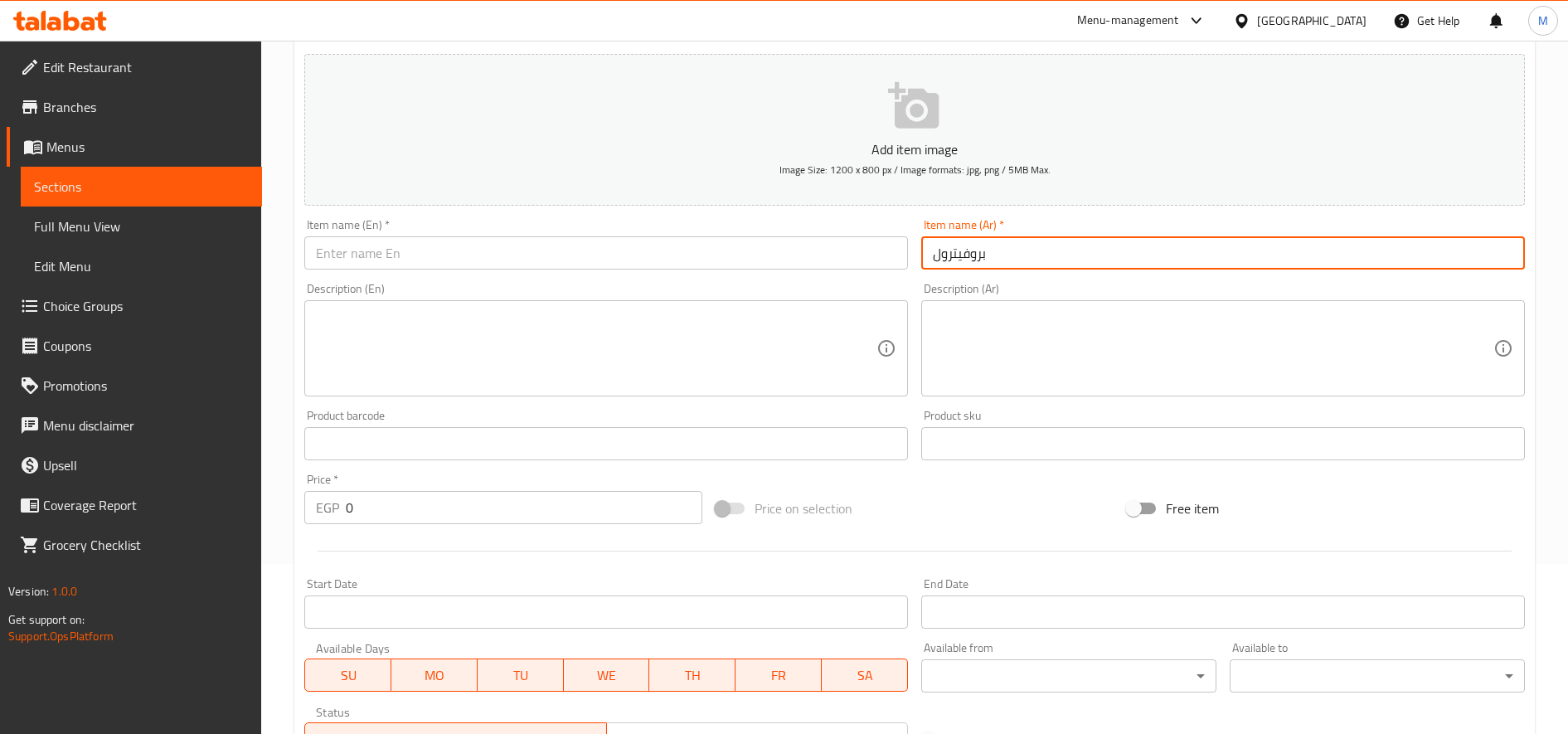
click at [708, 252] on input "text" at bounding box center [606, 253] width 604 height 33
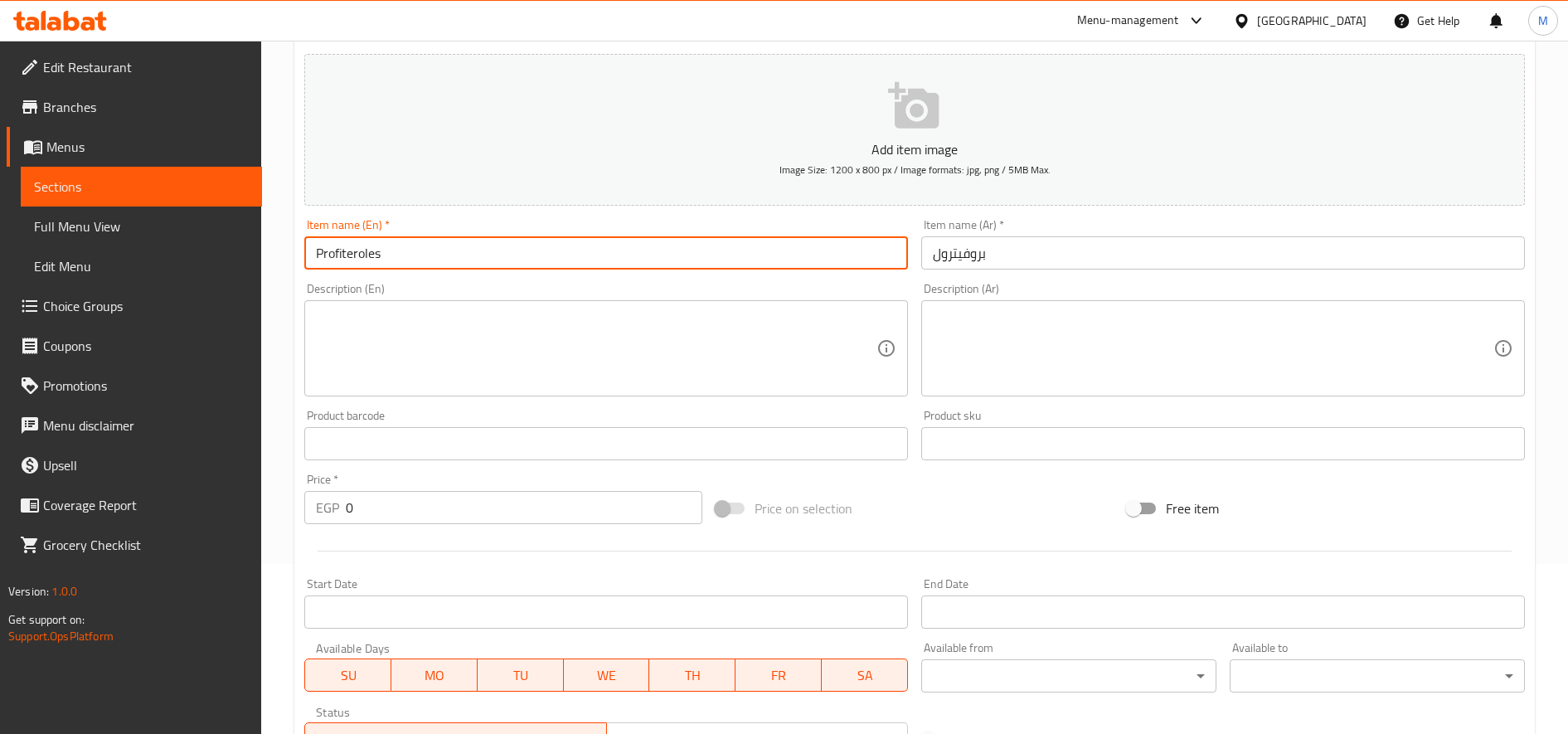
type input "Profiteroles"
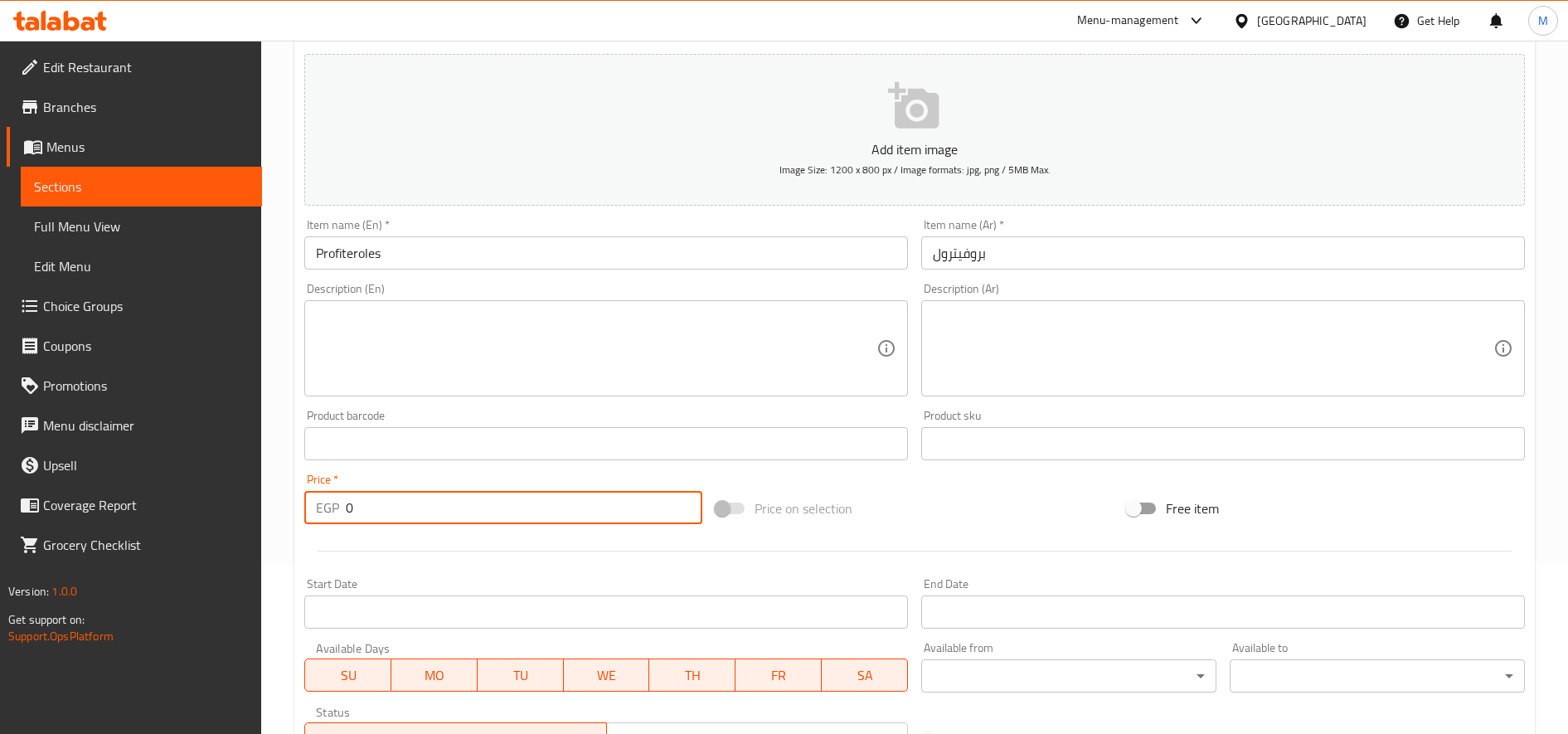
click at [443, 495] on input "0" at bounding box center [524, 507] width 357 height 33
type input "63"
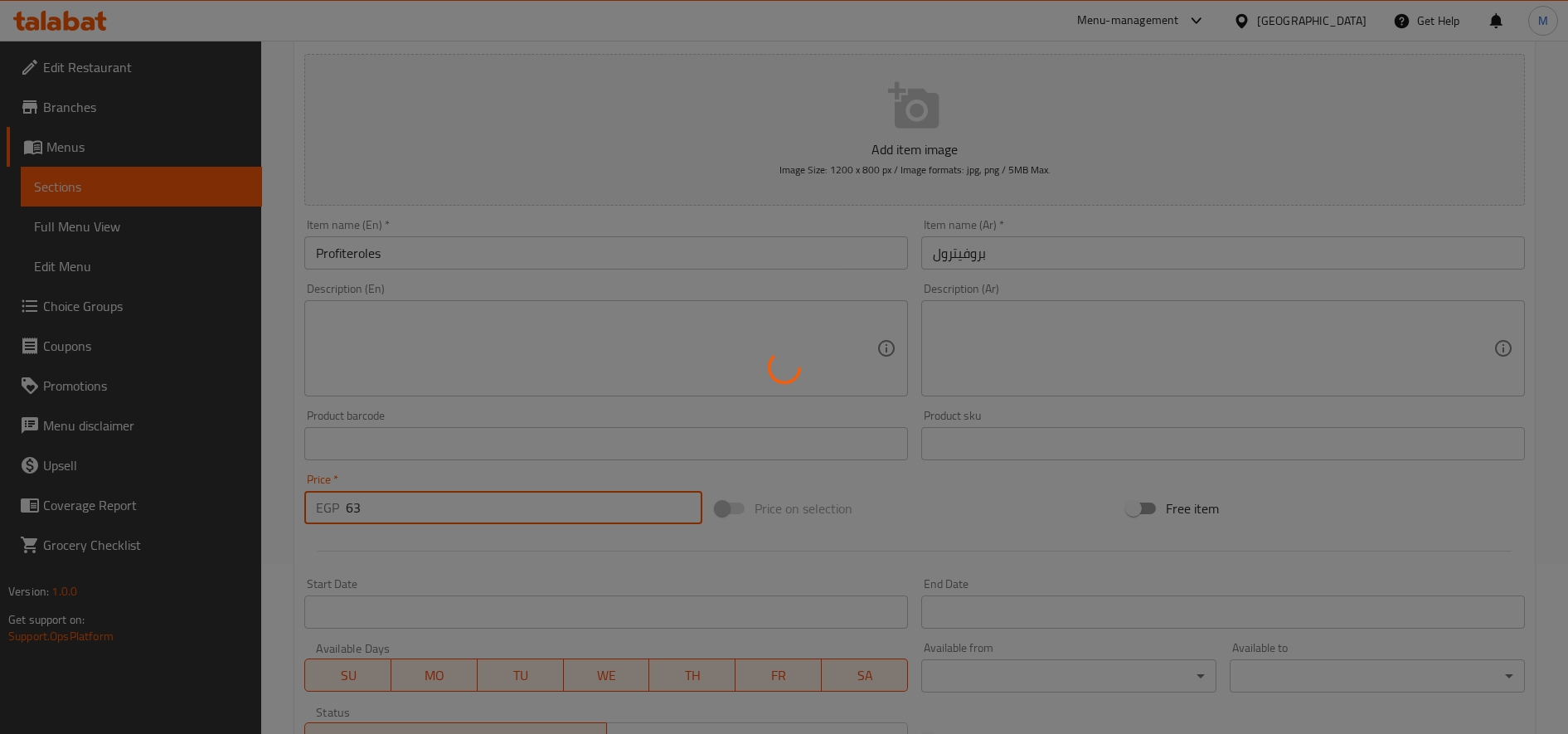
type input "0"
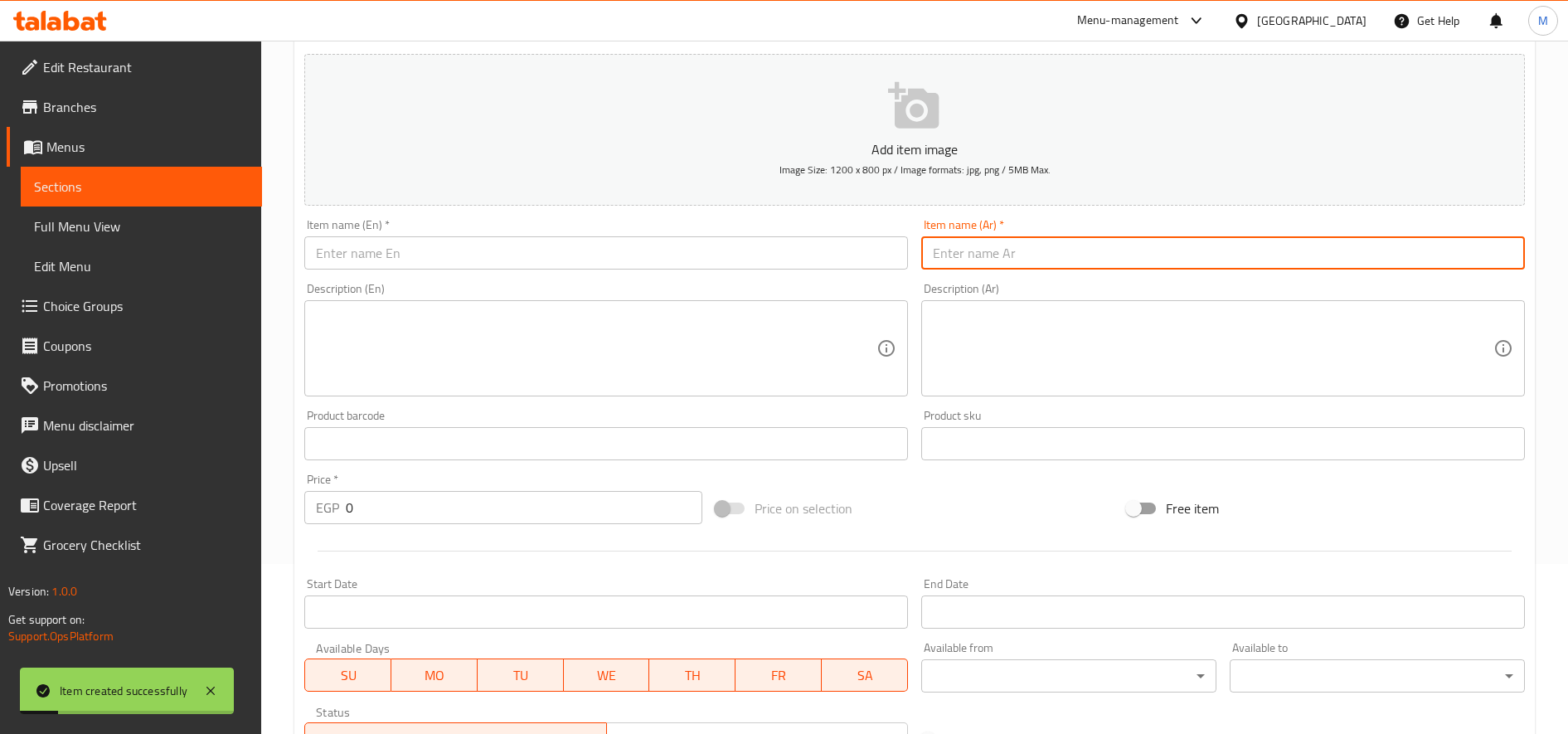
click at [1047, 244] on input "text" at bounding box center [1224, 253] width 604 height 33
click at [1047, 244] on input "شاتوكيك" at bounding box center [1224, 253] width 604 height 33
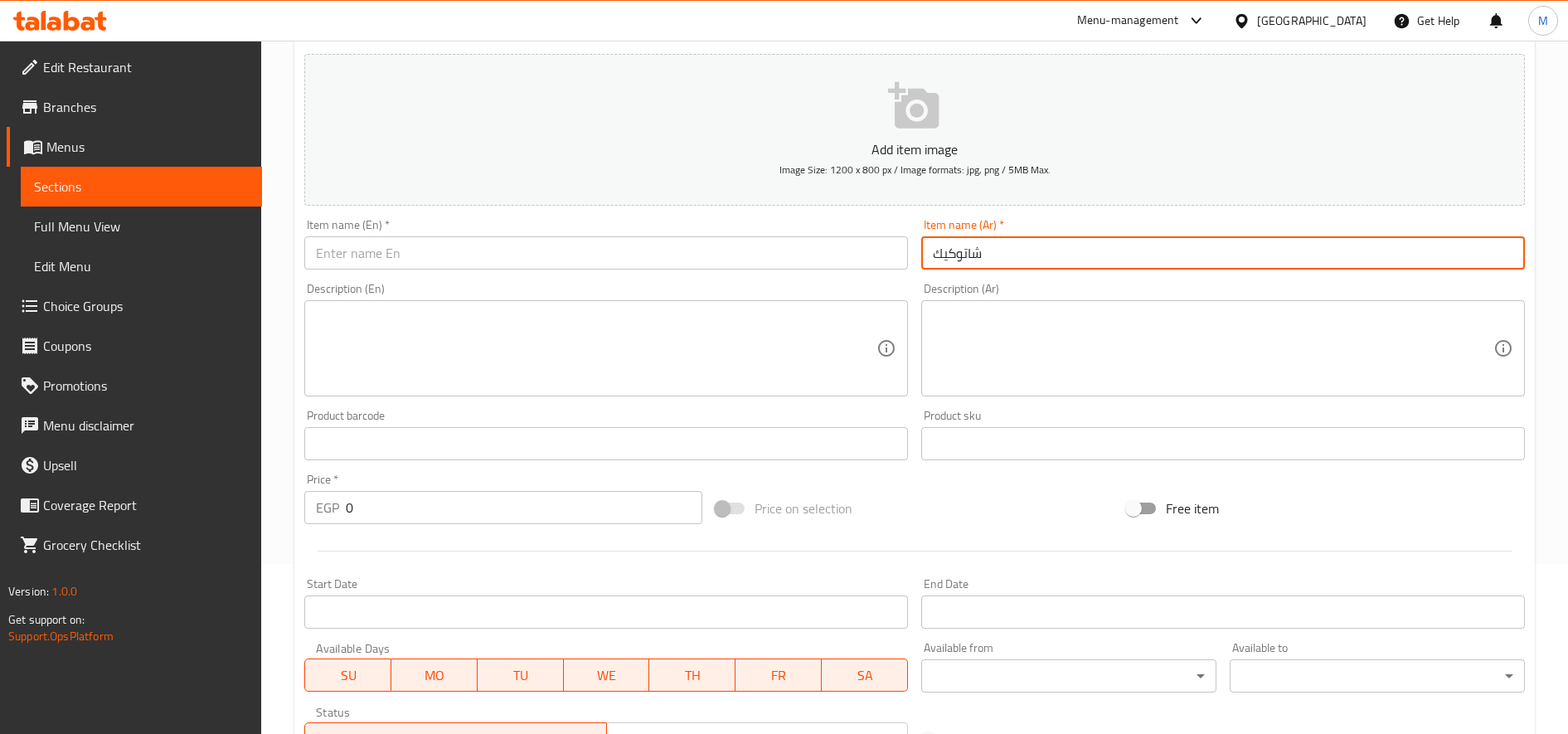
paste input "text"
type input "شاتوه كيك"
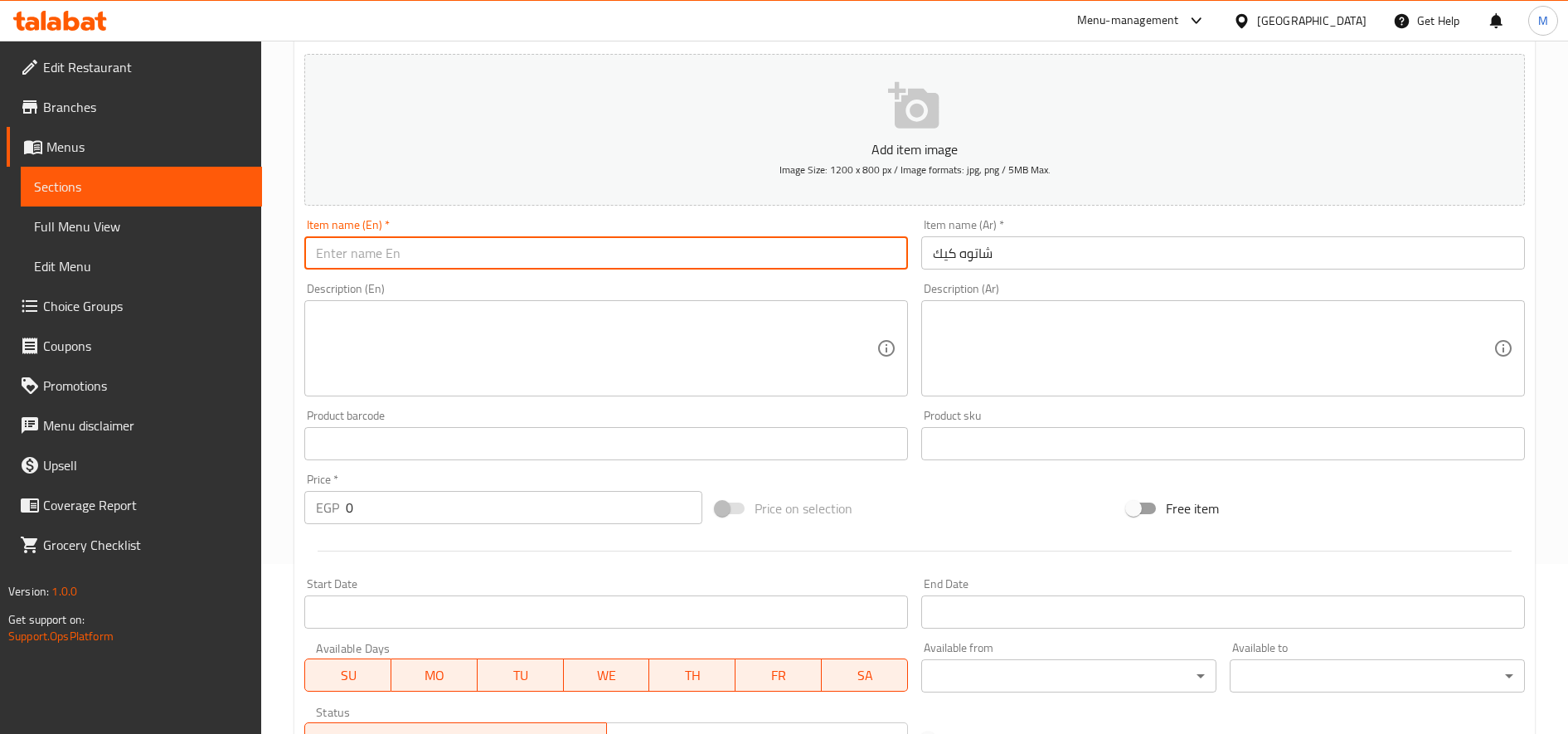
click at [675, 238] on input "text" at bounding box center [606, 253] width 604 height 33
paste input "Chateau Cake"
type input "Chateau Cake"
click at [373, 500] on input "0" at bounding box center [524, 507] width 357 height 33
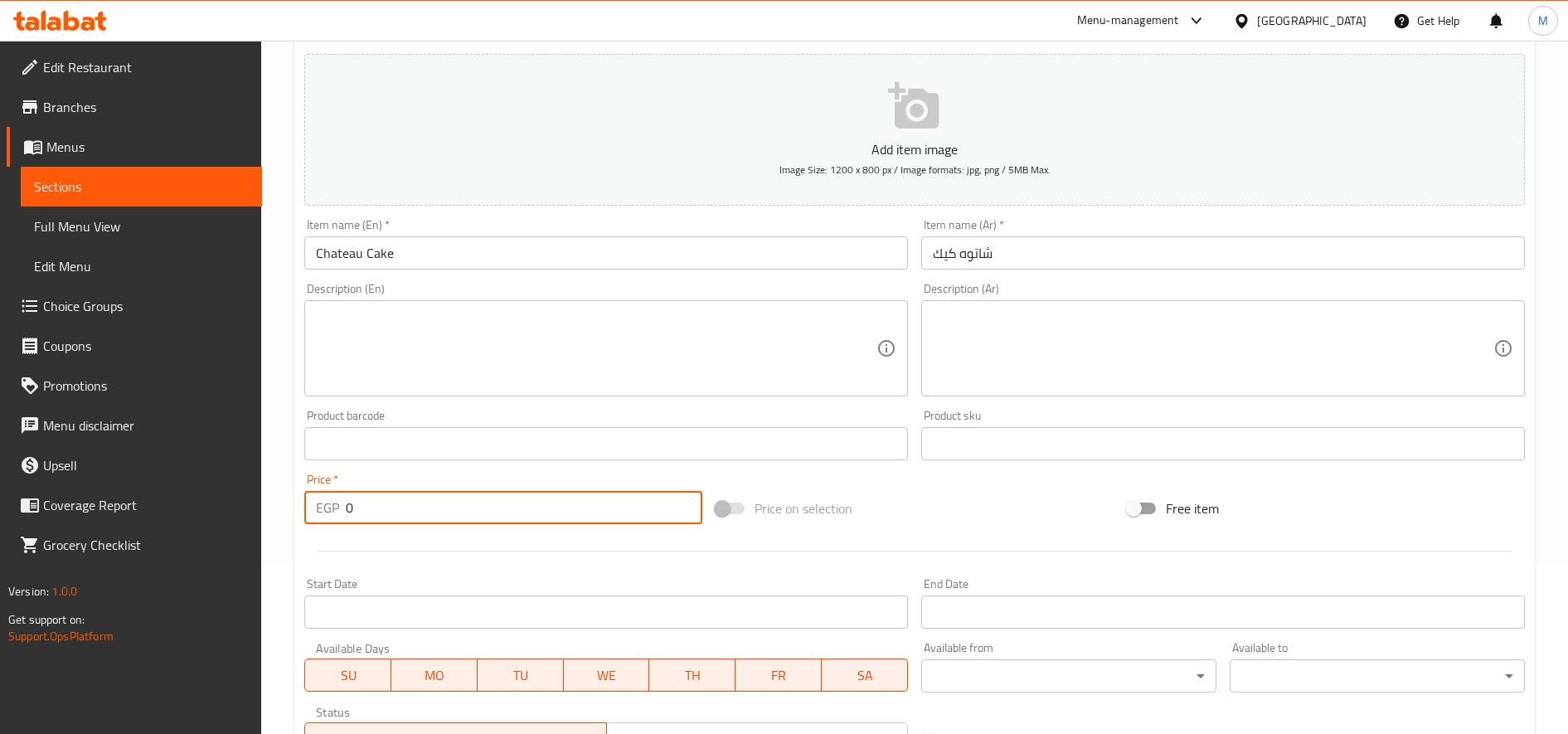
click at [373, 500] on input "0" at bounding box center [524, 507] width 357 height 33
type input "50"
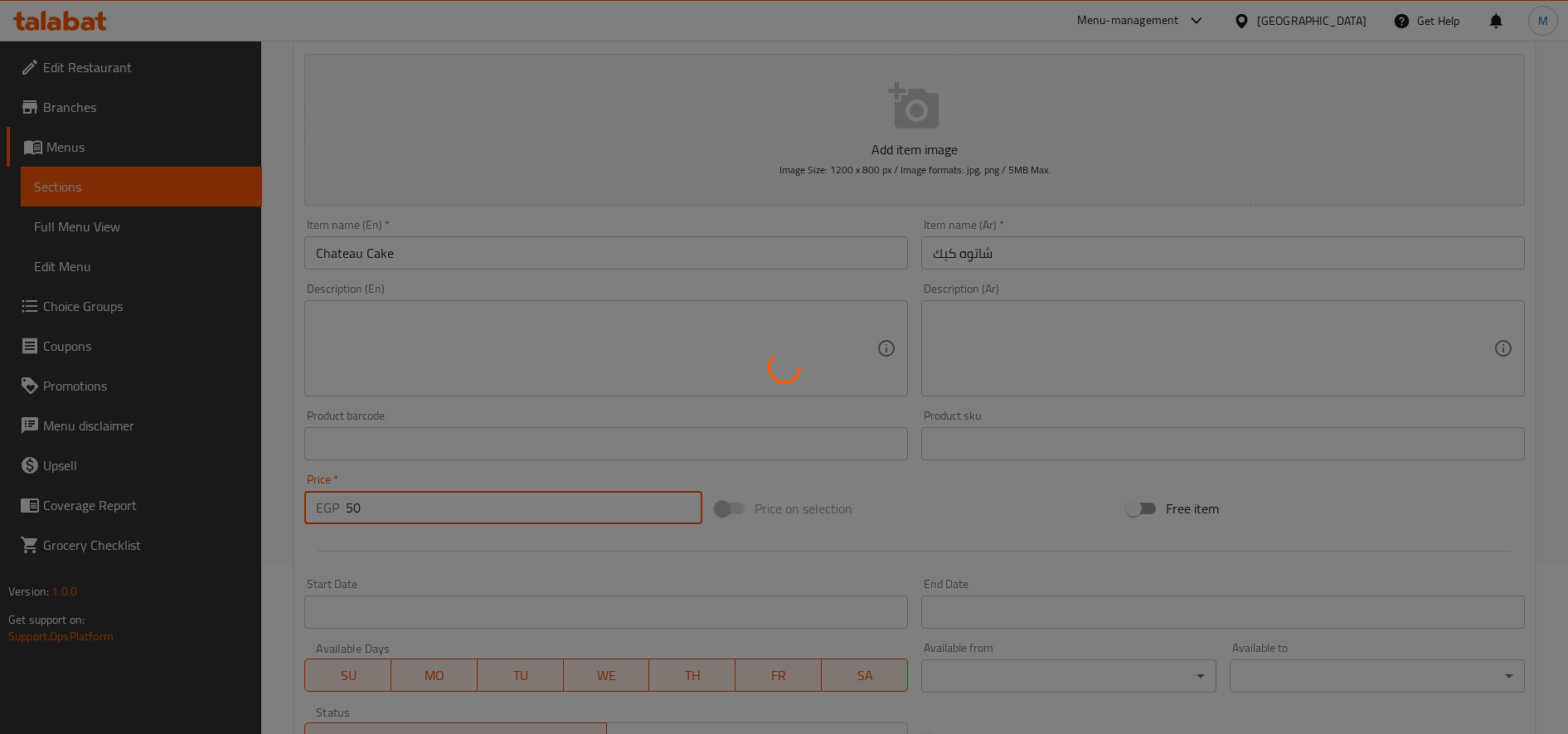
type input "0"
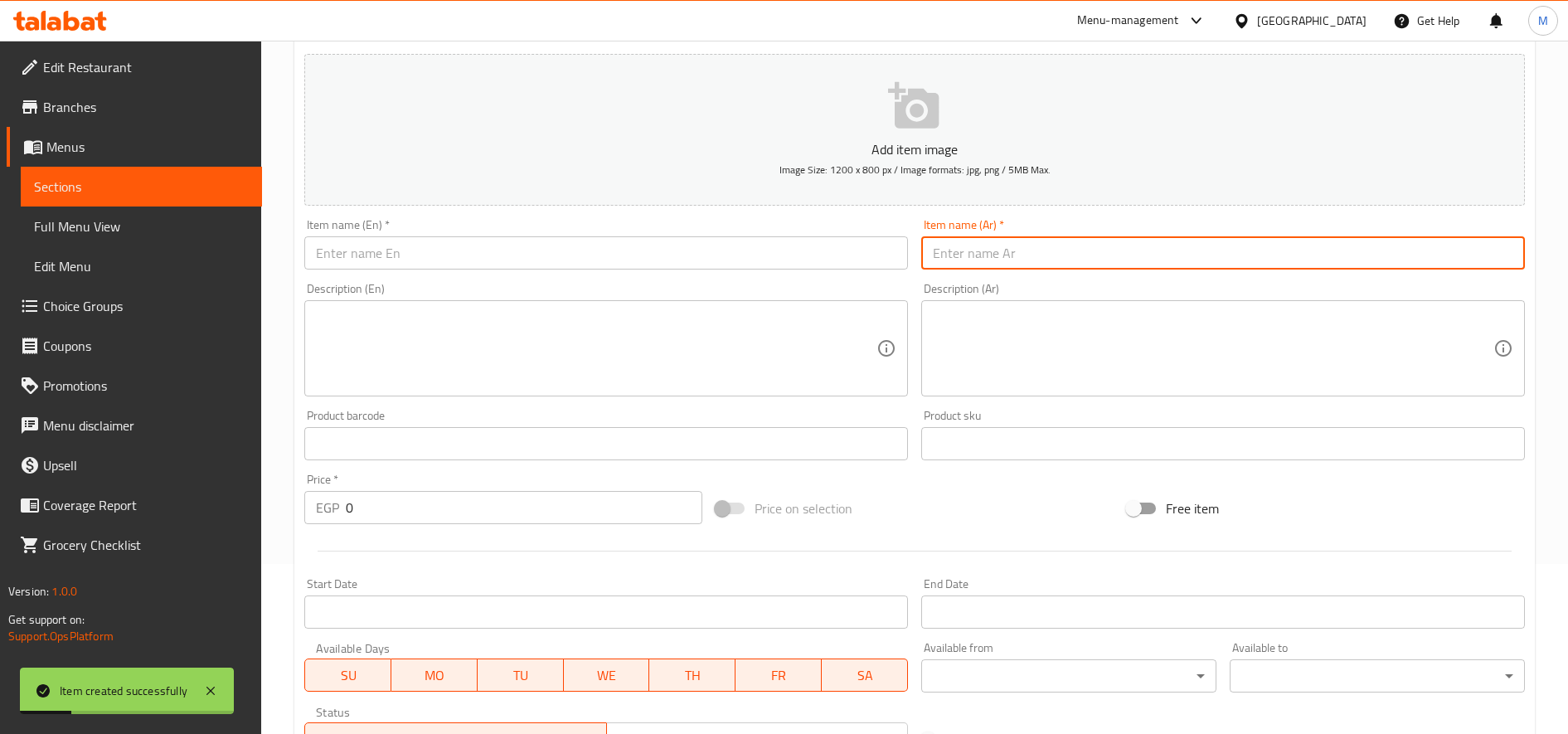
click at [994, 265] on input "text" at bounding box center [1224, 253] width 604 height 33
click at [994, 265] on input "كب كيك" at bounding box center [1224, 253] width 604 height 33
type input "كب كيك"
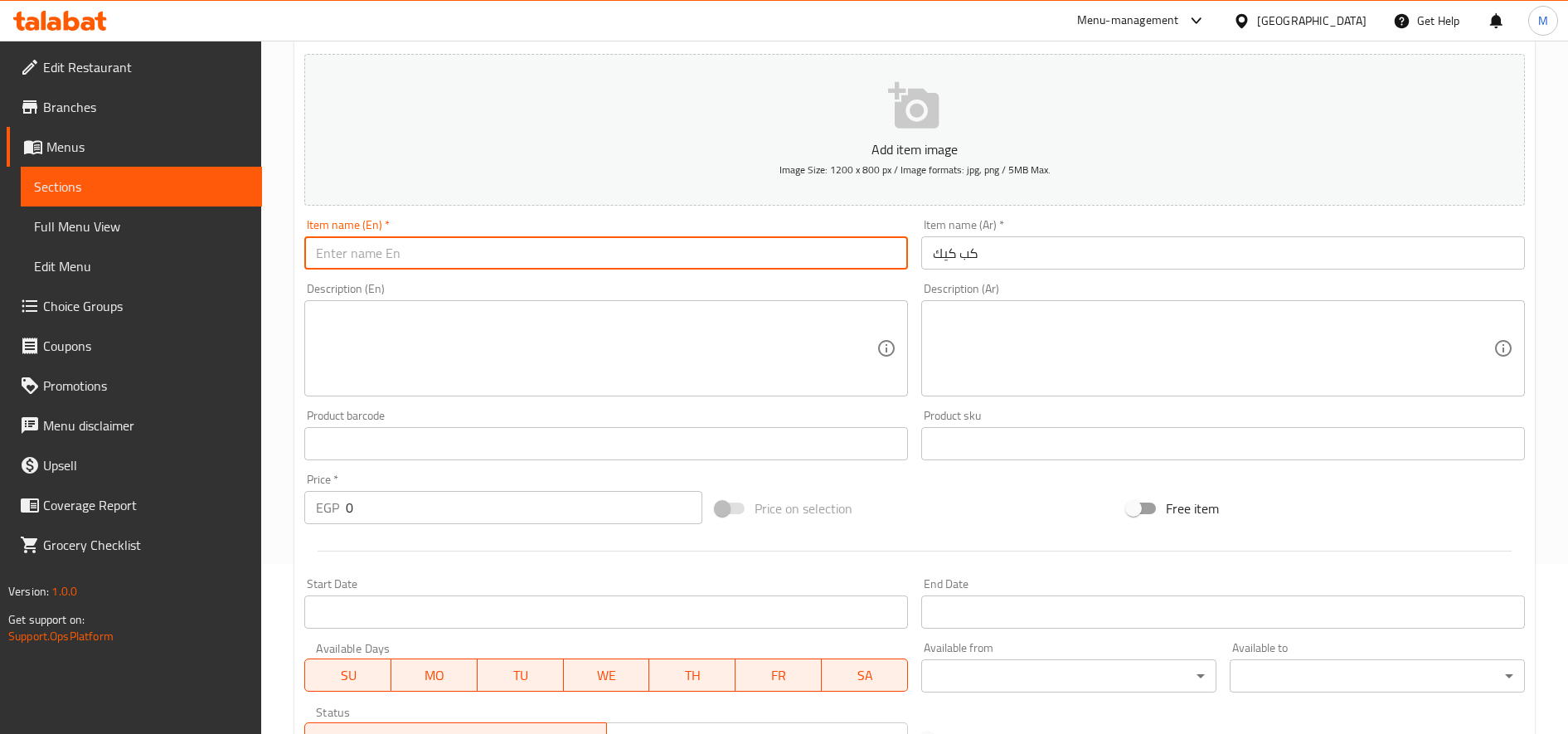
click at [833, 259] on input "text" at bounding box center [606, 253] width 604 height 33
paste input "cupcakes"
type input "cupcakes"
click at [411, 499] on input "0" at bounding box center [524, 507] width 357 height 33
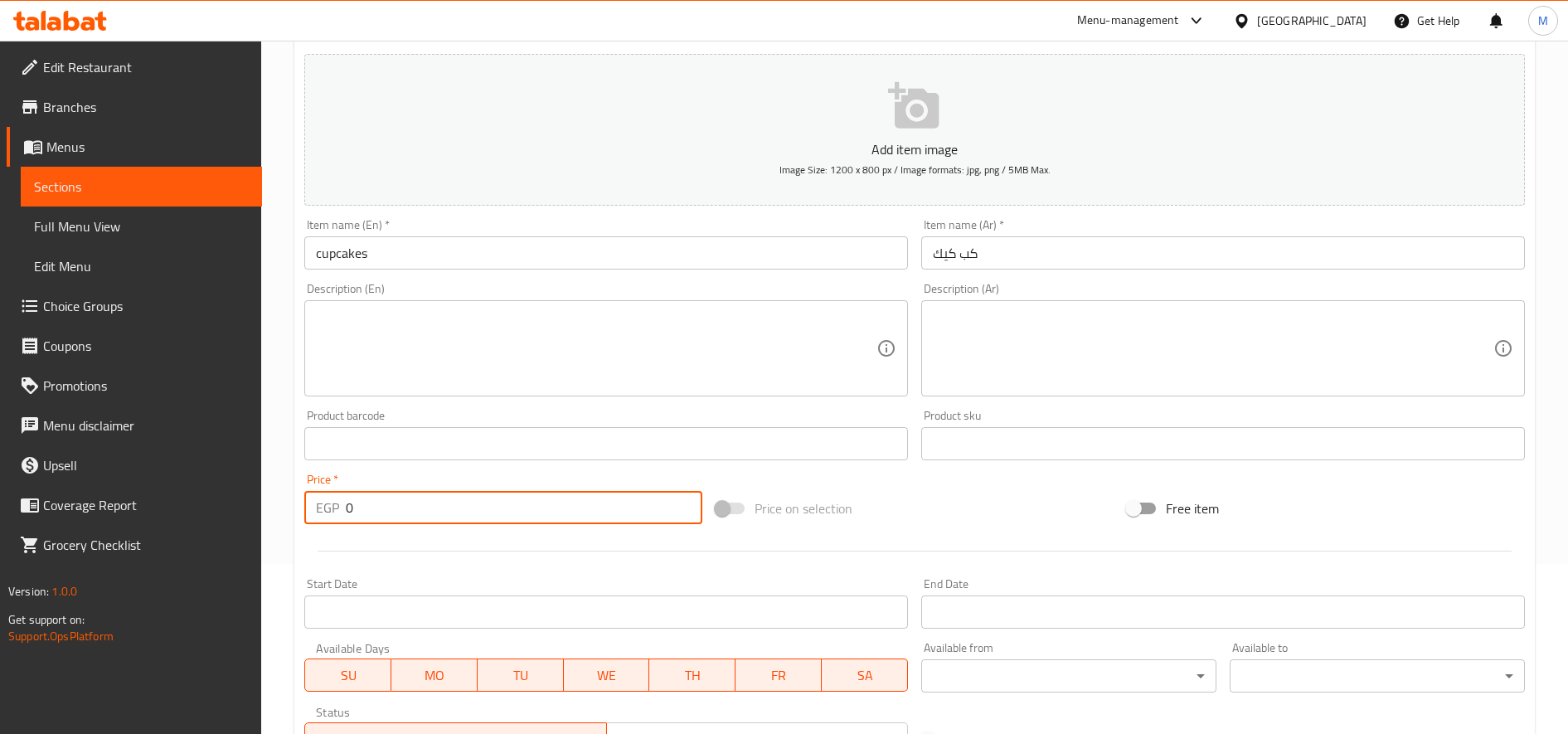
click at [411, 499] on input "0" at bounding box center [524, 507] width 357 height 33
type input "32"
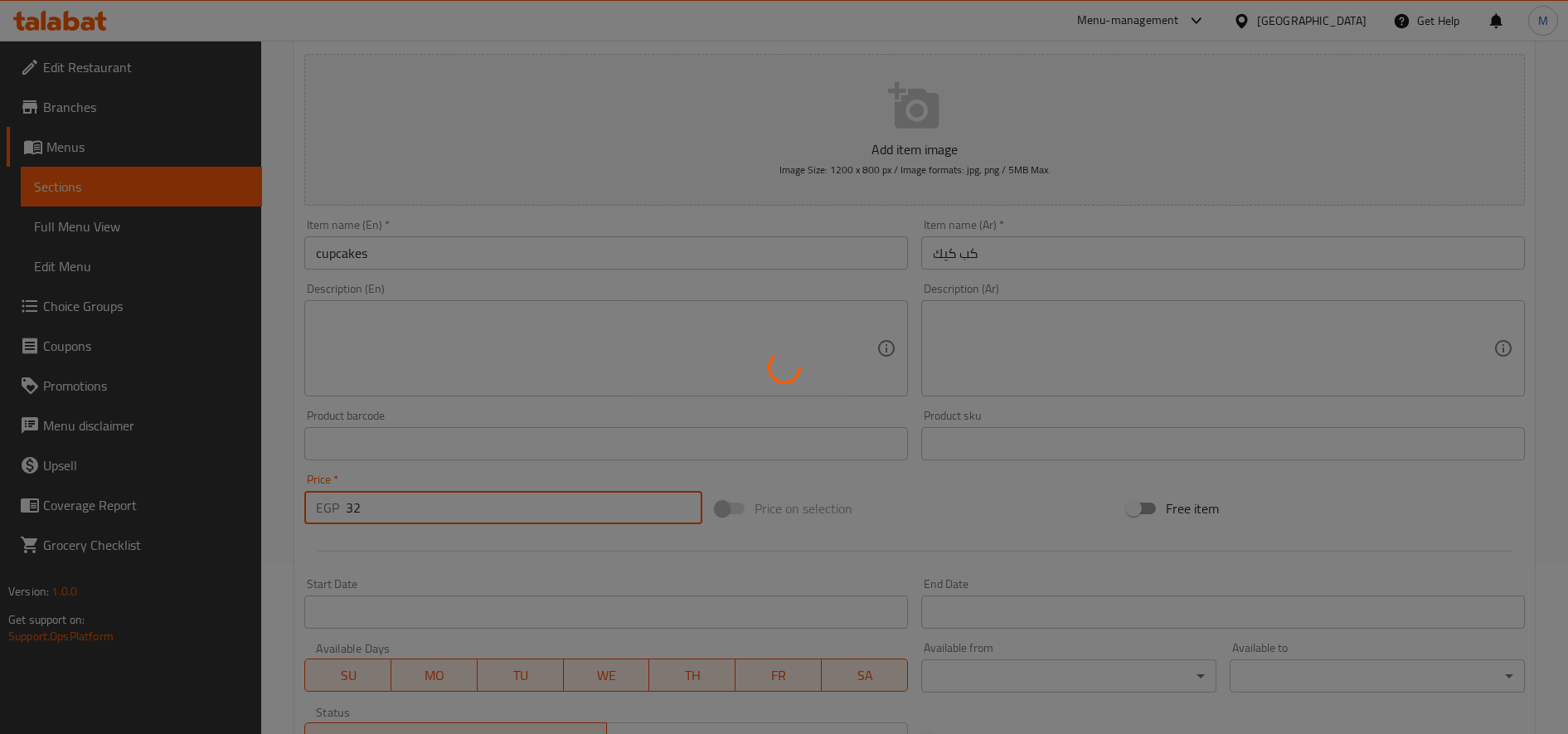
type input "0"
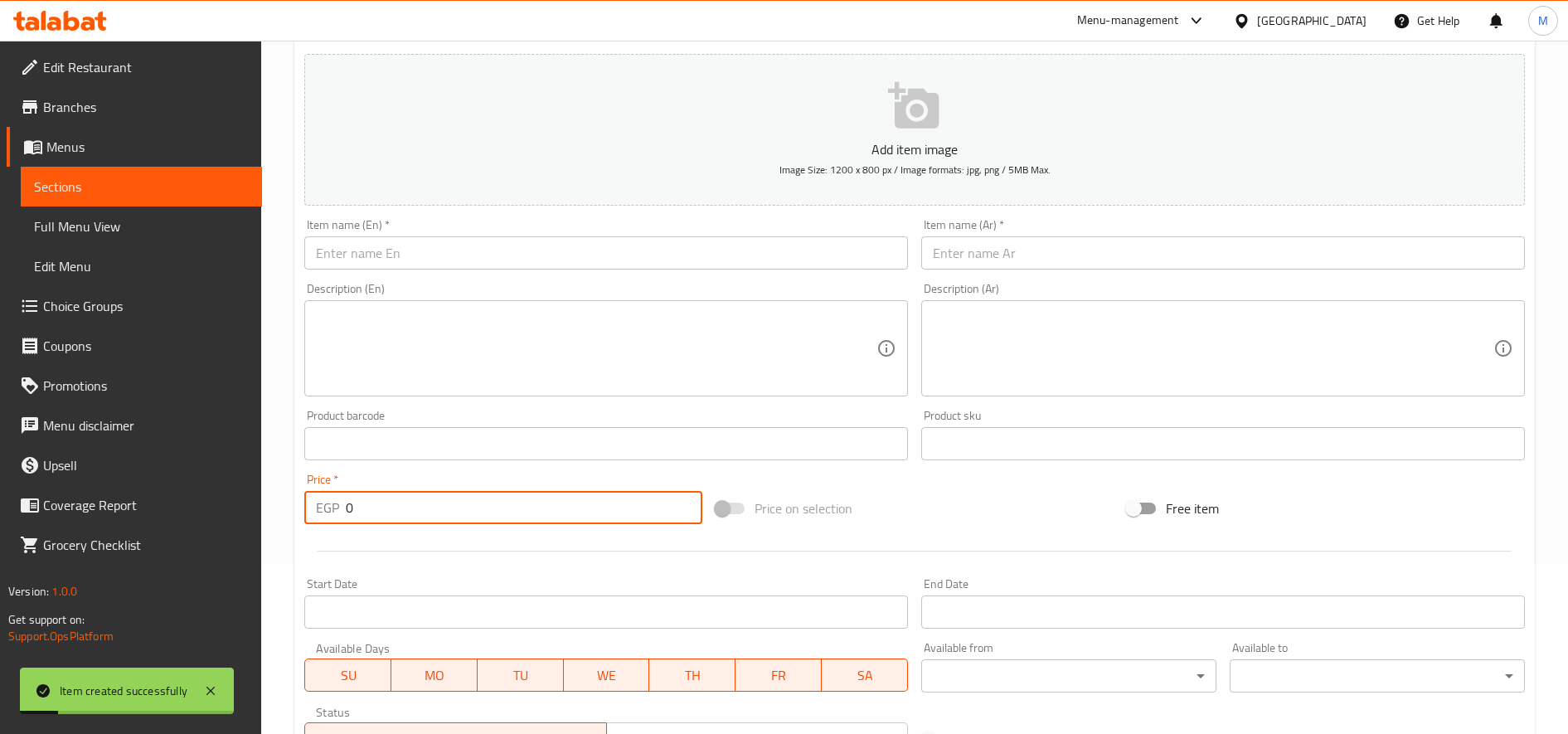
scroll to position [0, 0]
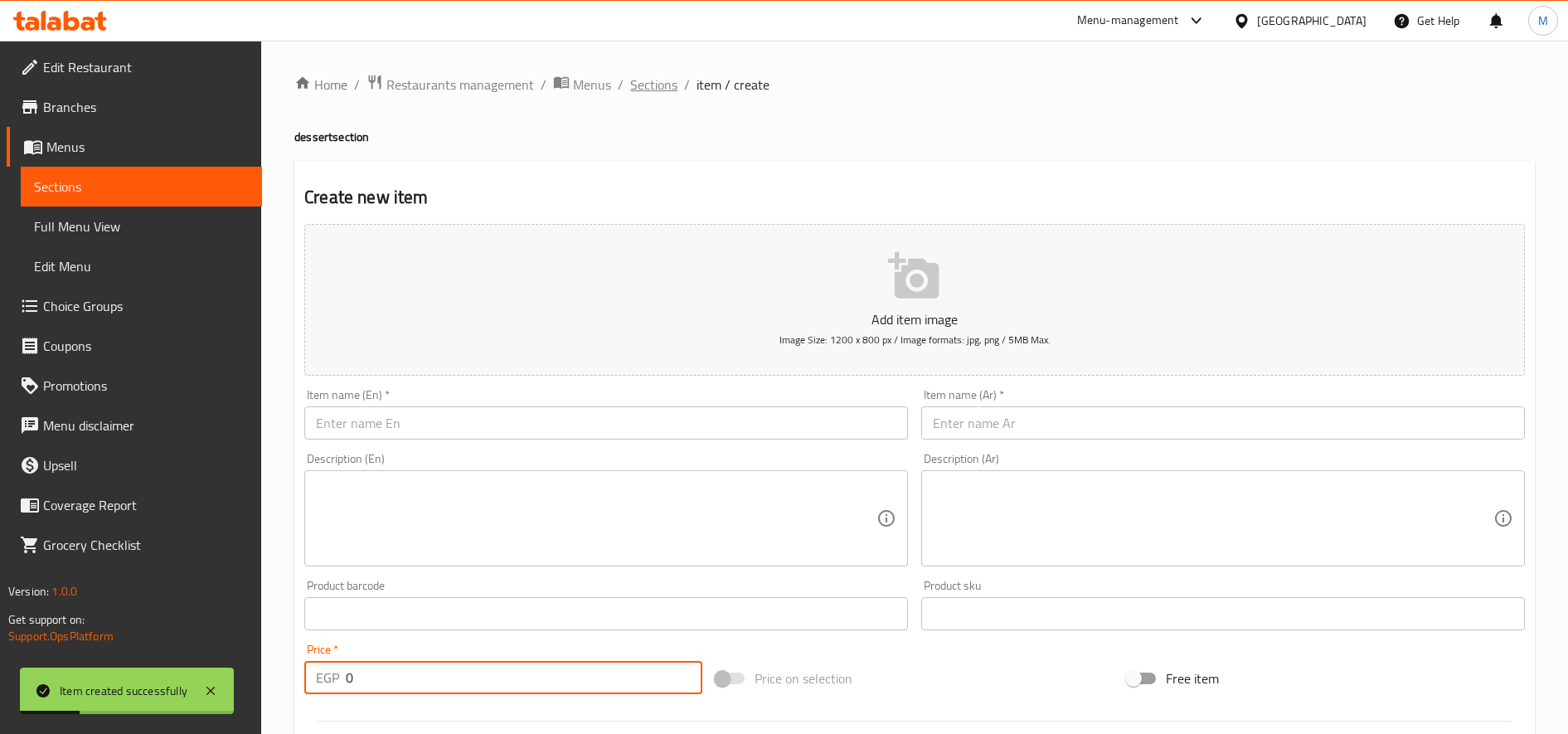
click at [658, 92] on span "Sections" at bounding box center [654, 84] width 47 height 20
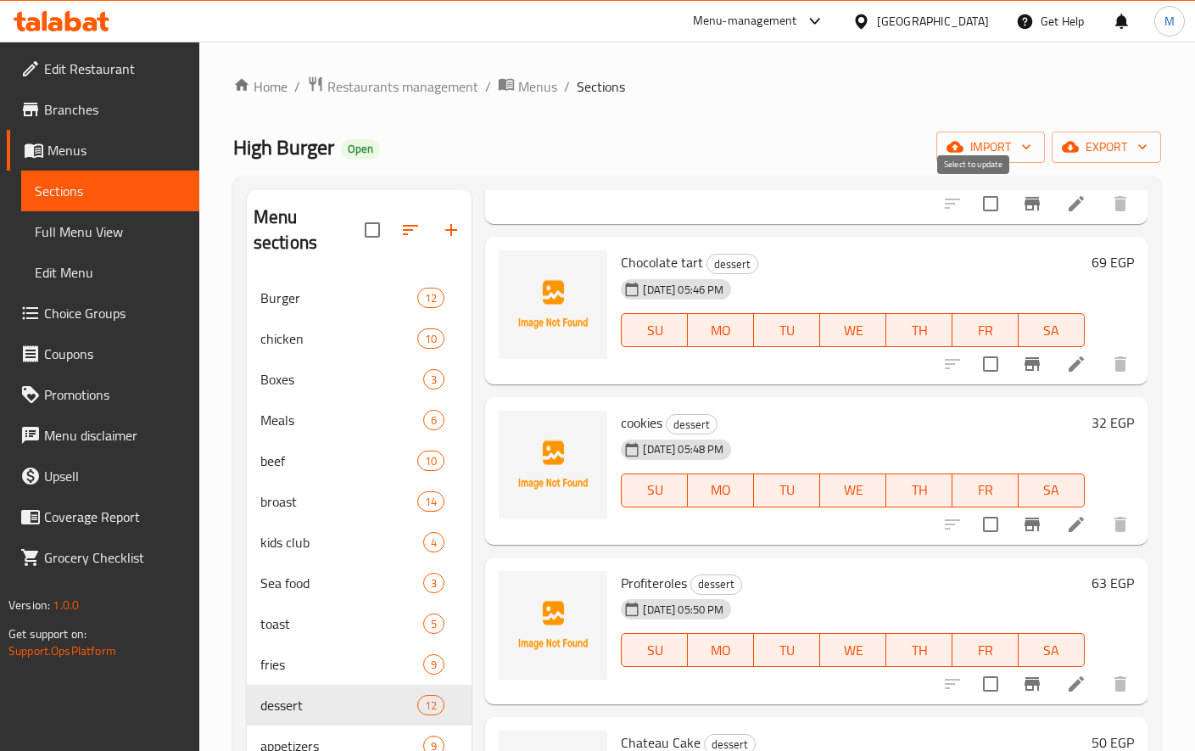
scroll to position [194, 0]
